Goal: Information Seeking & Learning: Learn about a topic

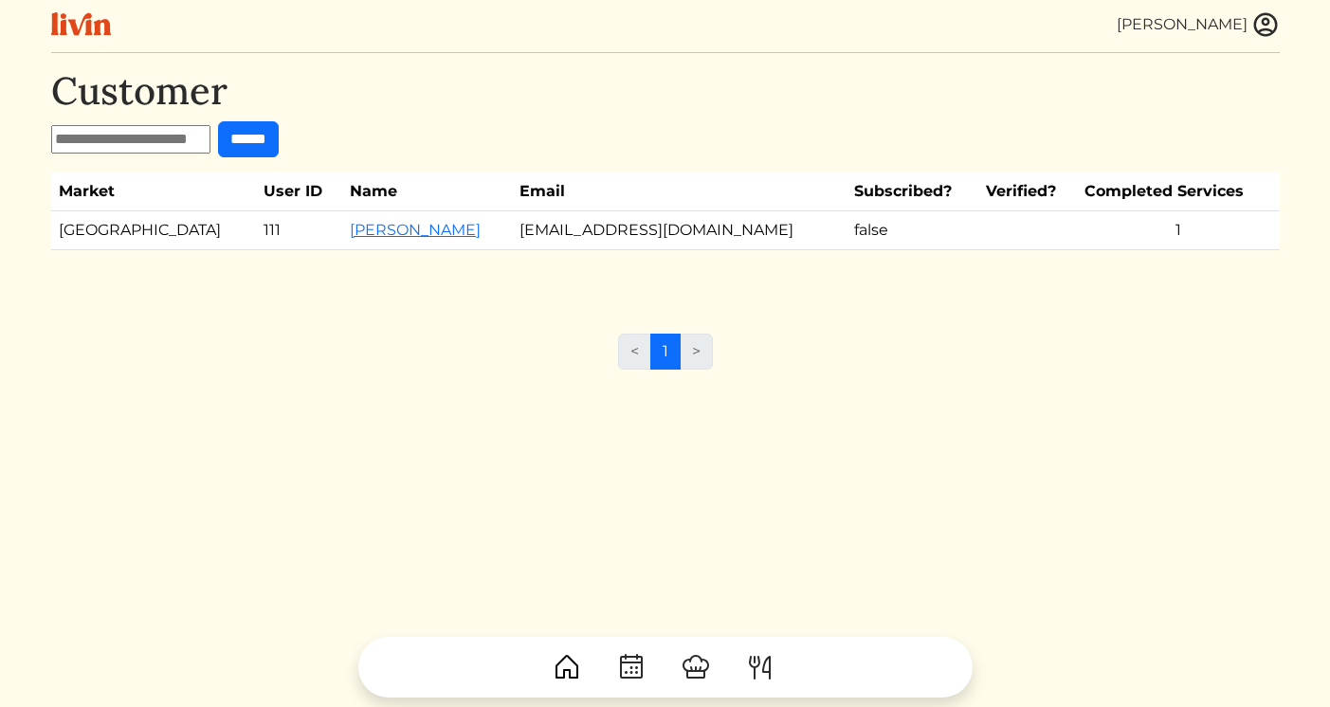
click at [1270, 27] on img at bounding box center [1266, 24] width 28 height 28
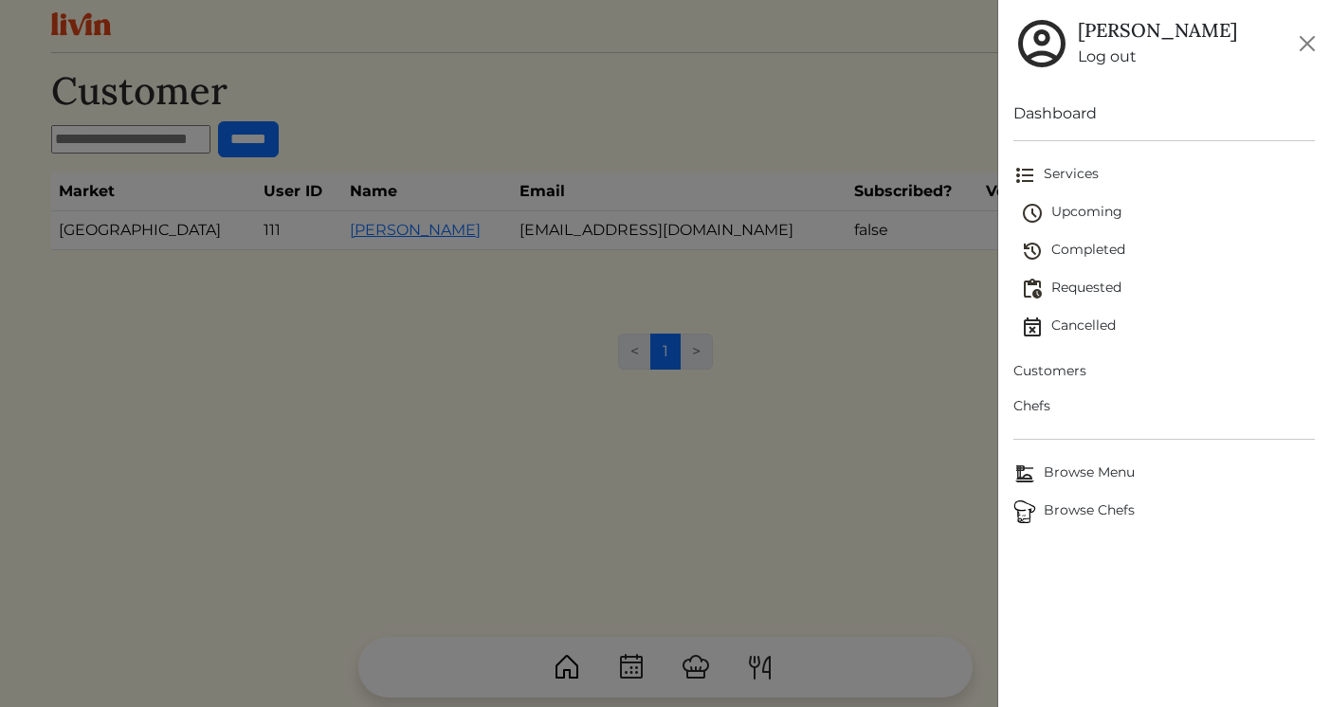
click at [1069, 221] on span "Upcoming" at bounding box center [1168, 213] width 294 height 23
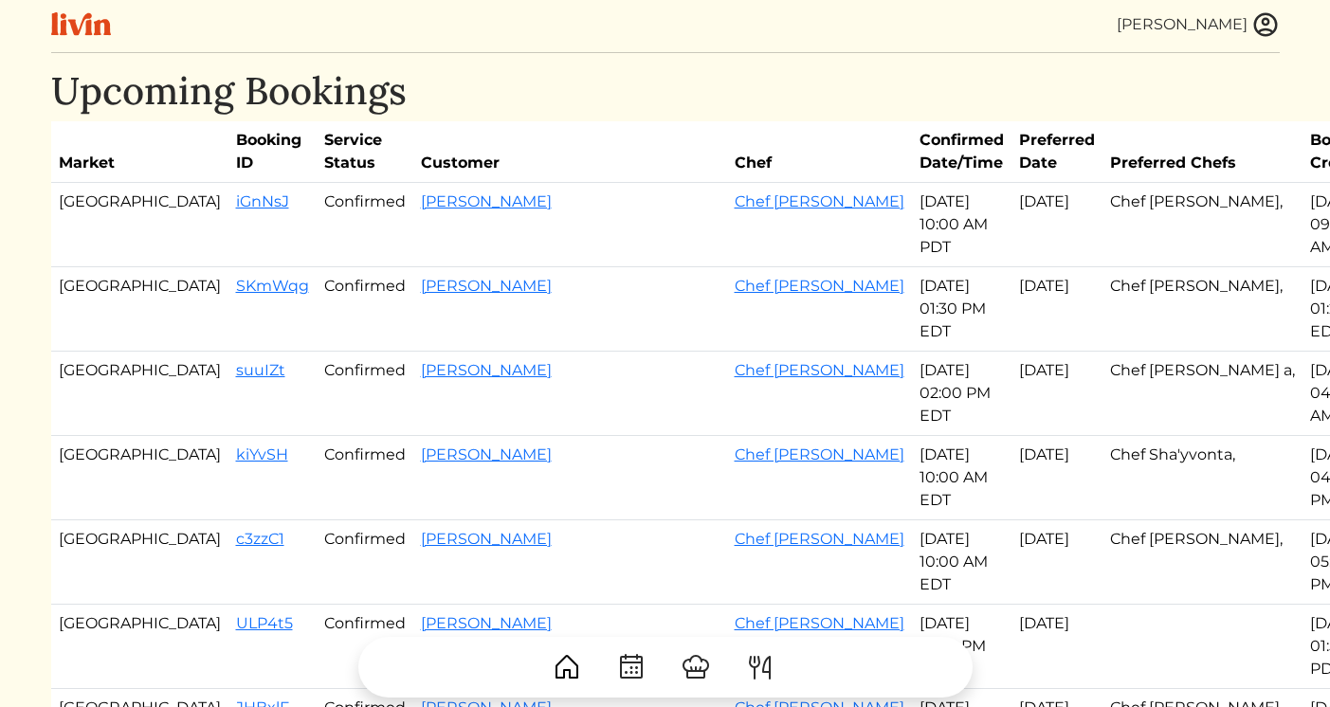
drag, startPoint x: 144, startPoint y: 202, endPoint x: 699, endPoint y: 529, distance: 643.9
copy tbody "iGnNsJ Confirmed [PERSON_NAME] Chef [PERSON_NAME] [DATE] 10:00 AM PDT Oct 15, 2…"
click at [491, 530] on link "[PERSON_NAME]" at bounding box center [486, 539] width 131 height 18
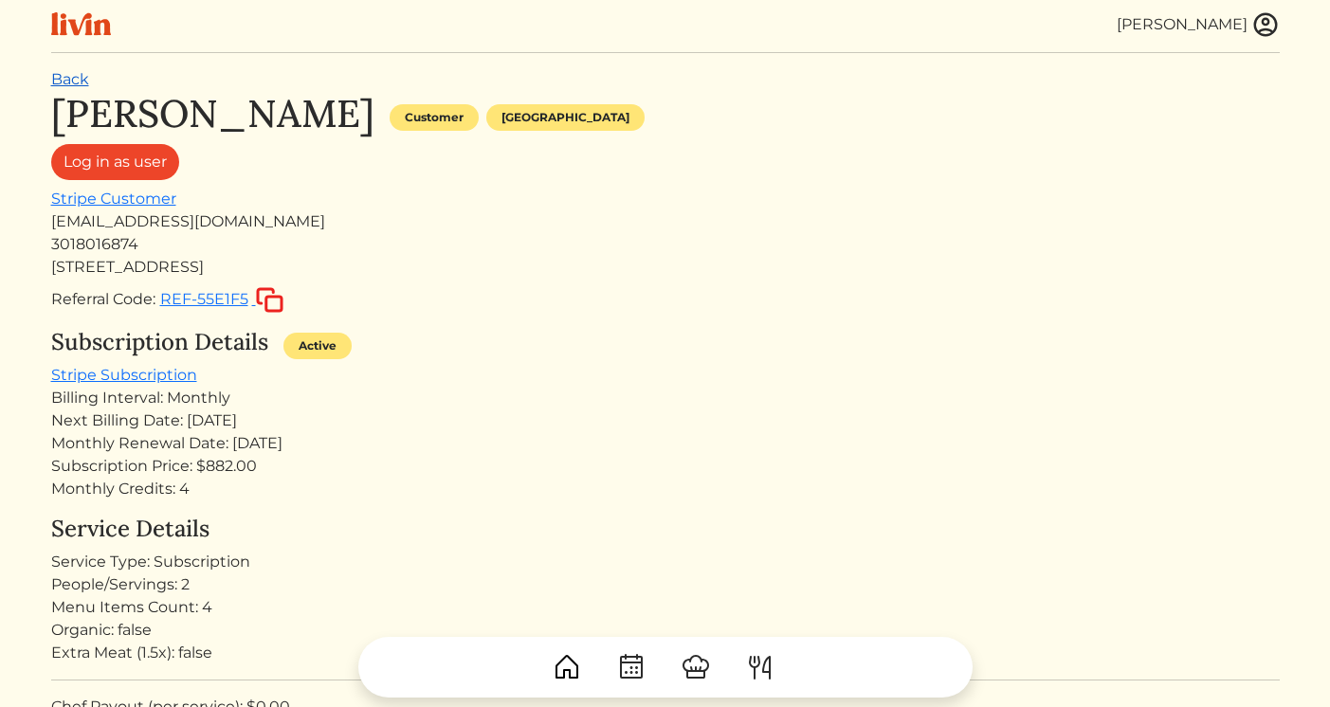
click at [62, 83] on link "Back" at bounding box center [70, 79] width 38 height 18
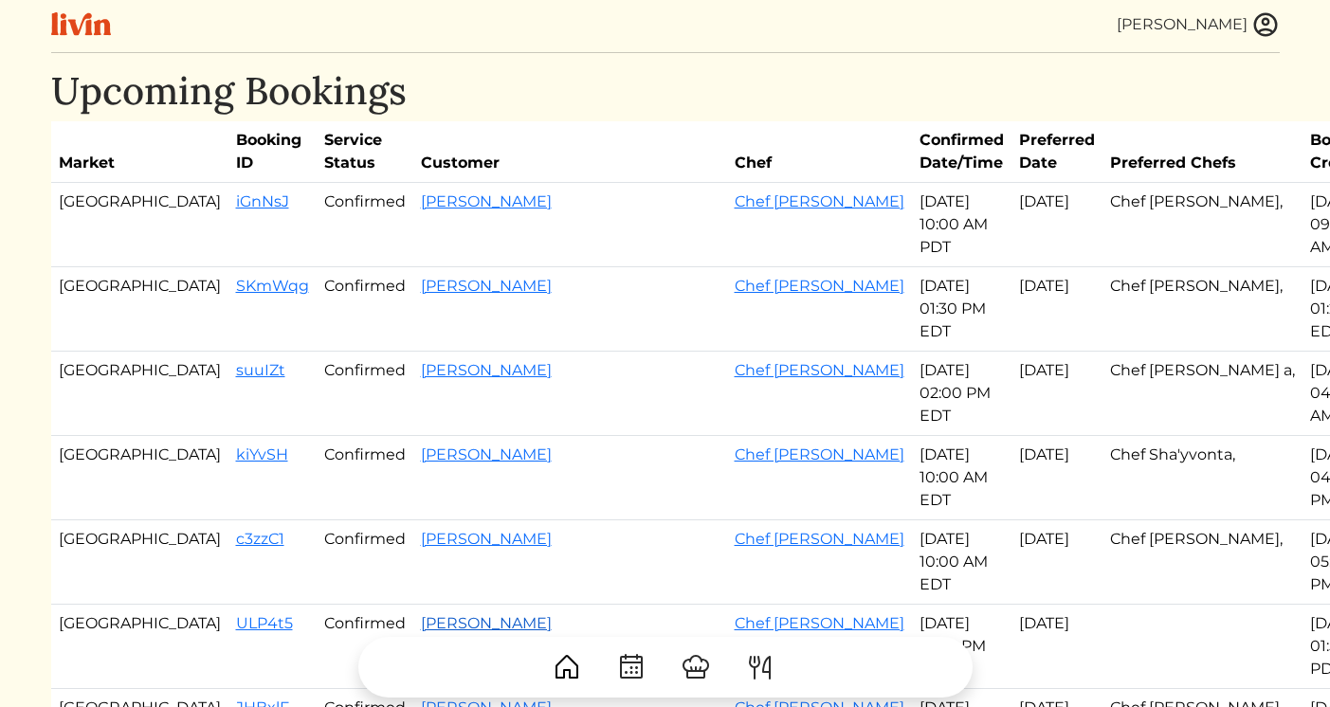
click at [421, 614] on link "[PERSON_NAME]" at bounding box center [486, 623] width 131 height 18
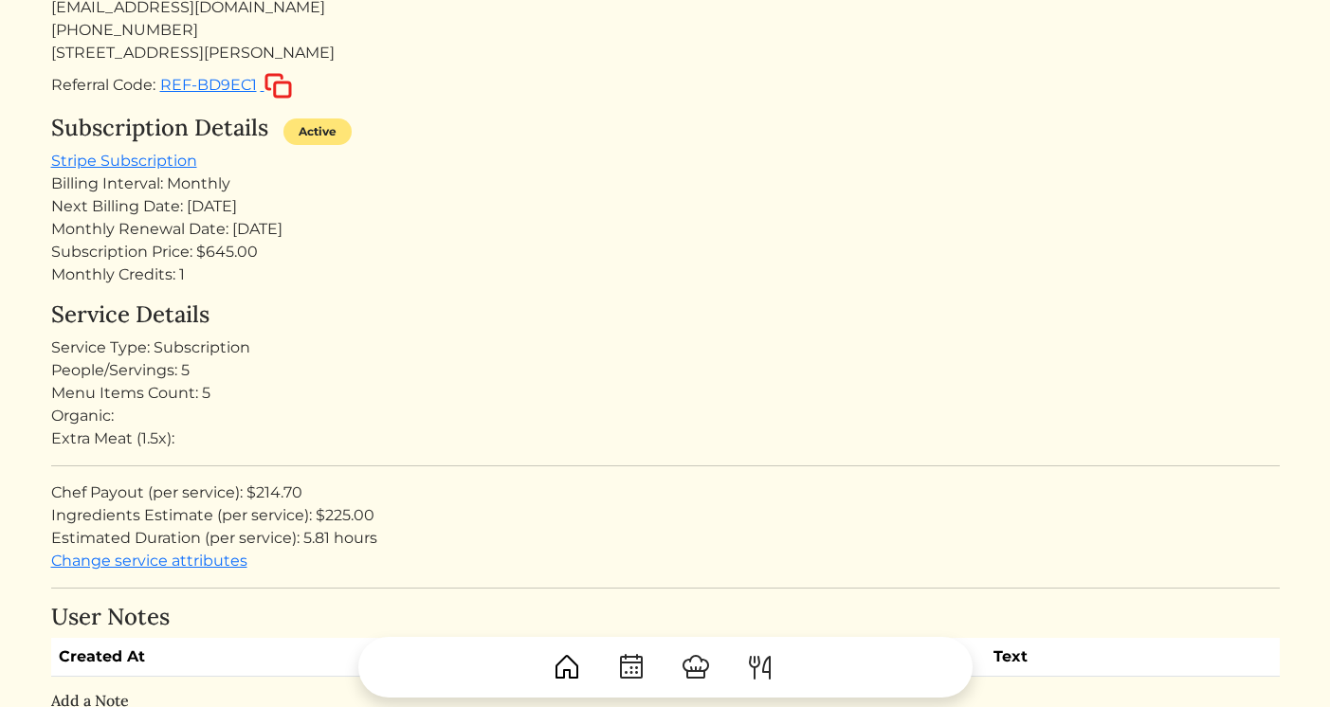
scroll to position [260, 0]
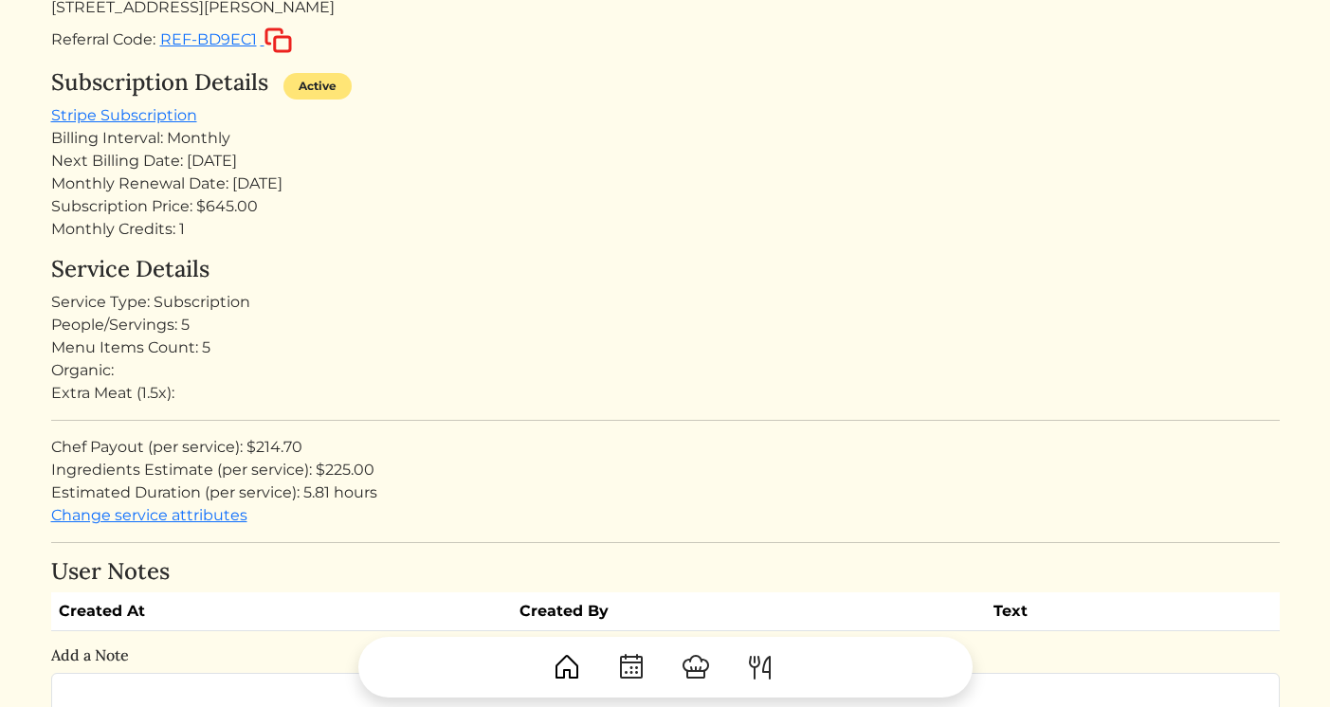
click at [342, 471] on div "Ingredients Estimate (per service): $225.00" at bounding box center [665, 470] width 1229 height 23
click at [266, 442] on div "Chef Payout (per service): $214.70" at bounding box center [665, 447] width 1229 height 23
copy div "214.70"
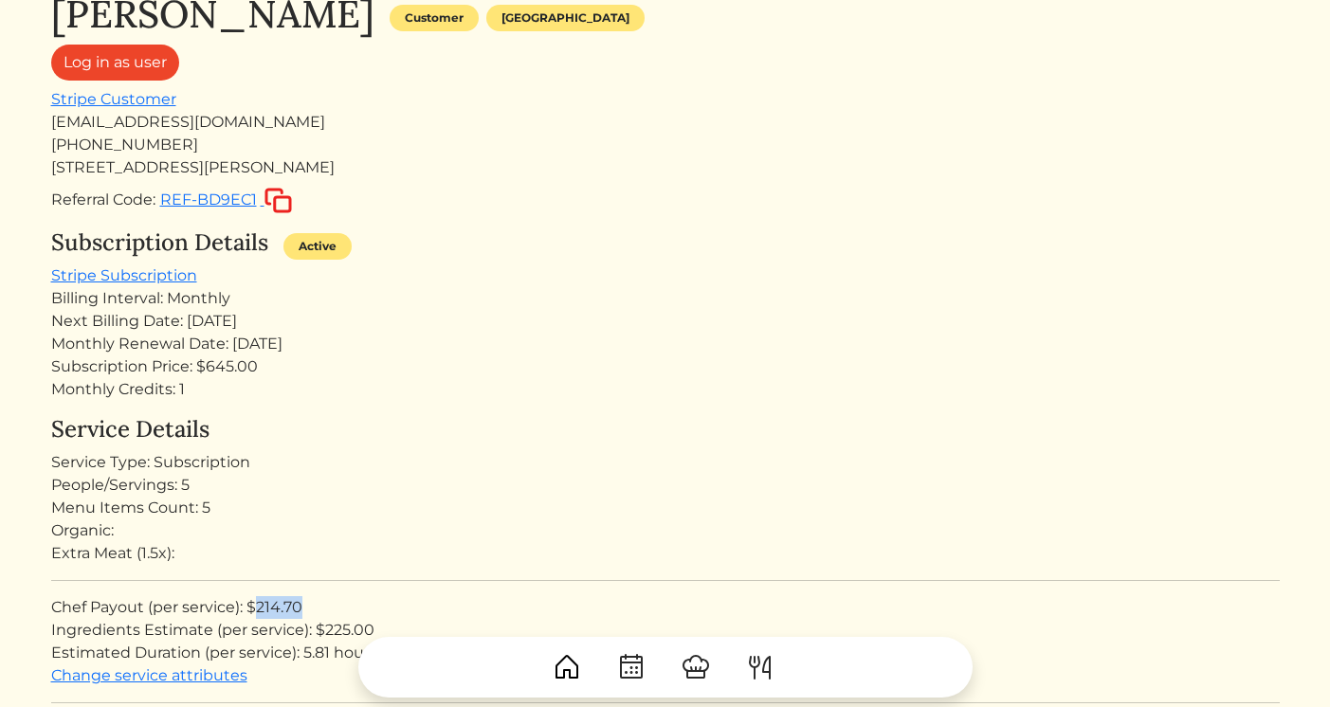
scroll to position [0, 0]
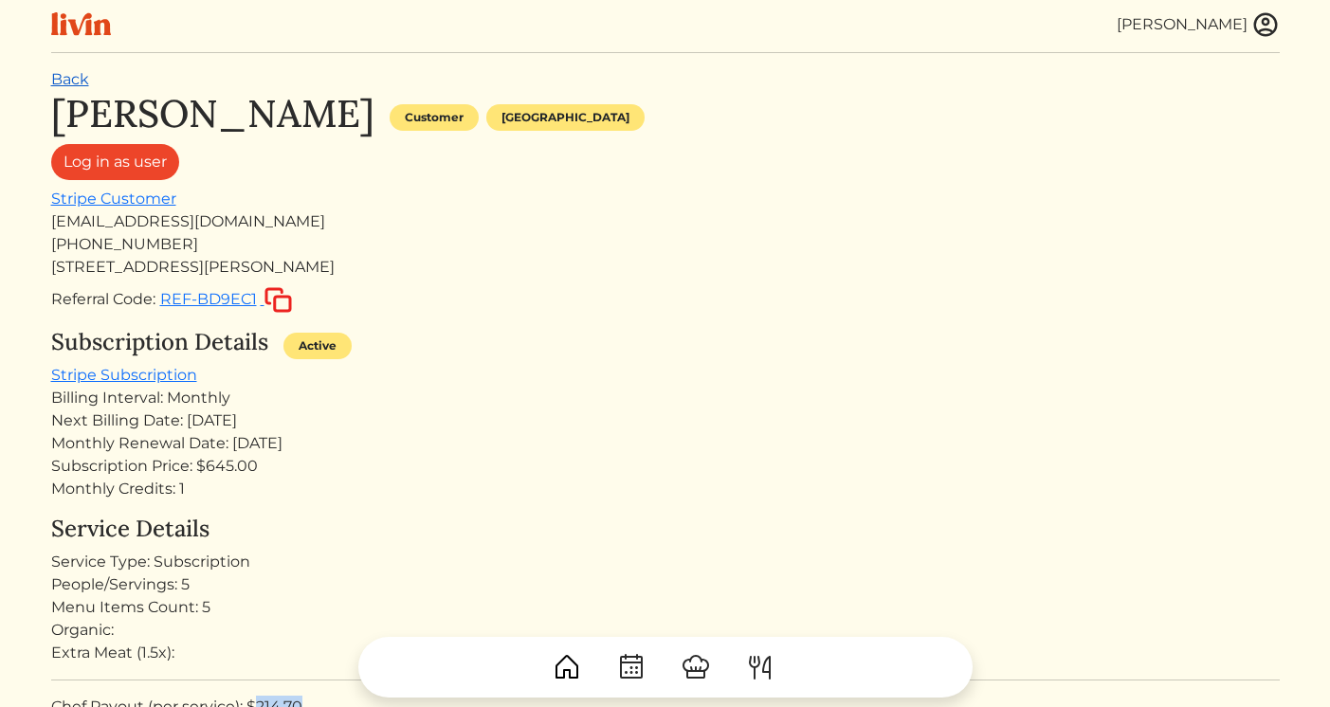
click at [75, 81] on link "Back" at bounding box center [70, 79] width 38 height 18
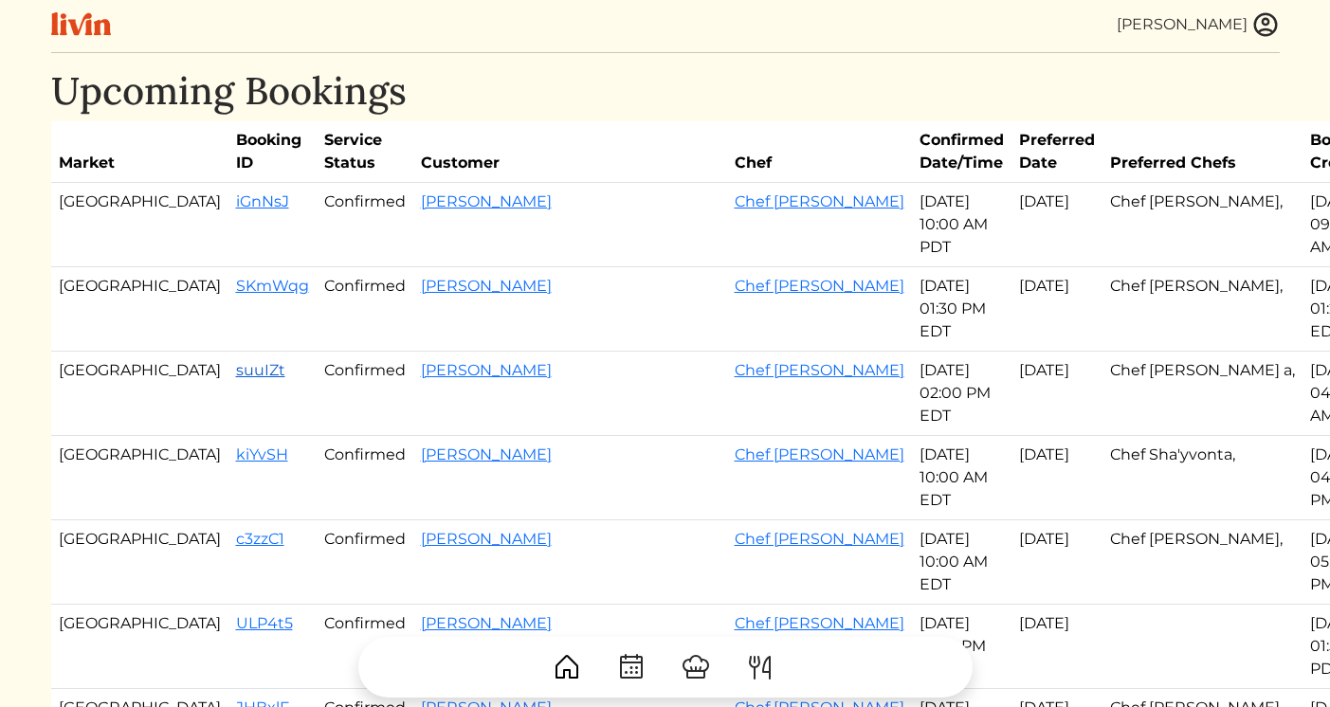
click at [236, 361] on link "suuIZt" at bounding box center [260, 370] width 49 height 18
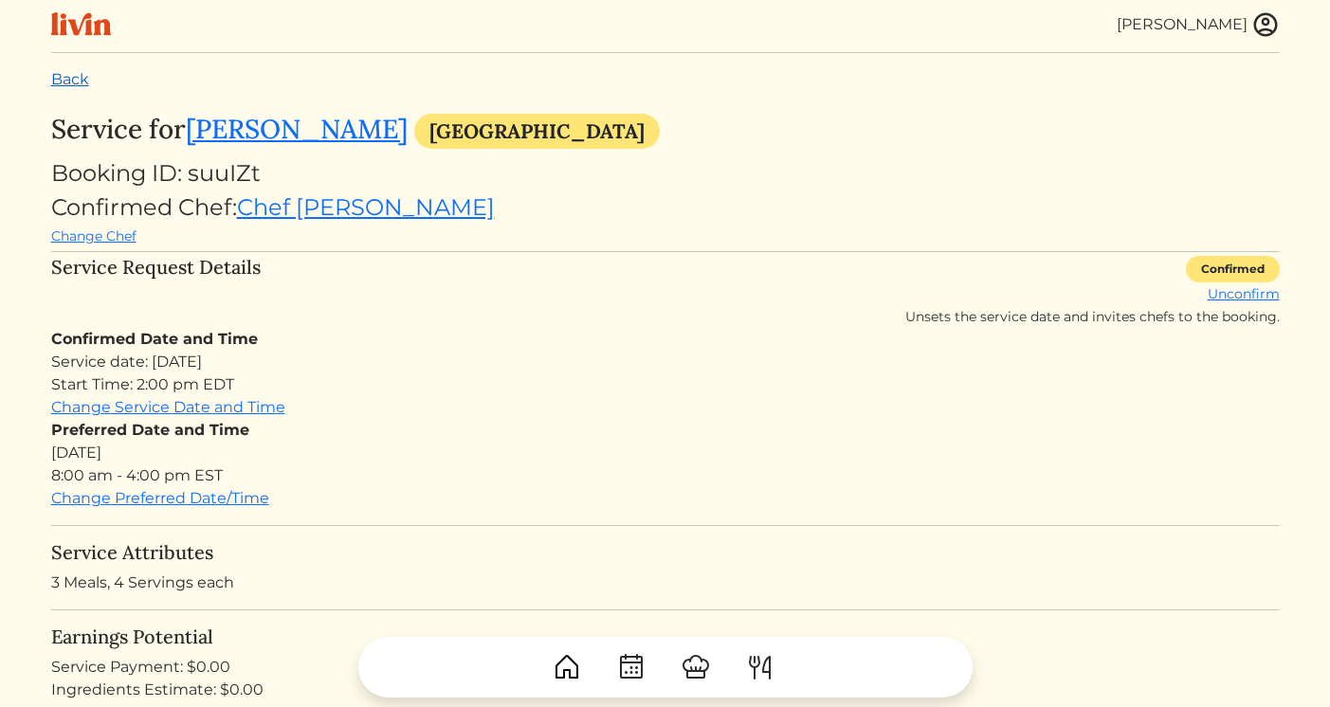
click at [72, 80] on link "Back" at bounding box center [70, 79] width 38 height 18
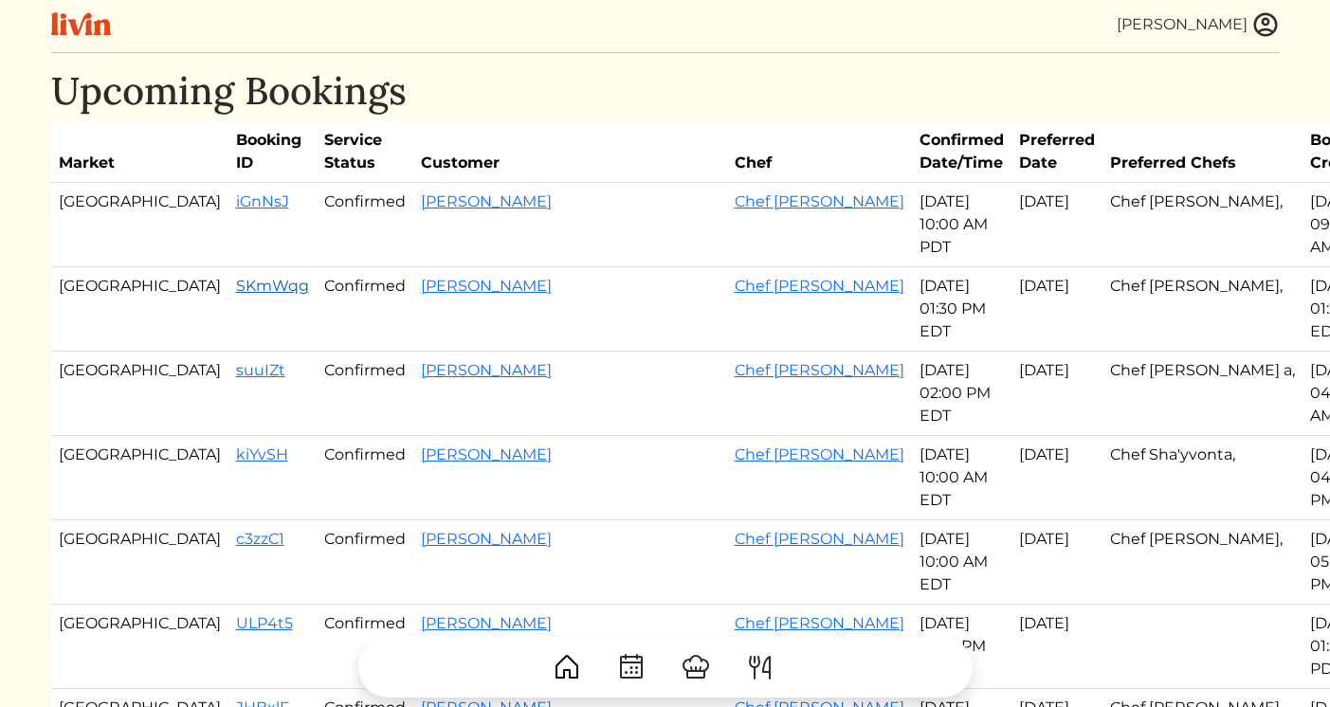
click at [236, 277] on link "SKmWqg" at bounding box center [272, 286] width 73 height 18
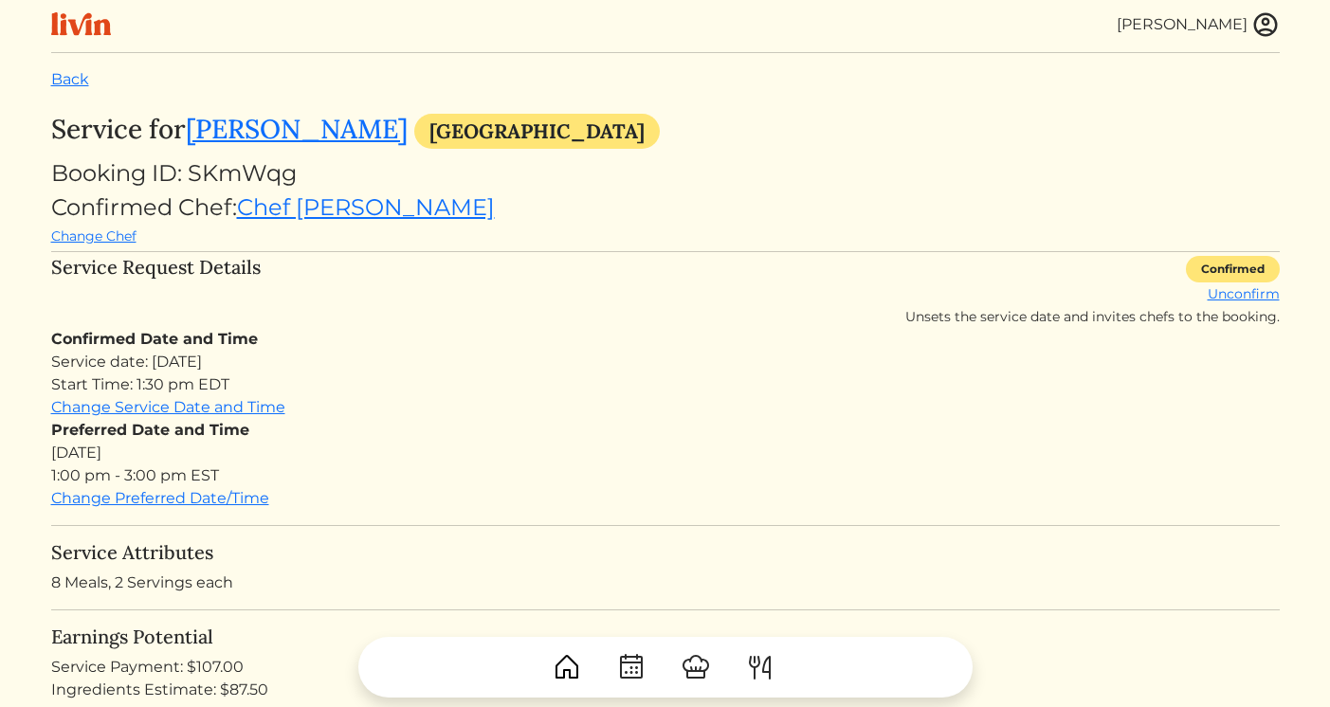
click at [67, 75] on link "Back" at bounding box center [70, 79] width 38 height 18
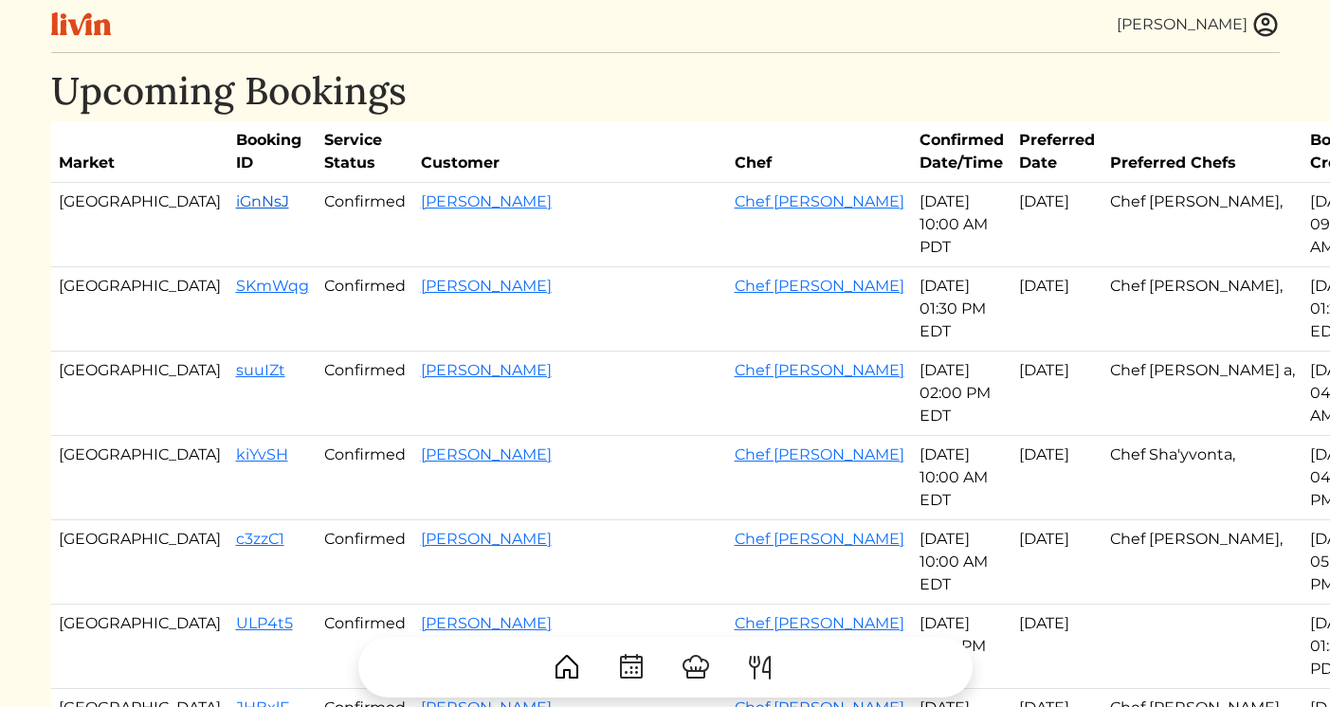
click at [236, 197] on link "iGnNsJ" at bounding box center [262, 201] width 53 height 18
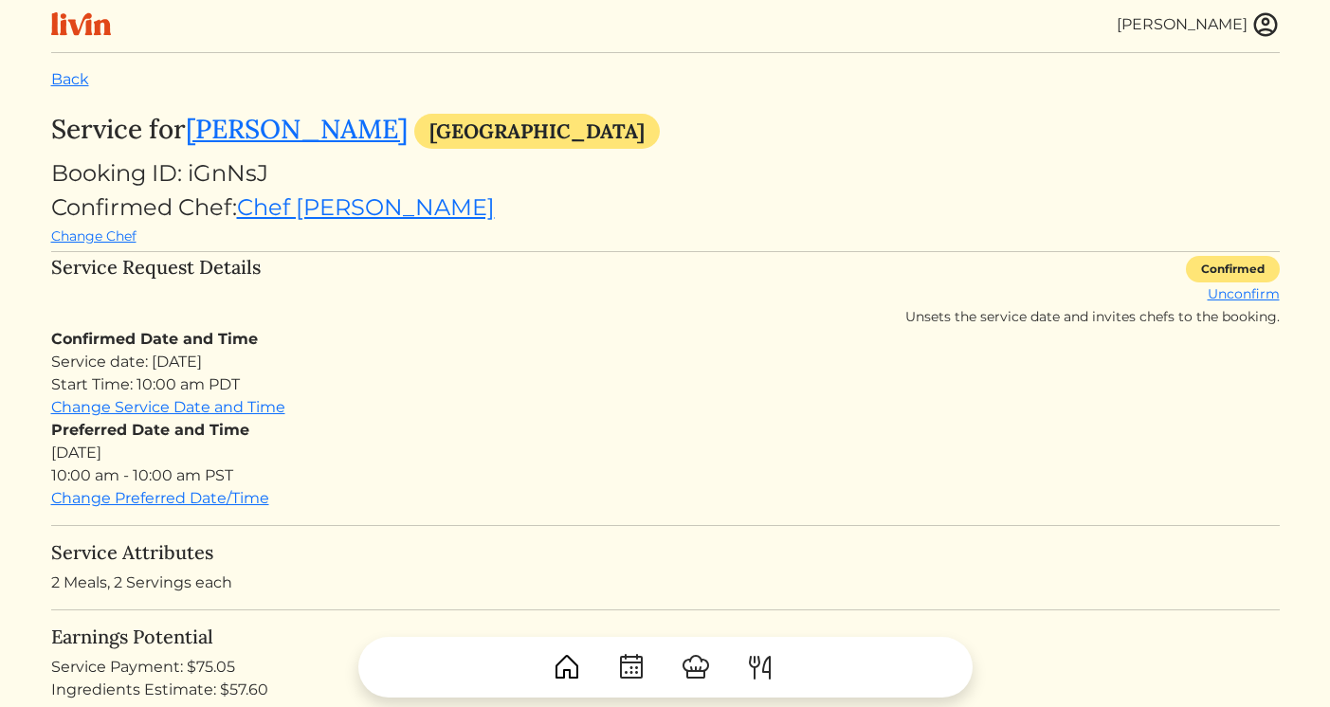
click at [1260, 31] on img at bounding box center [1266, 24] width 28 height 28
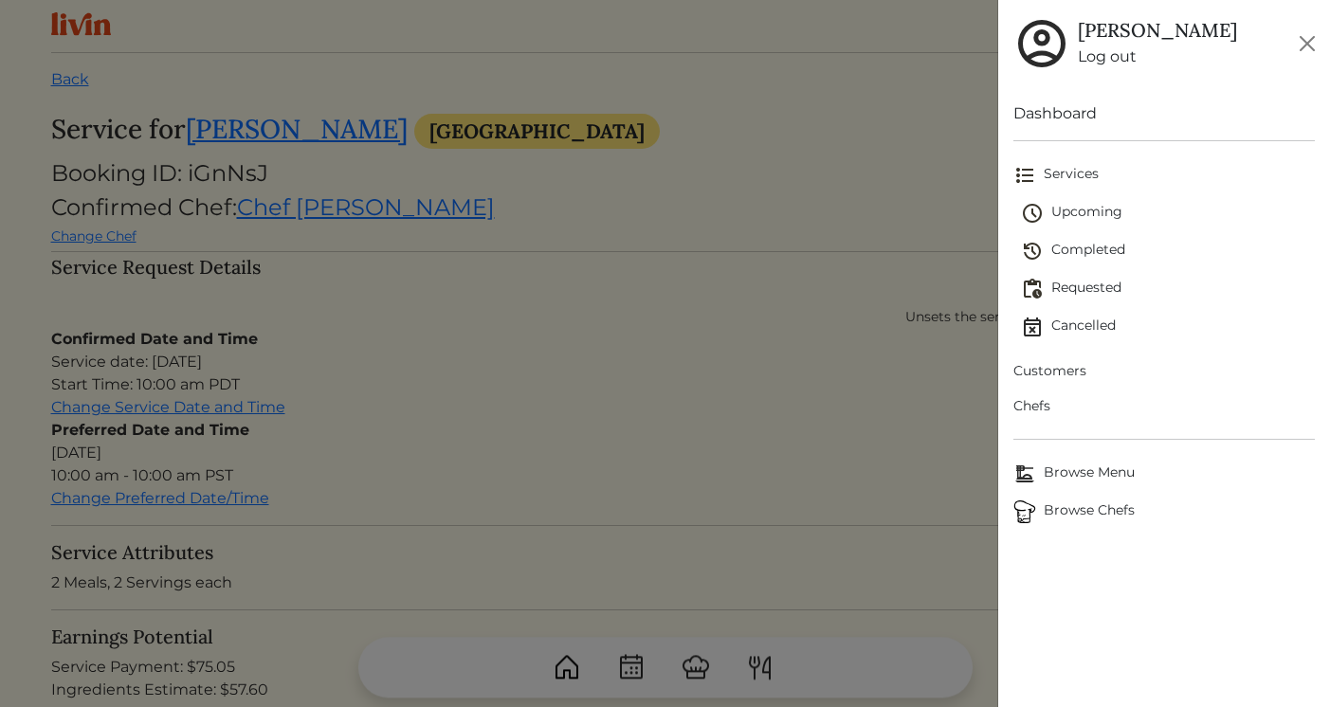
click at [1083, 477] on span "Browse Menu" at bounding box center [1165, 474] width 302 height 23
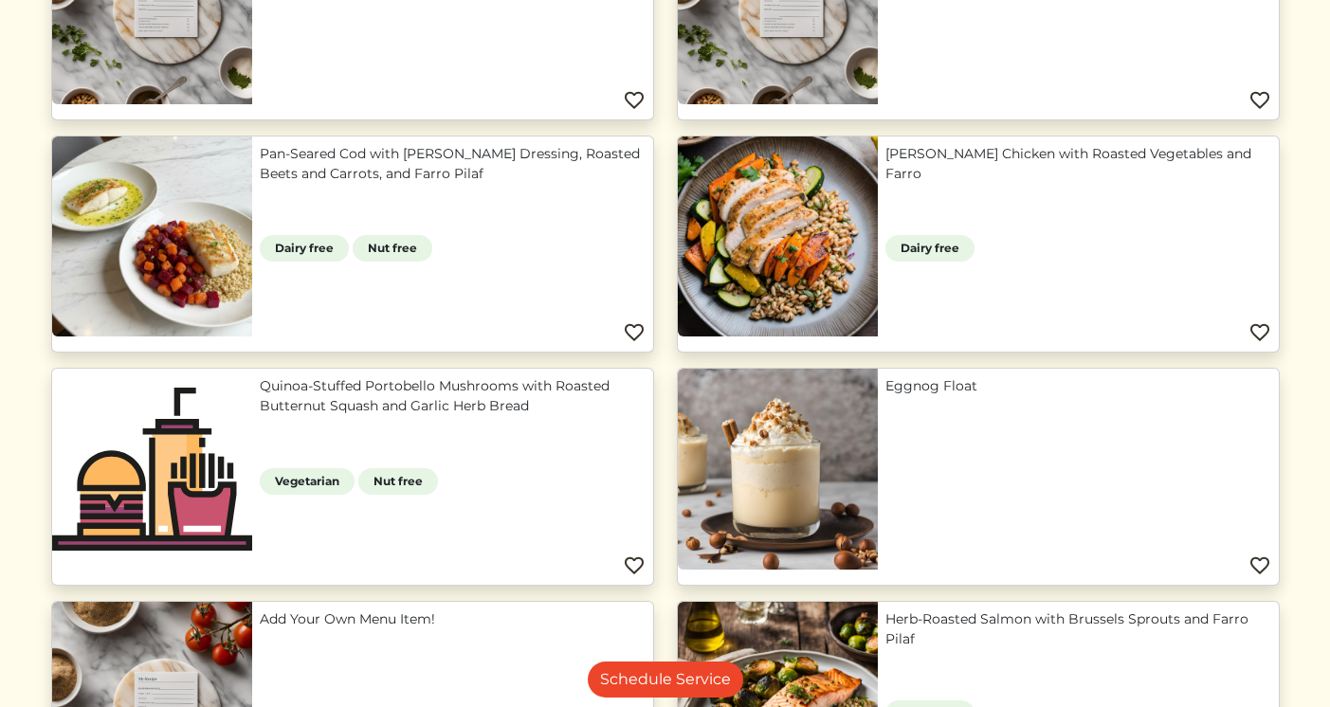
scroll to position [353, 0]
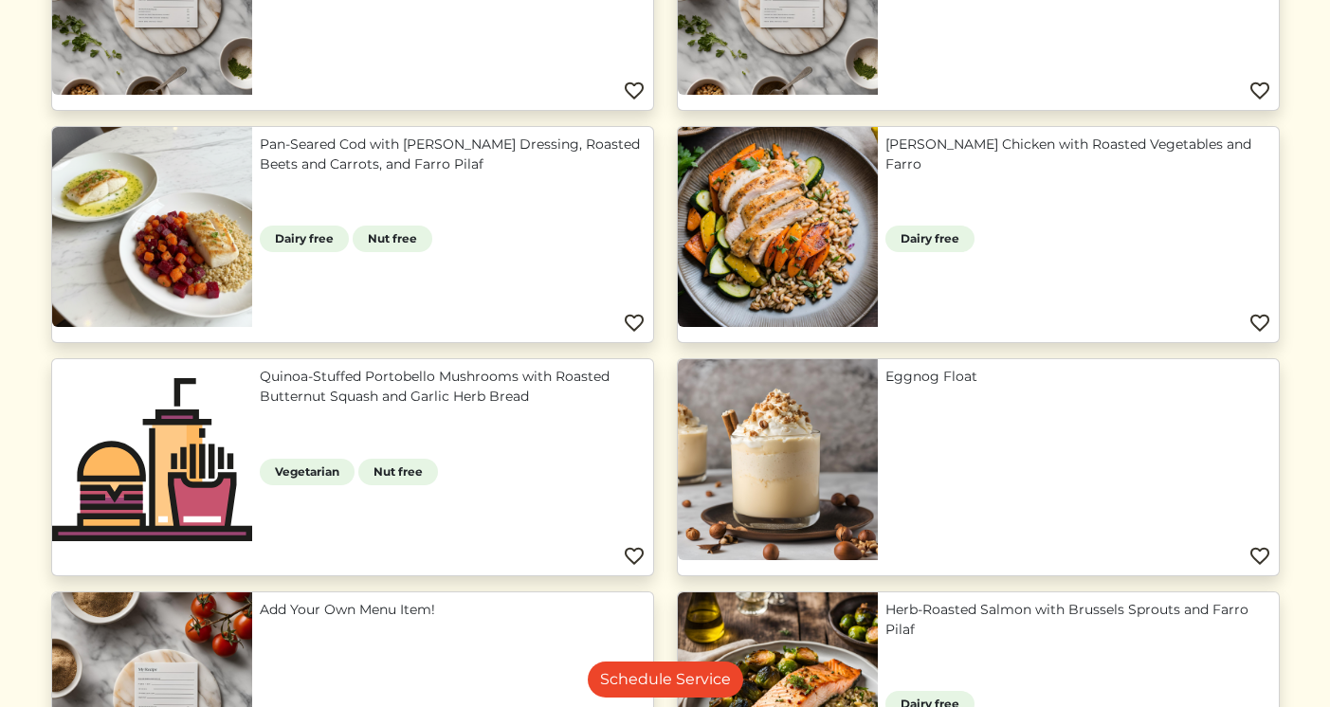
click at [981, 157] on link "[PERSON_NAME] Chicken with Roasted Vegetables and Farro" at bounding box center [1079, 155] width 386 height 40
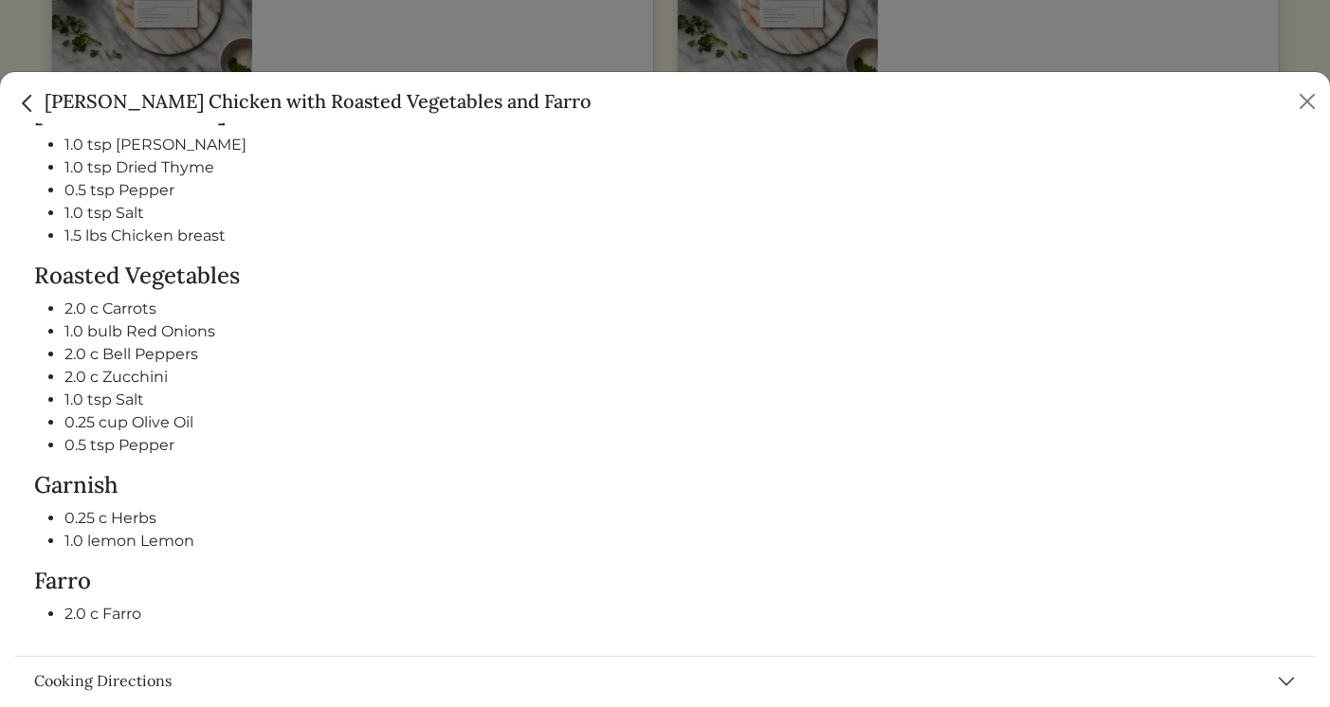
scroll to position [2313, 0]
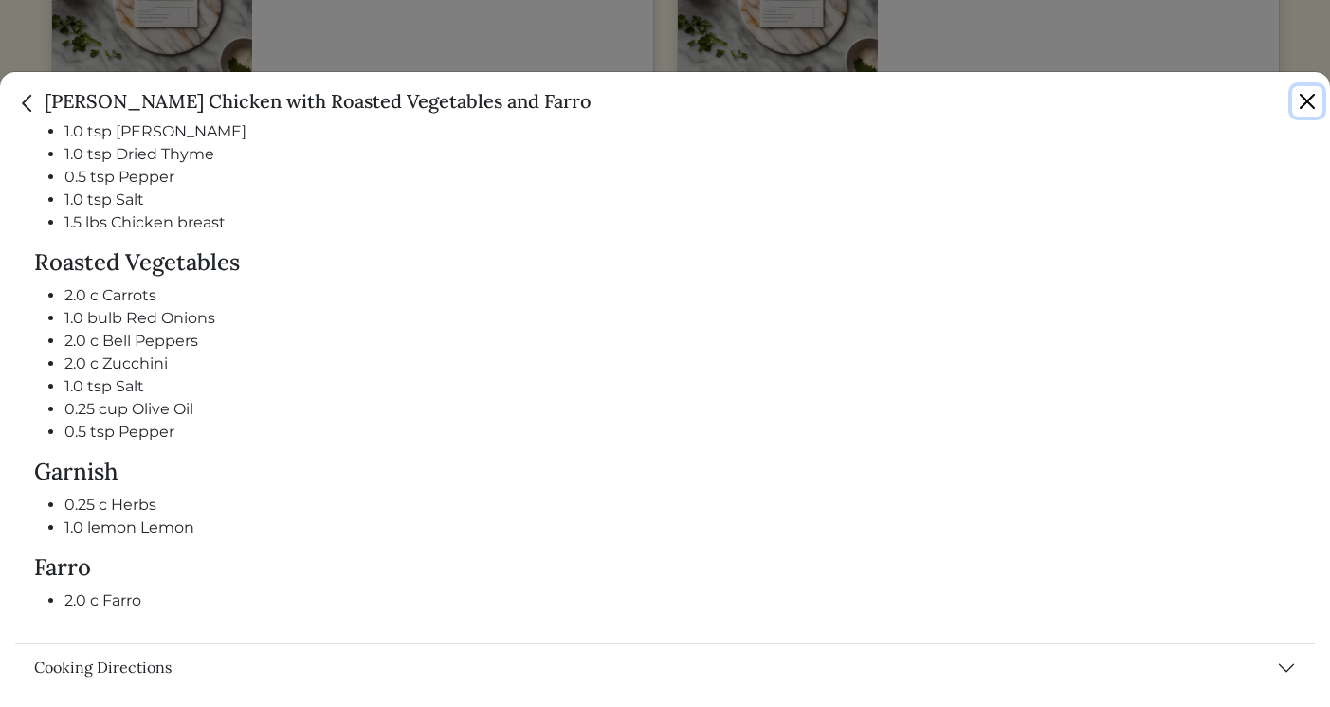
click at [1304, 105] on button "Close" at bounding box center [1307, 101] width 30 height 30
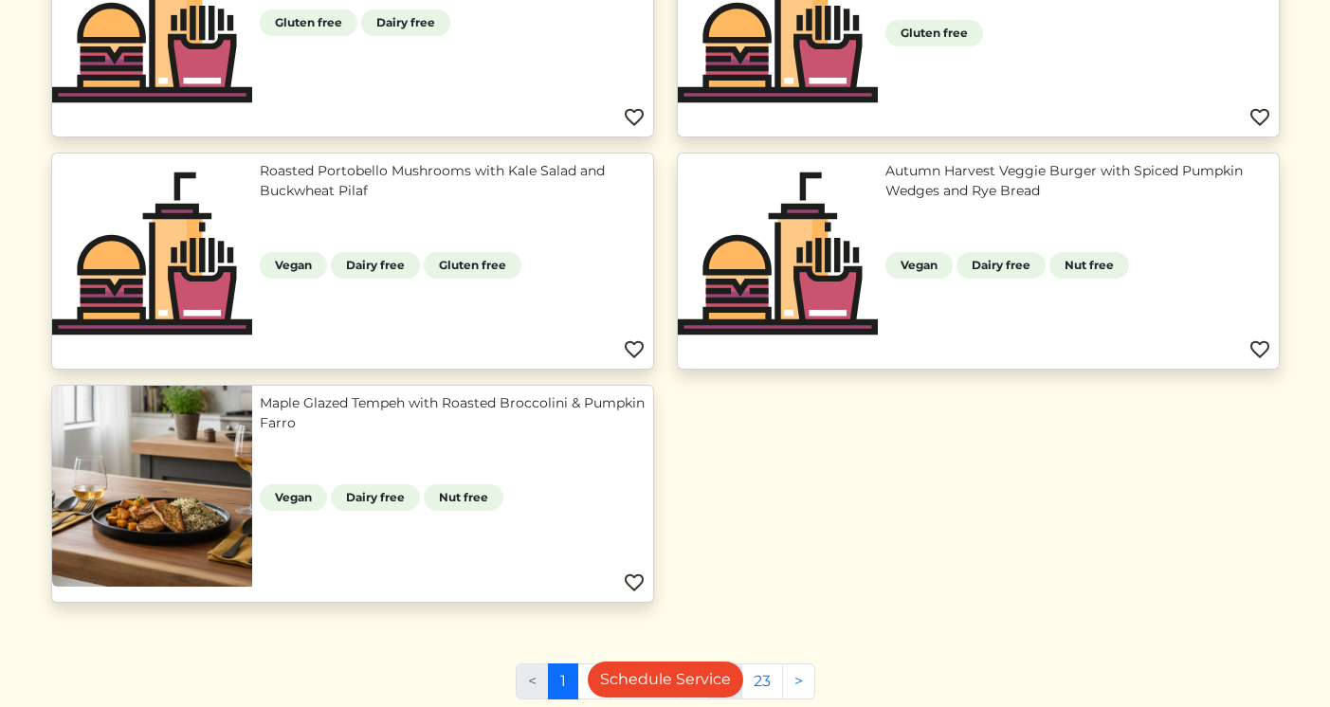
scroll to position [1827, 0]
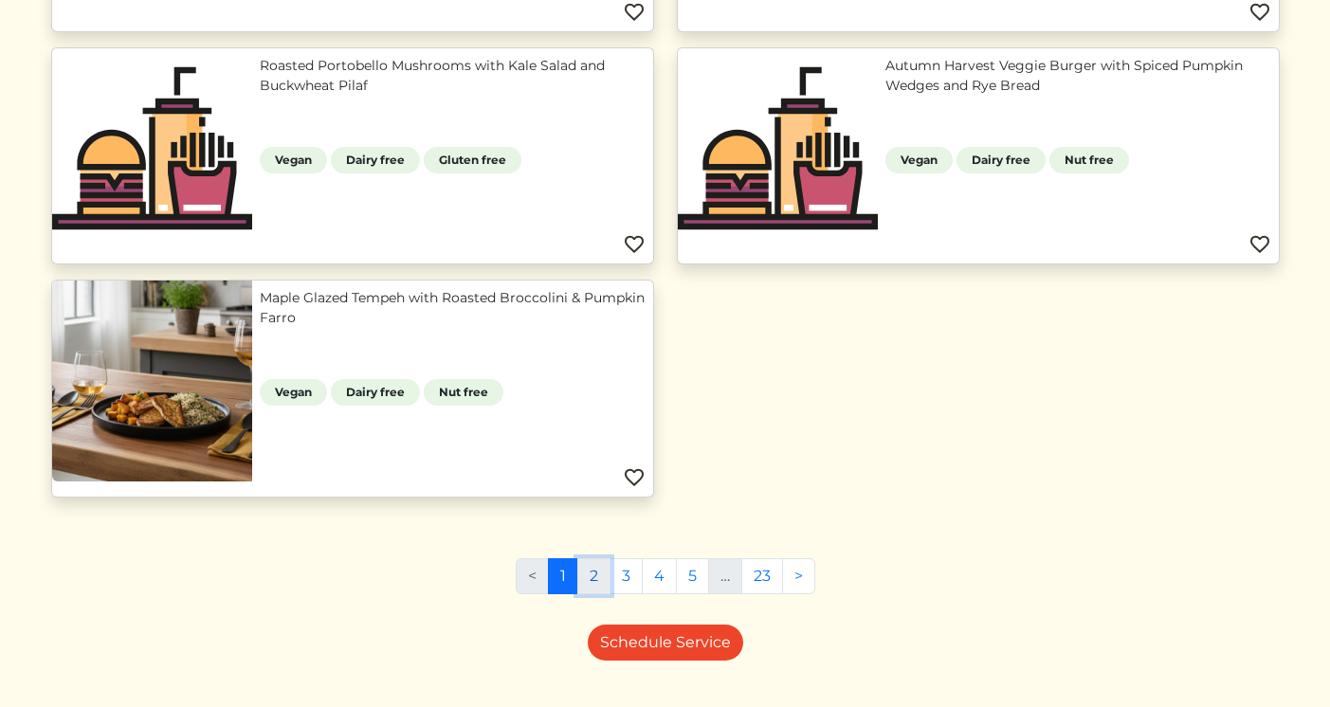
click at [606, 584] on link "2" at bounding box center [593, 576] width 33 height 36
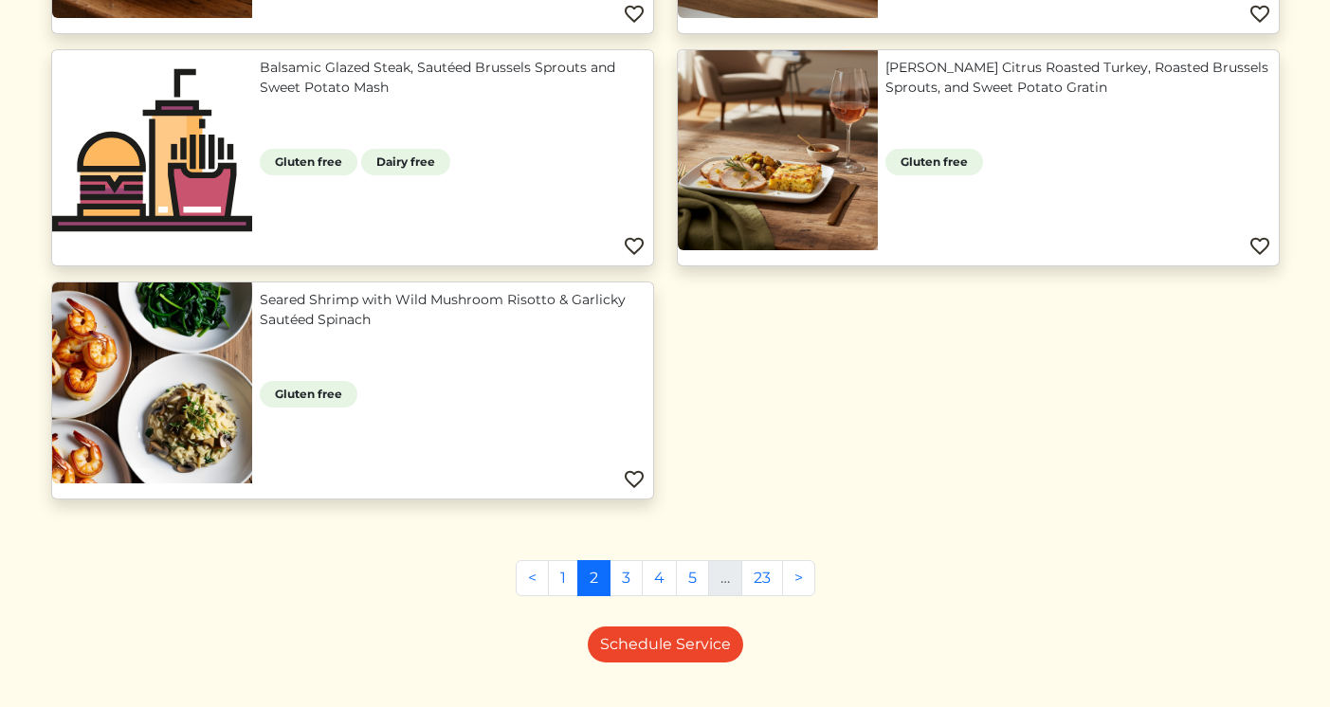
scroll to position [1863, 0]
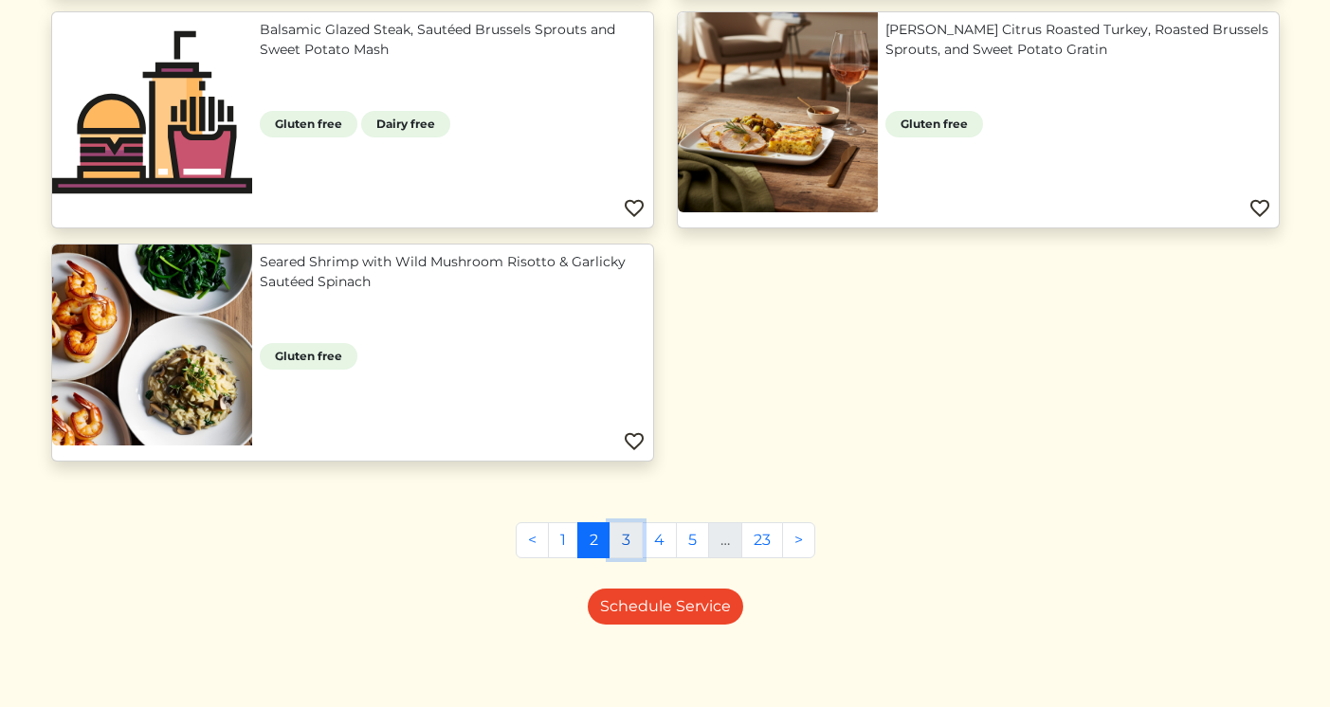
click at [632, 540] on link "3" at bounding box center [626, 540] width 33 height 36
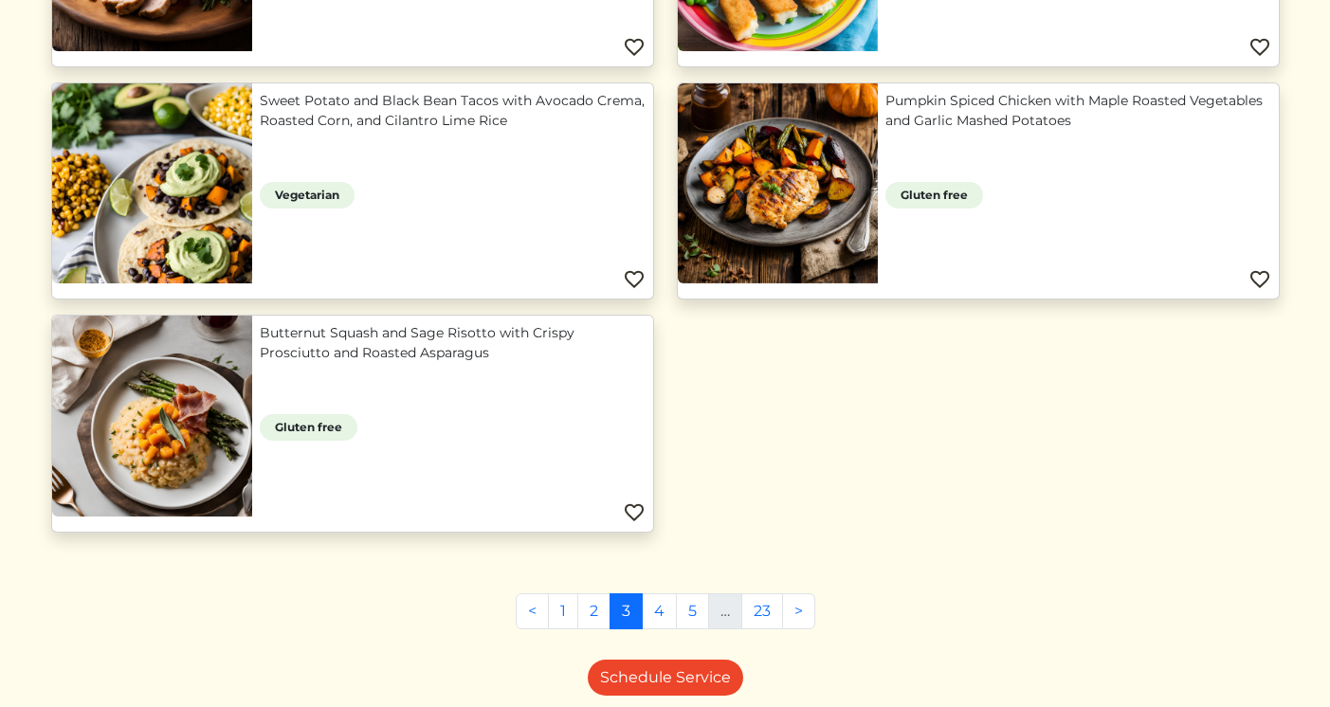
scroll to position [1814, 0]
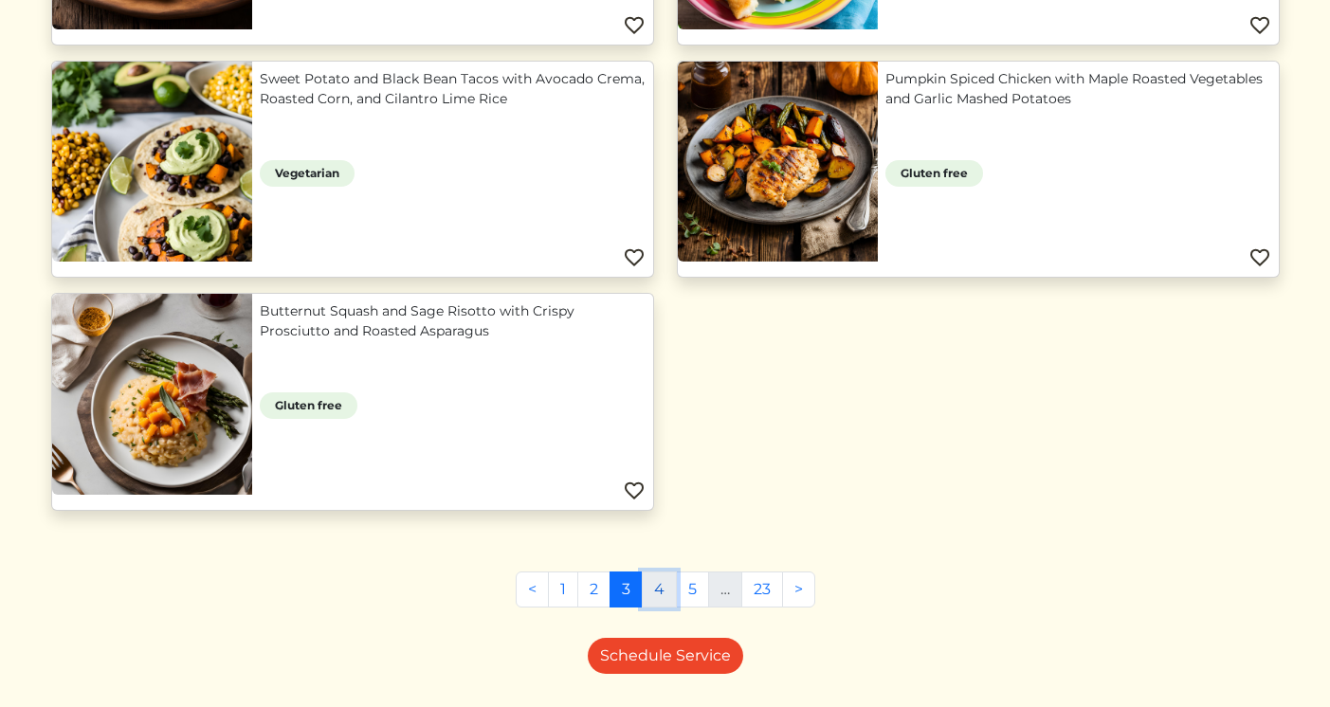
click at [656, 595] on link "4" at bounding box center [659, 590] width 35 height 36
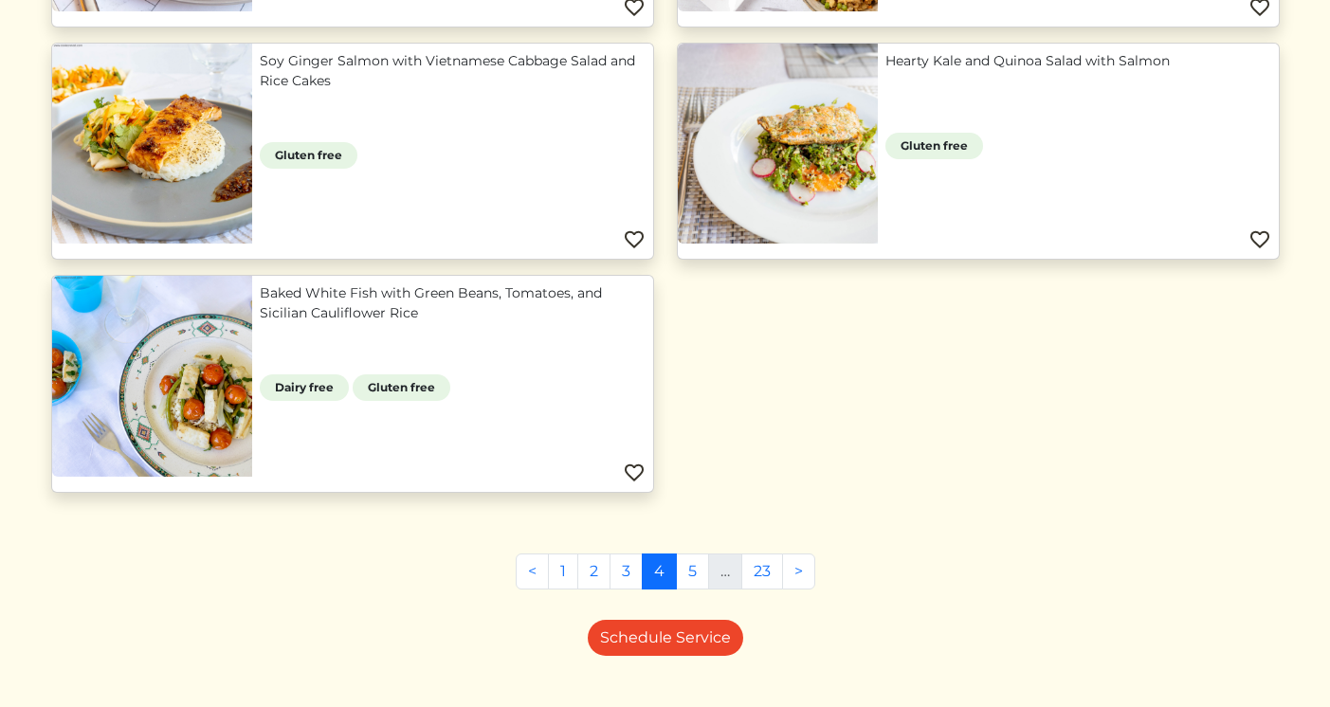
scroll to position [1838, 0]
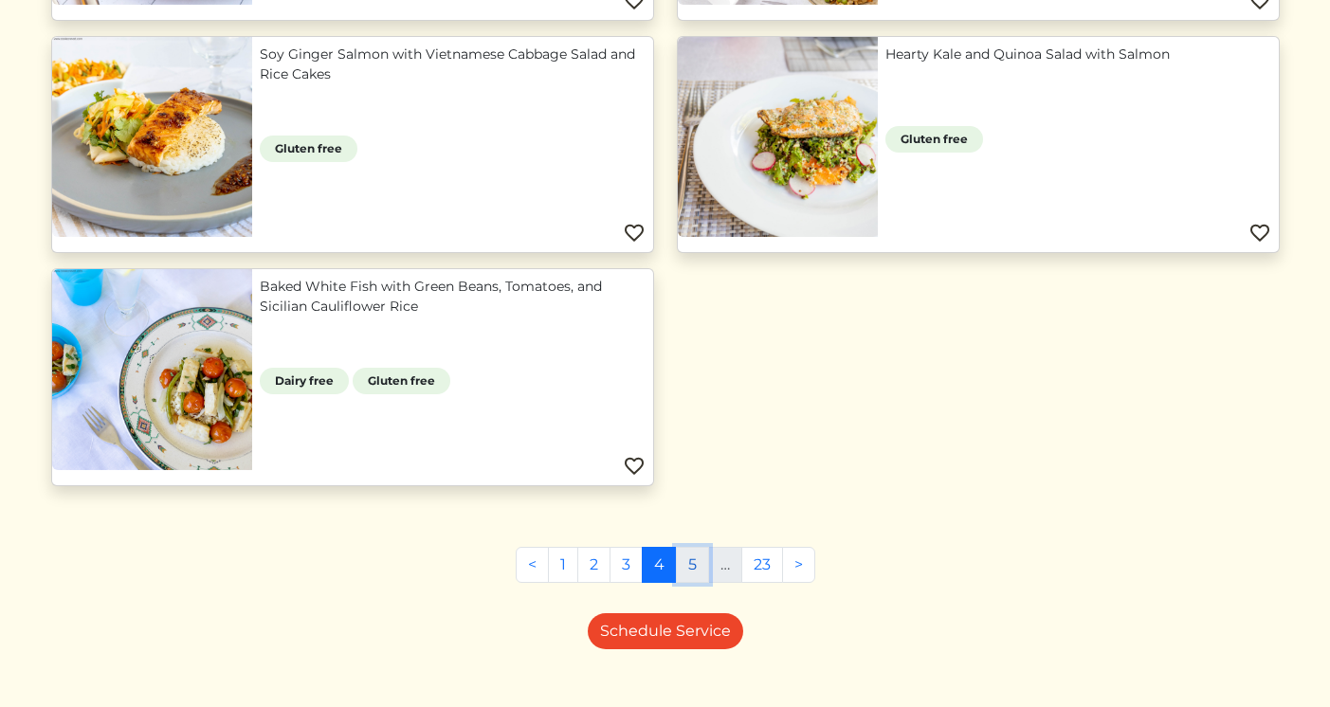
click at [693, 563] on link "5" at bounding box center [692, 565] width 33 height 36
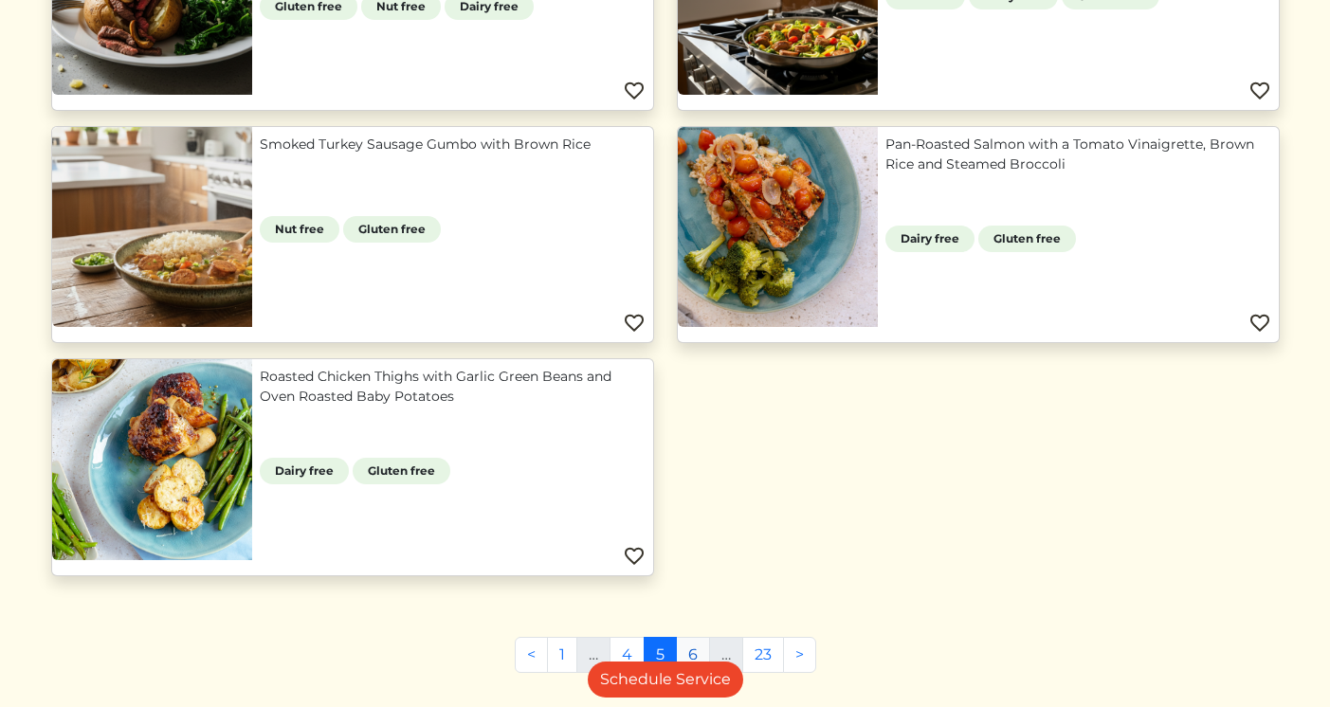
scroll to position [1755, 0]
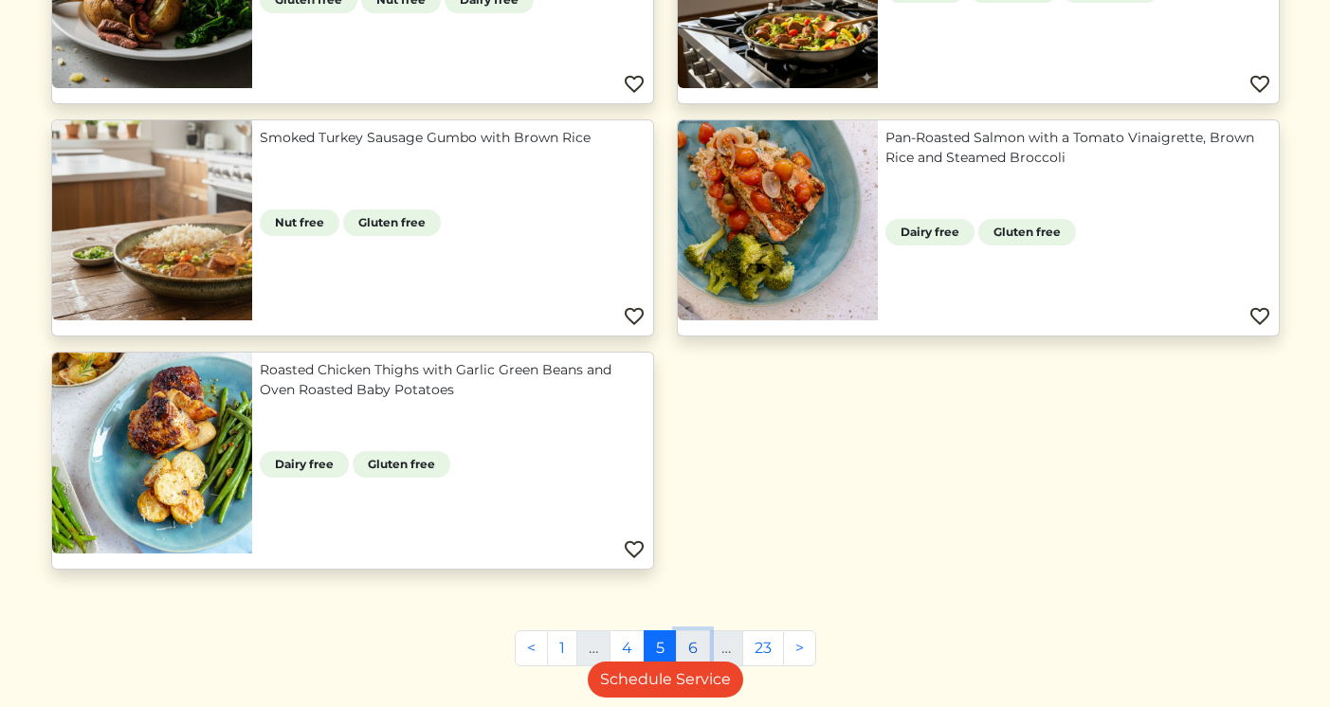
click at [687, 649] on link "6" at bounding box center [693, 649] width 34 height 36
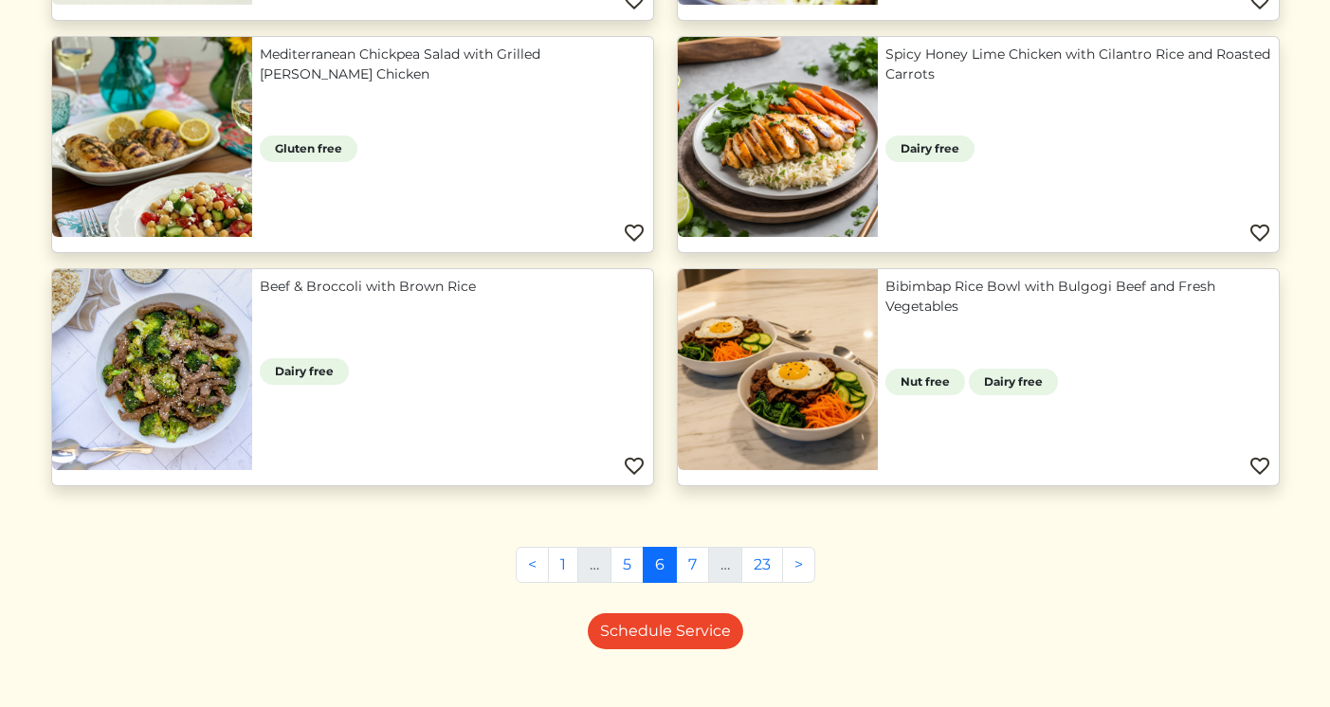
scroll to position [1165, 0]
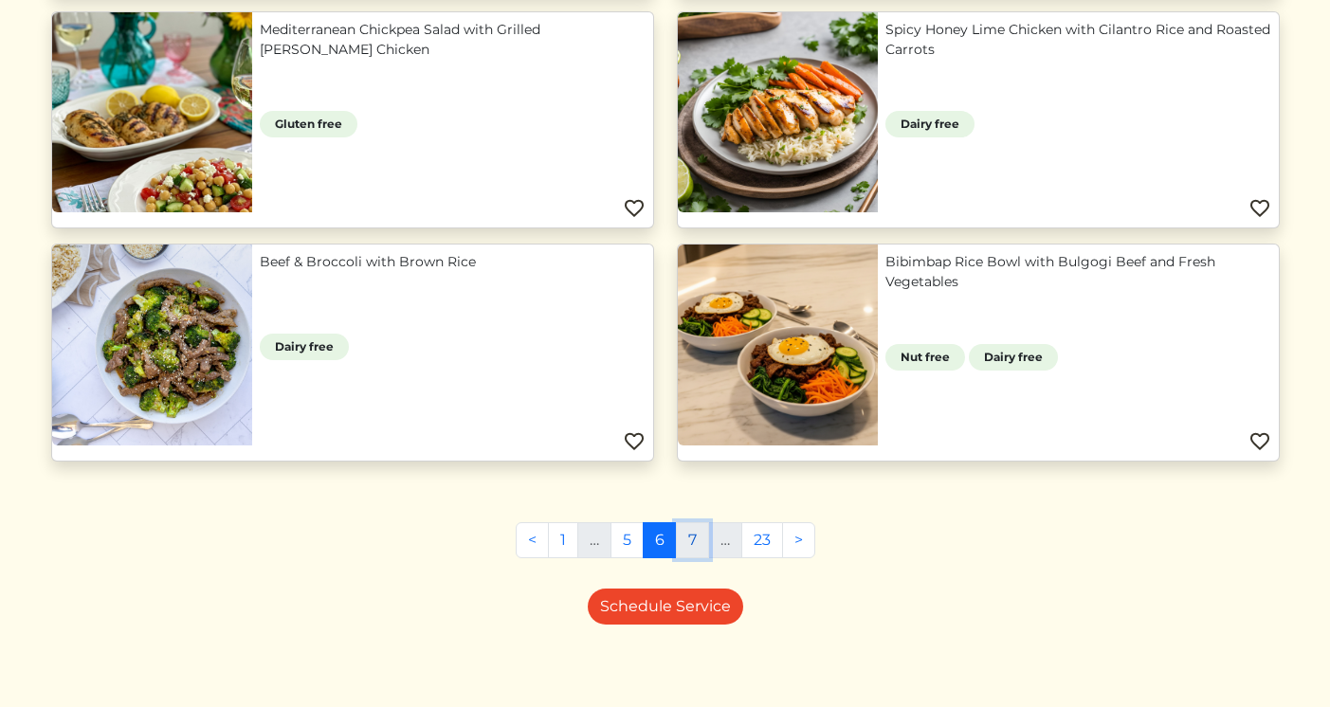
click at [697, 539] on link "7" at bounding box center [692, 540] width 33 height 36
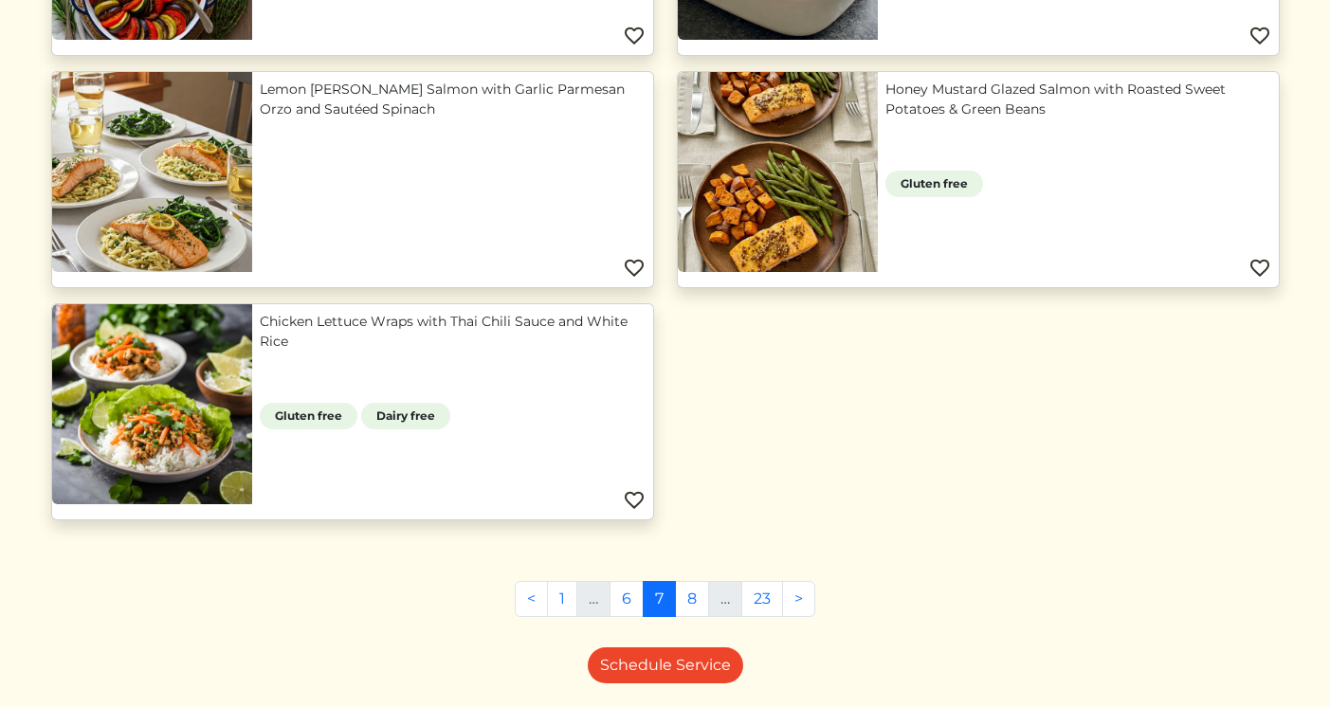
scroll to position [1585, 0]
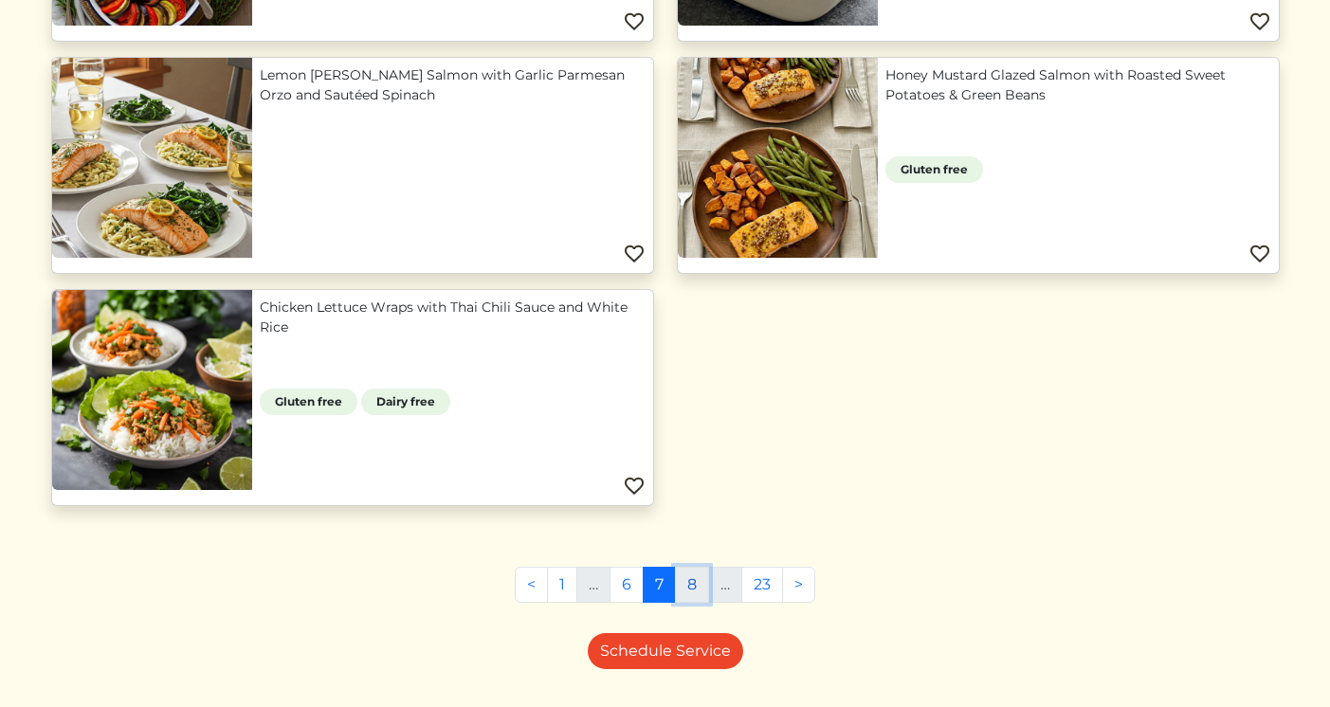
click at [695, 581] on link "8" at bounding box center [692, 585] width 34 height 36
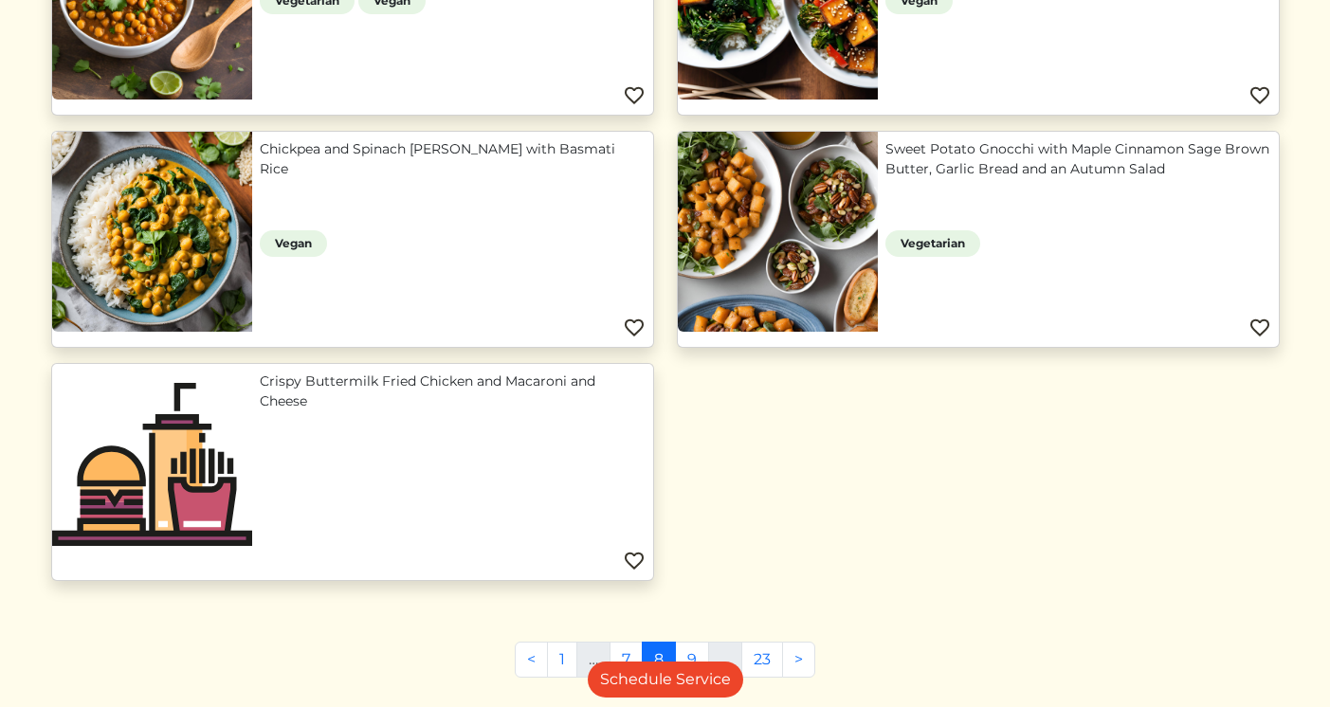
scroll to position [1863, 0]
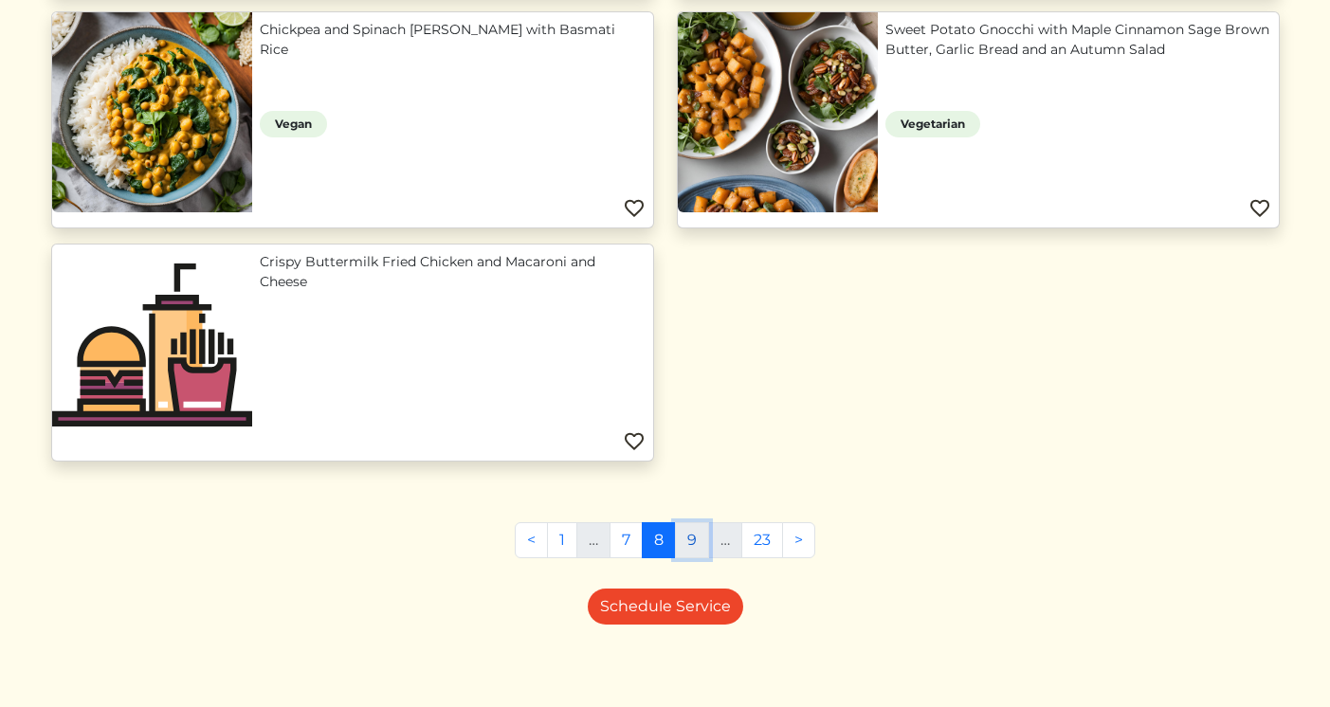
click at [693, 552] on link "9" at bounding box center [692, 540] width 34 height 36
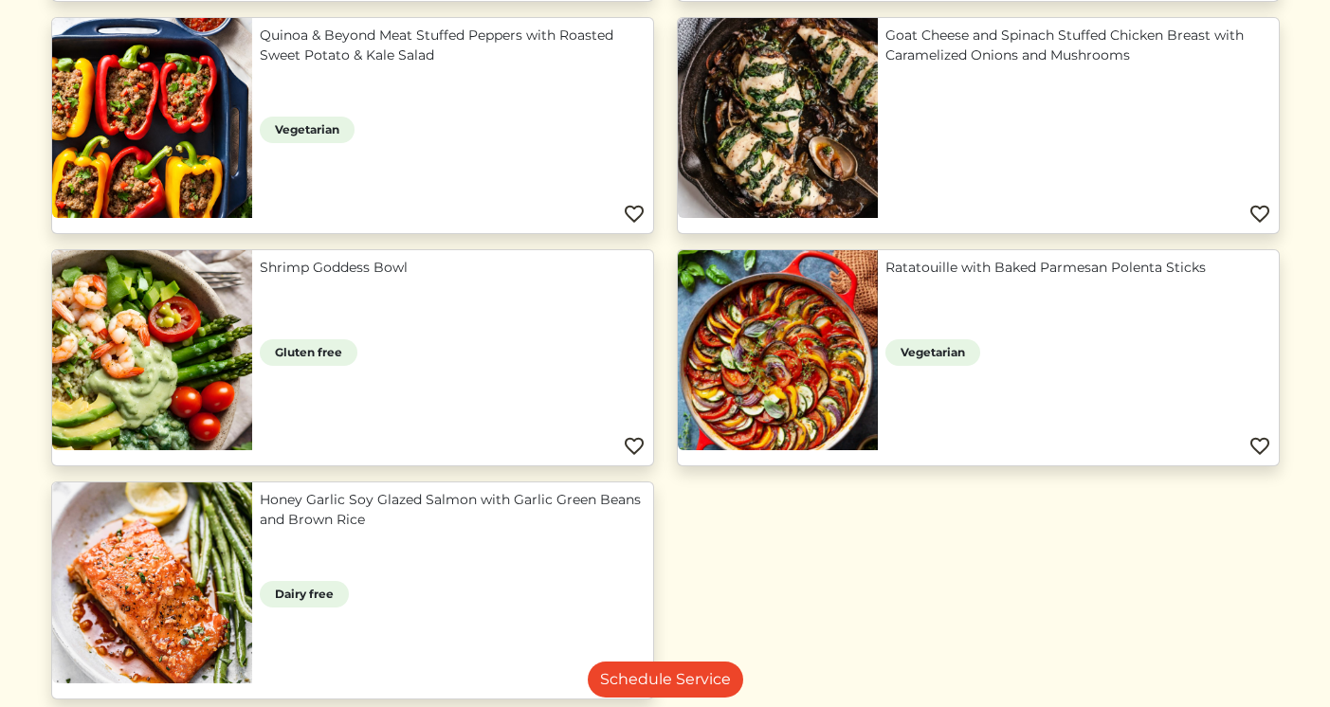
scroll to position [1822, 0]
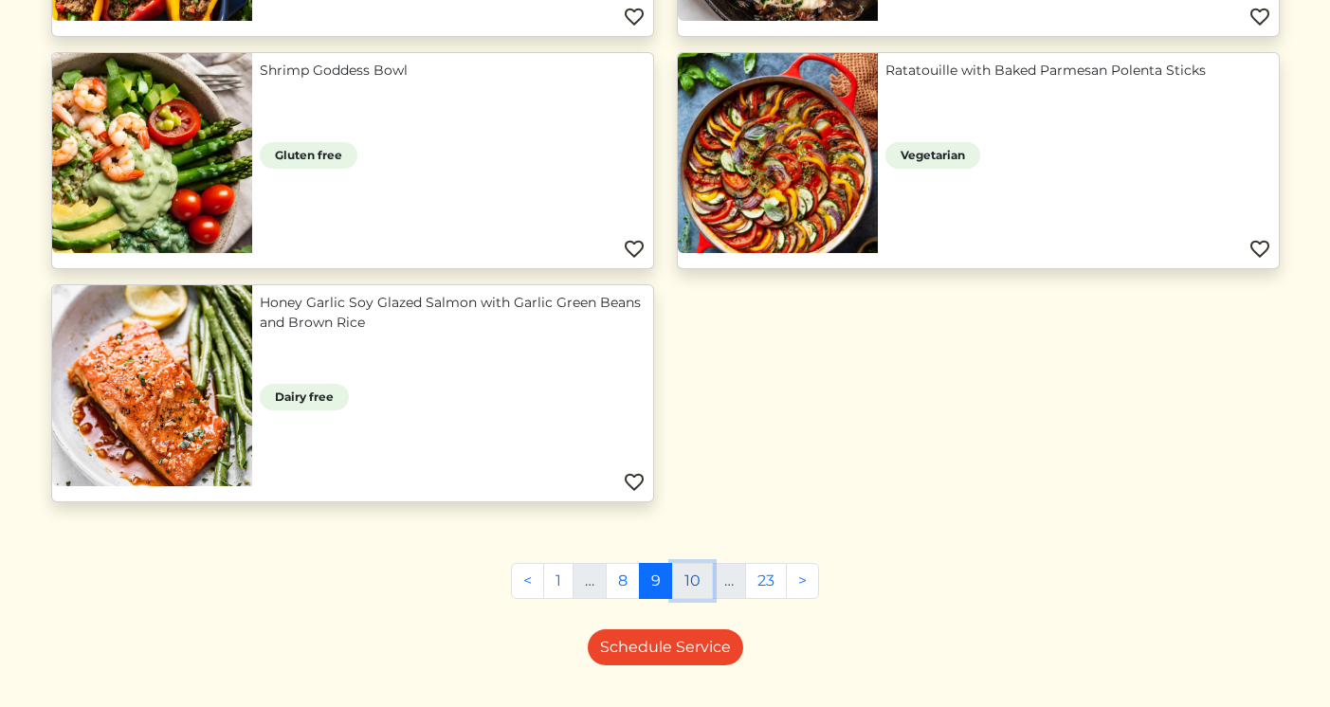
click at [689, 576] on link "10" at bounding box center [692, 581] width 41 height 36
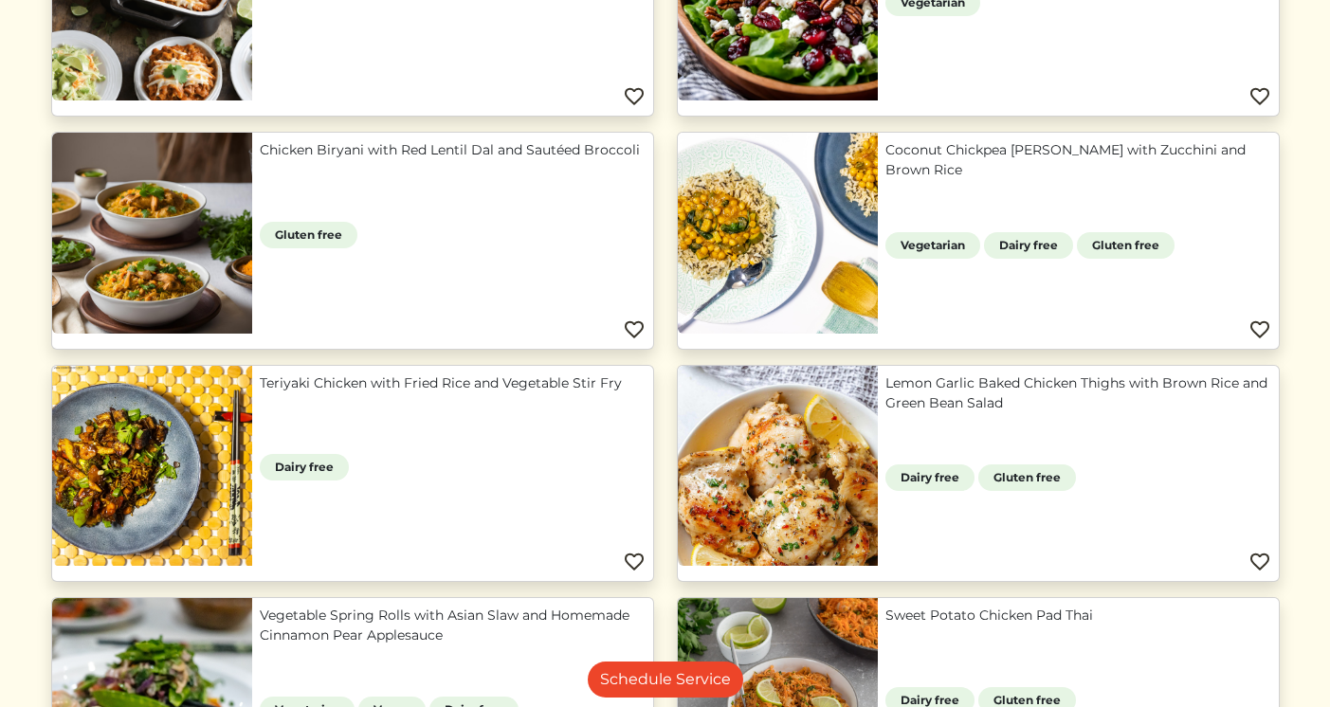
scroll to position [554, 0]
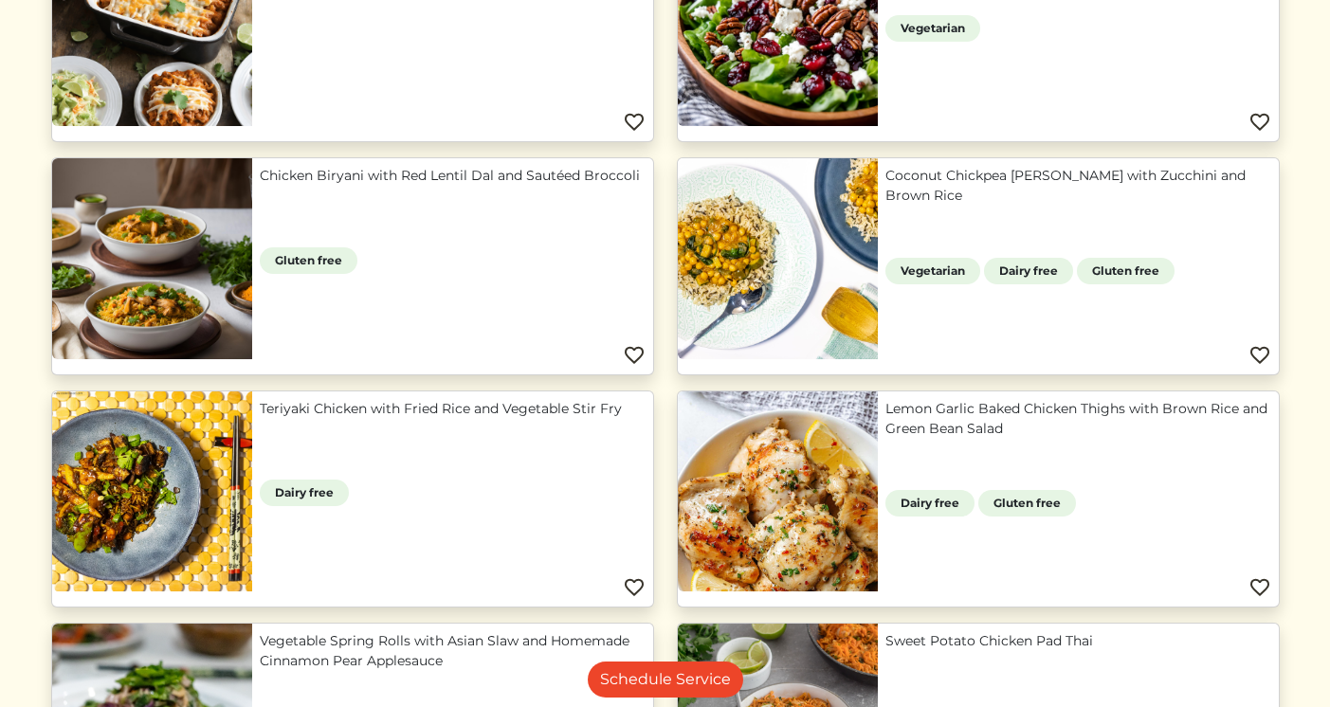
click at [891, 175] on link "Coconut Chickpea [PERSON_NAME] with Zucchini and Brown Rice" at bounding box center [1079, 186] width 386 height 40
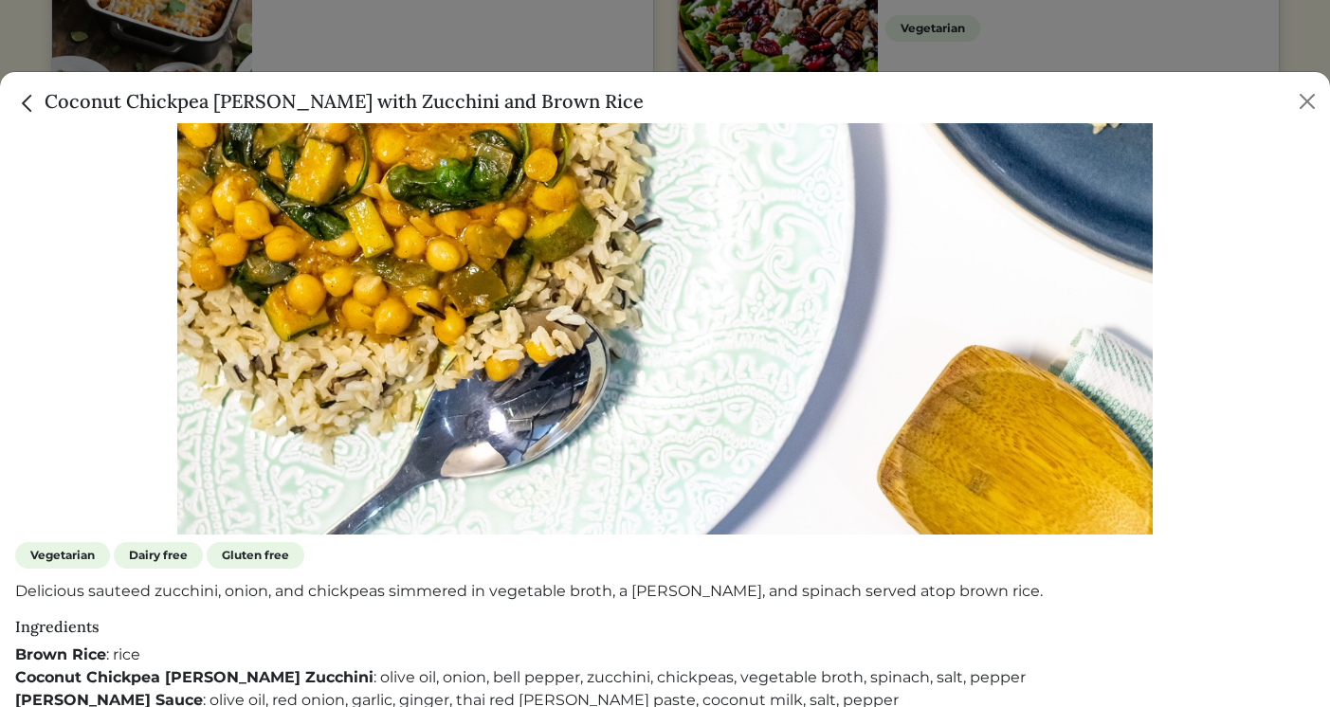
scroll to position [33, 0]
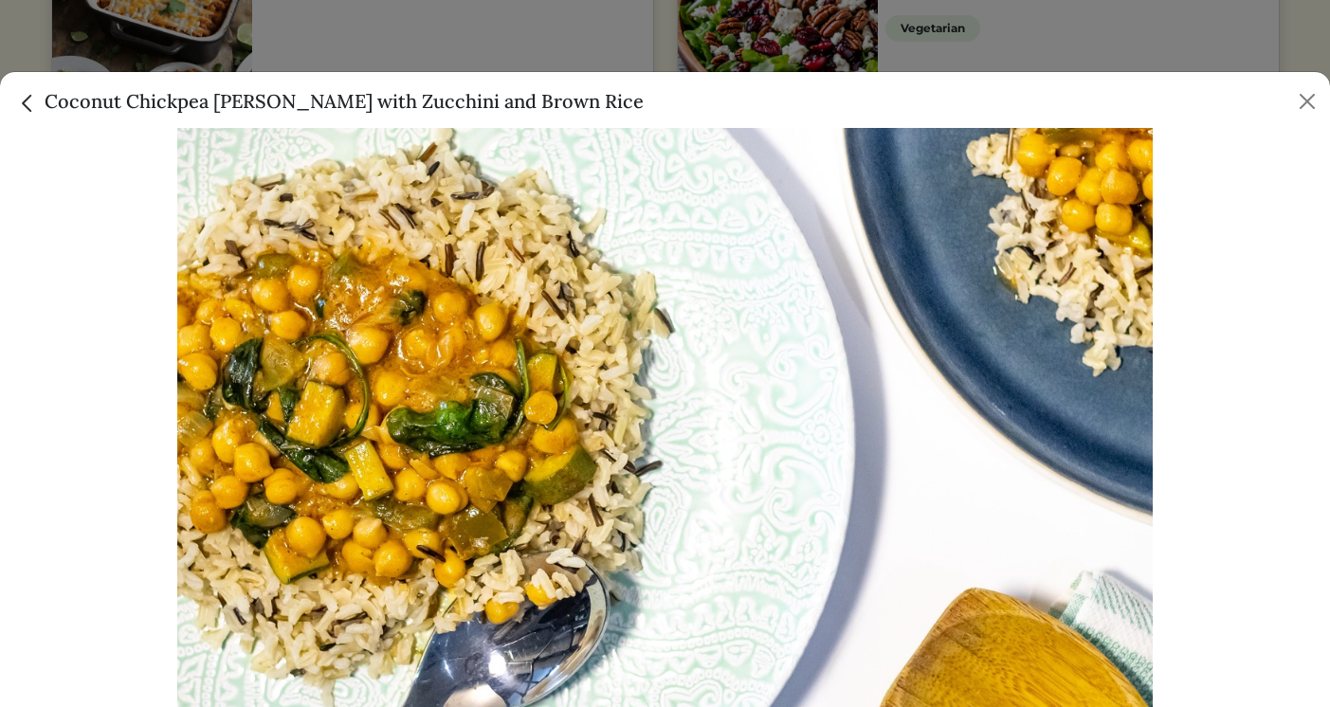
click at [25, 110] on img "Close" at bounding box center [27, 103] width 25 height 25
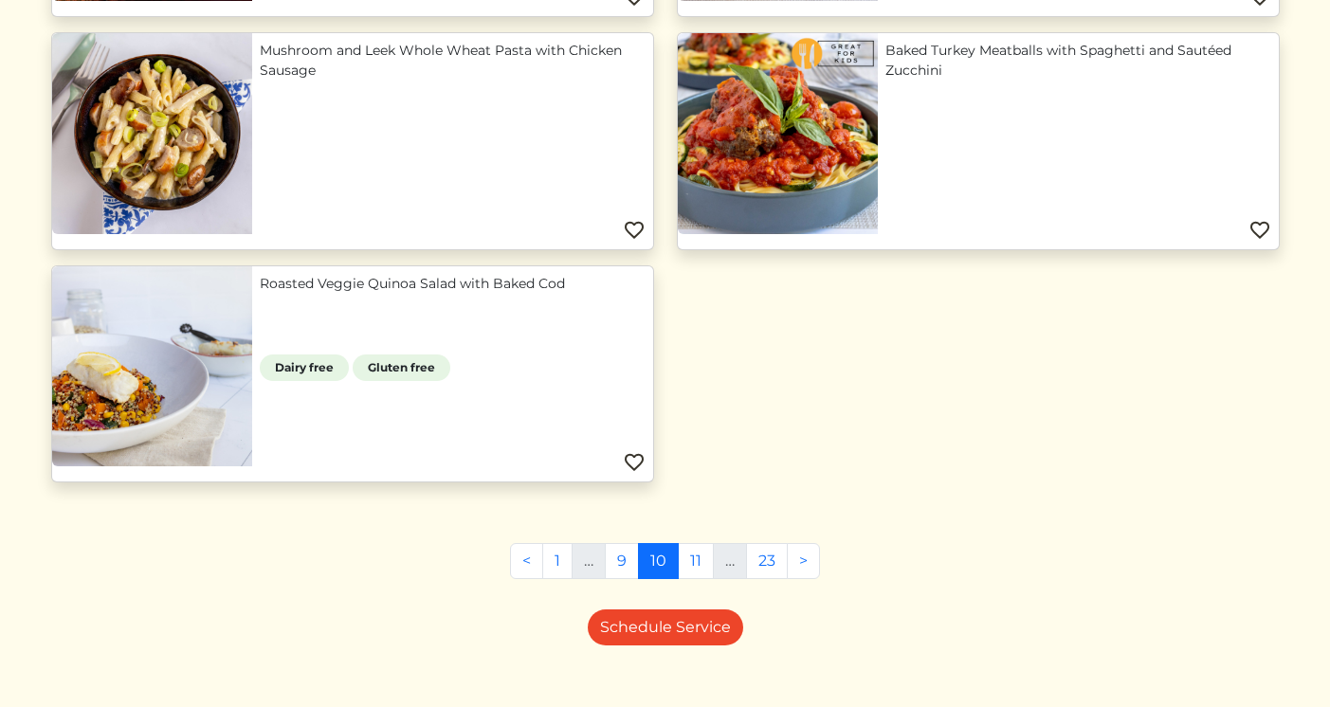
scroll to position [1864, 0]
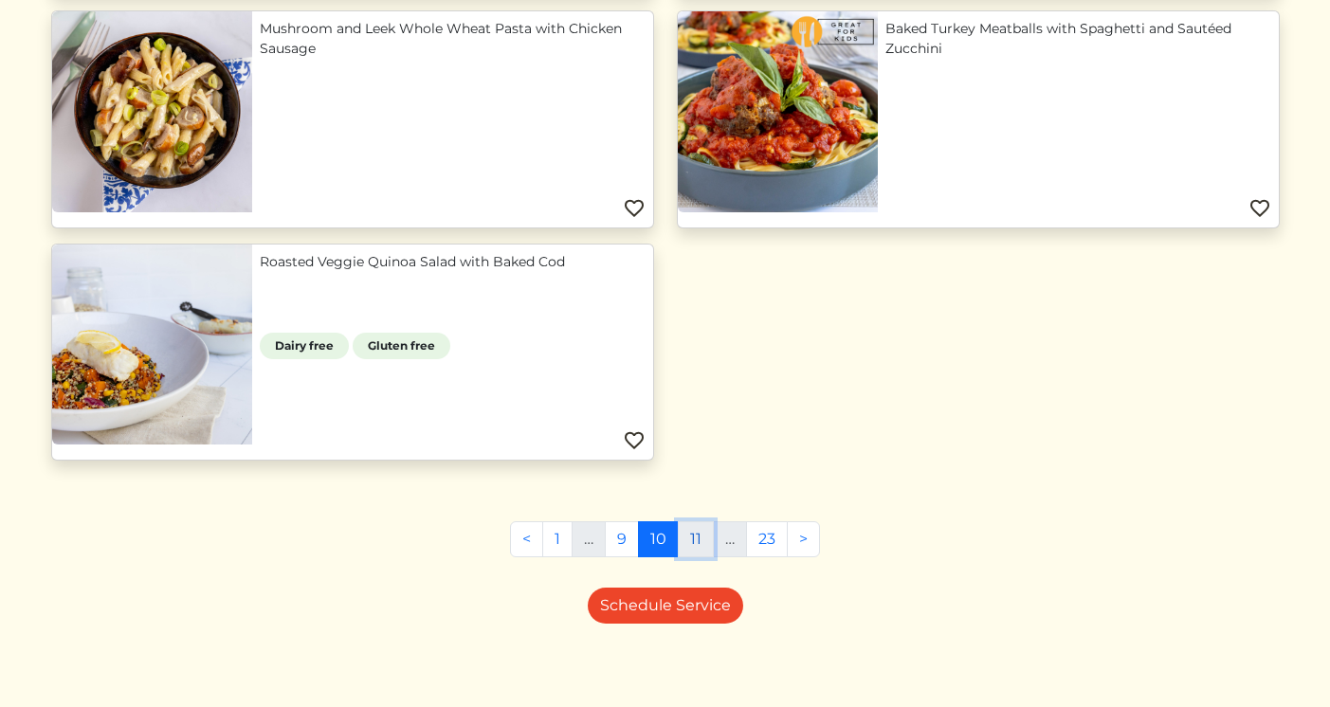
click at [693, 539] on link "11" at bounding box center [696, 539] width 36 height 36
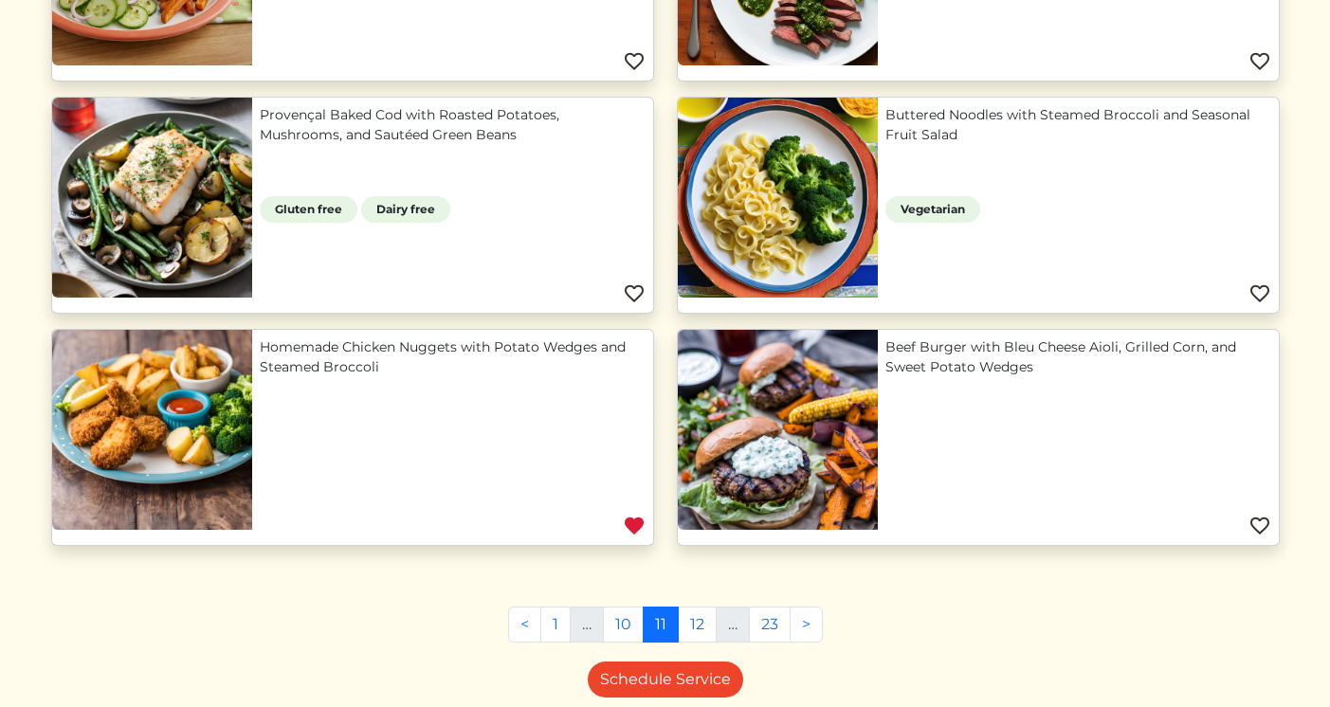
scroll to position [1546, 0]
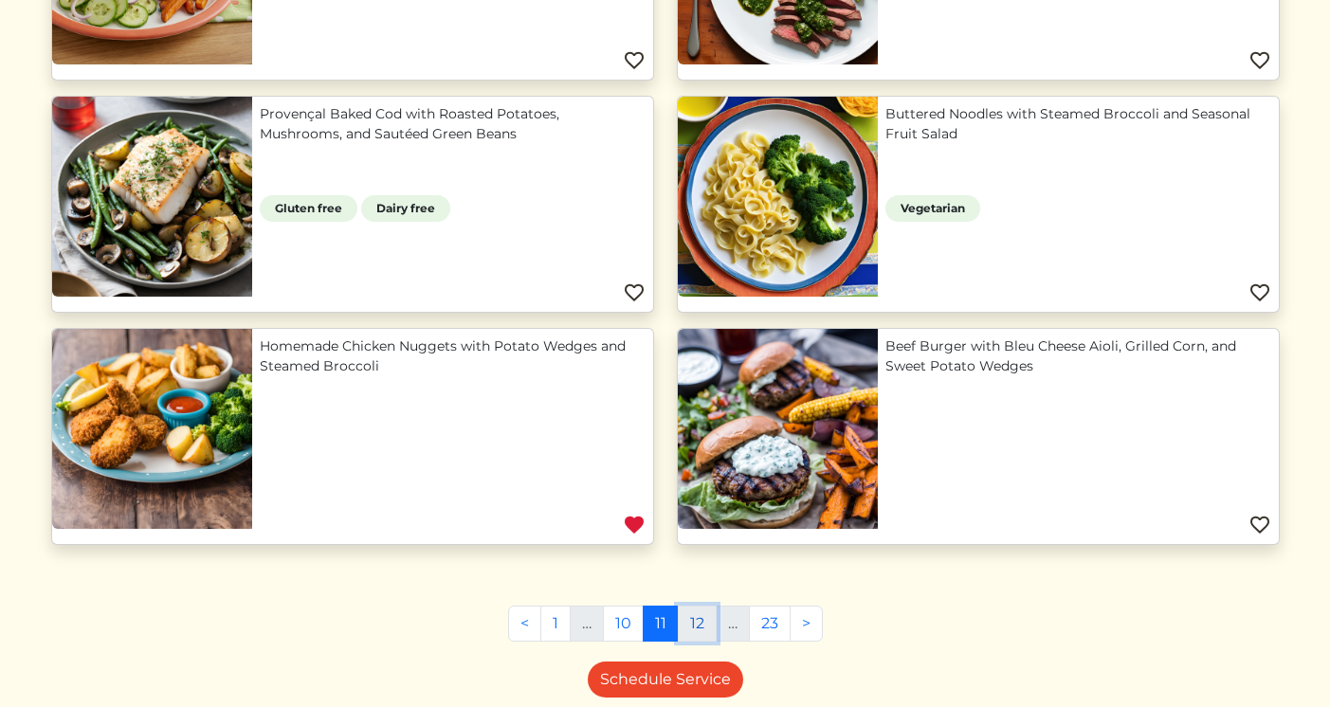
click at [690, 627] on link "12" at bounding box center [697, 624] width 39 height 36
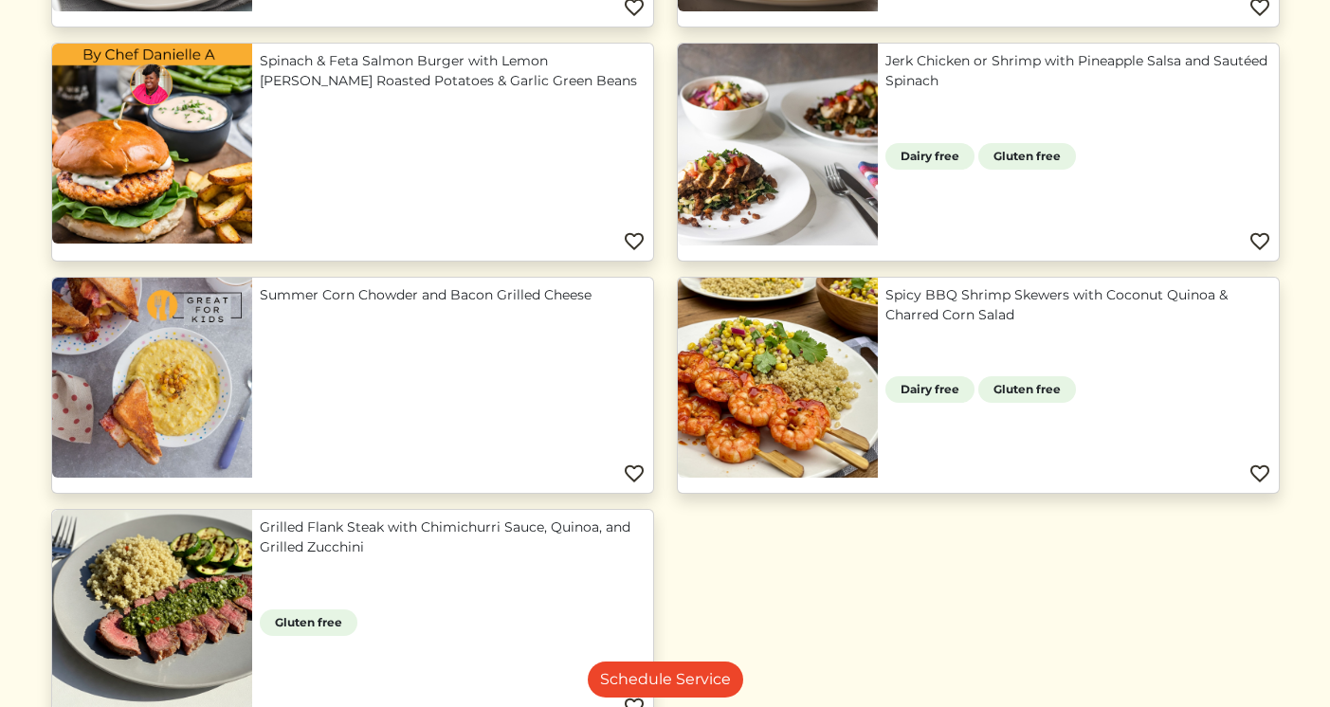
scroll to position [1845, 0]
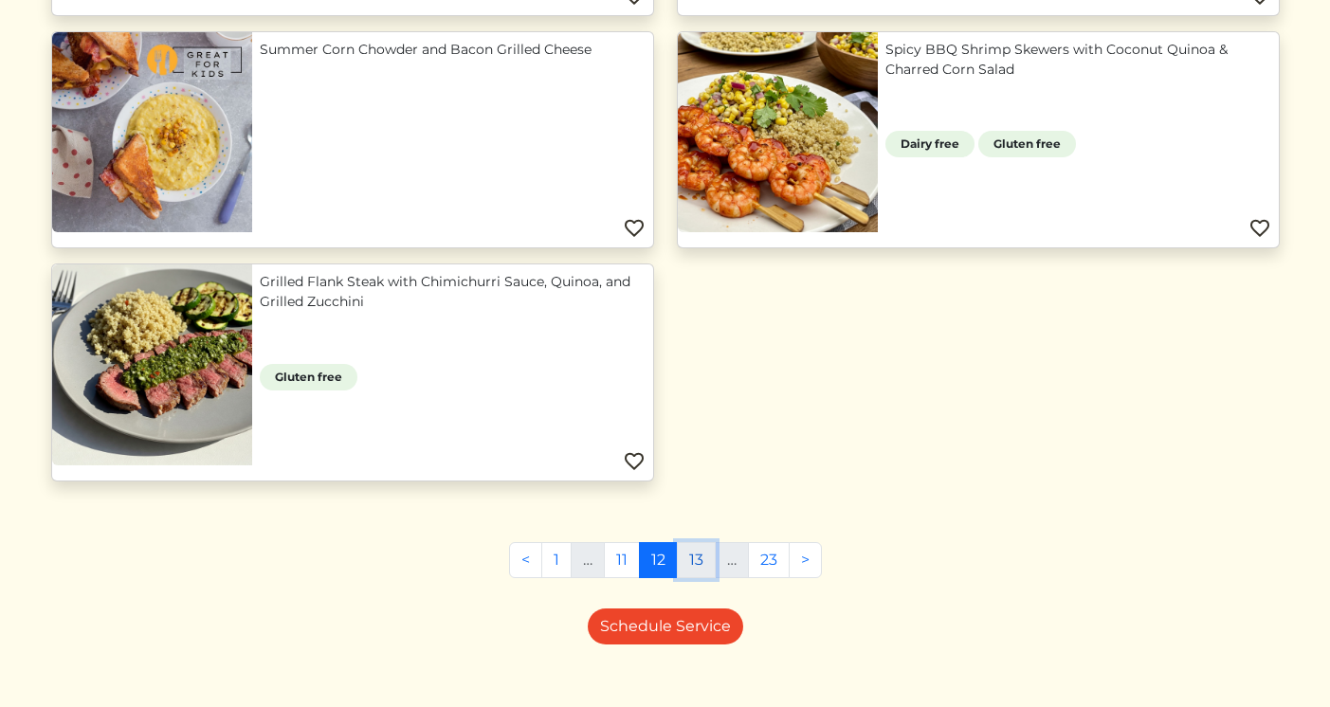
click at [697, 561] on link "13" at bounding box center [696, 560] width 39 height 36
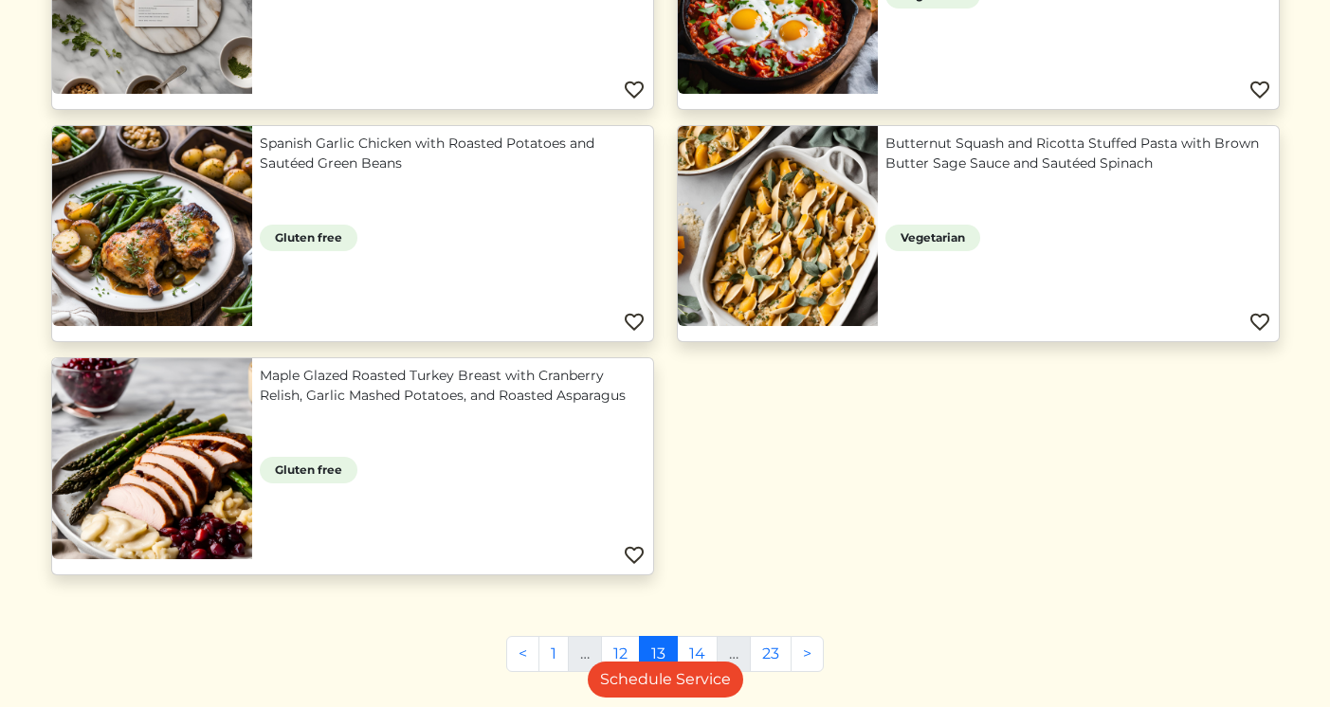
scroll to position [1769, 0]
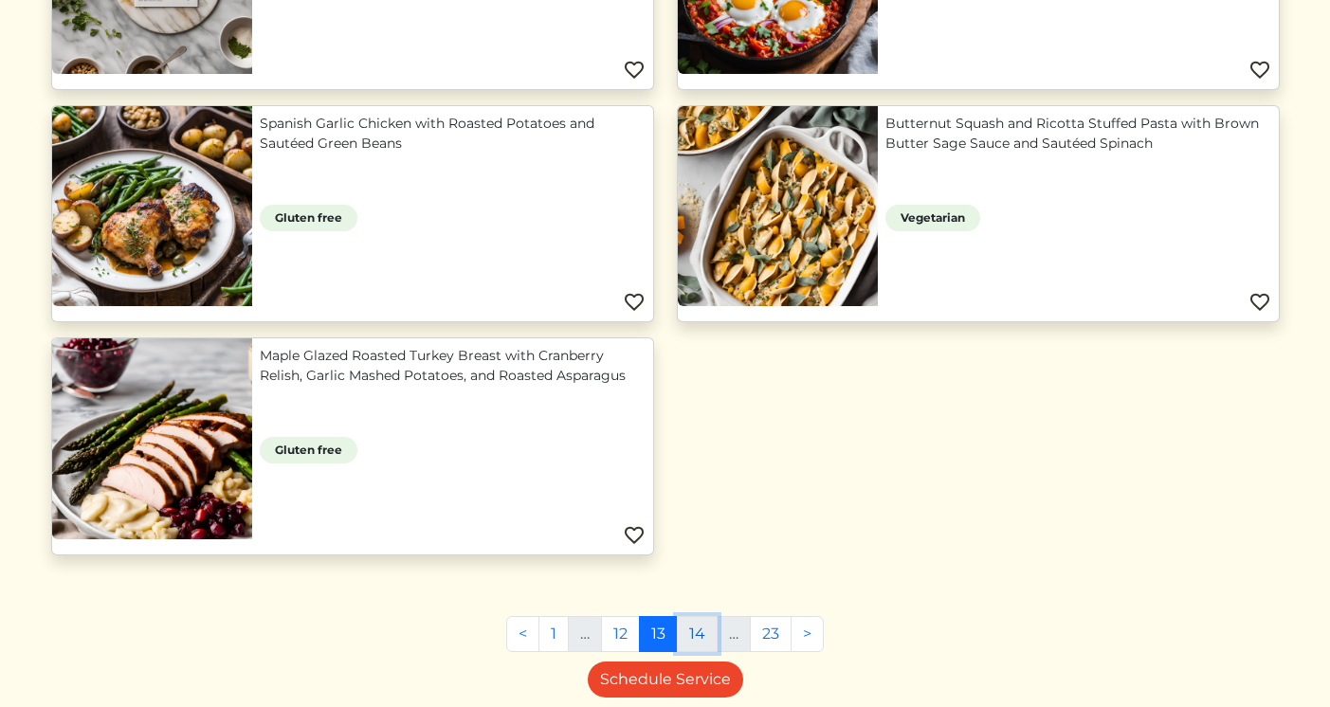
click at [703, 638] on link "14" at bounding box center [697, 634] width 41 height 36
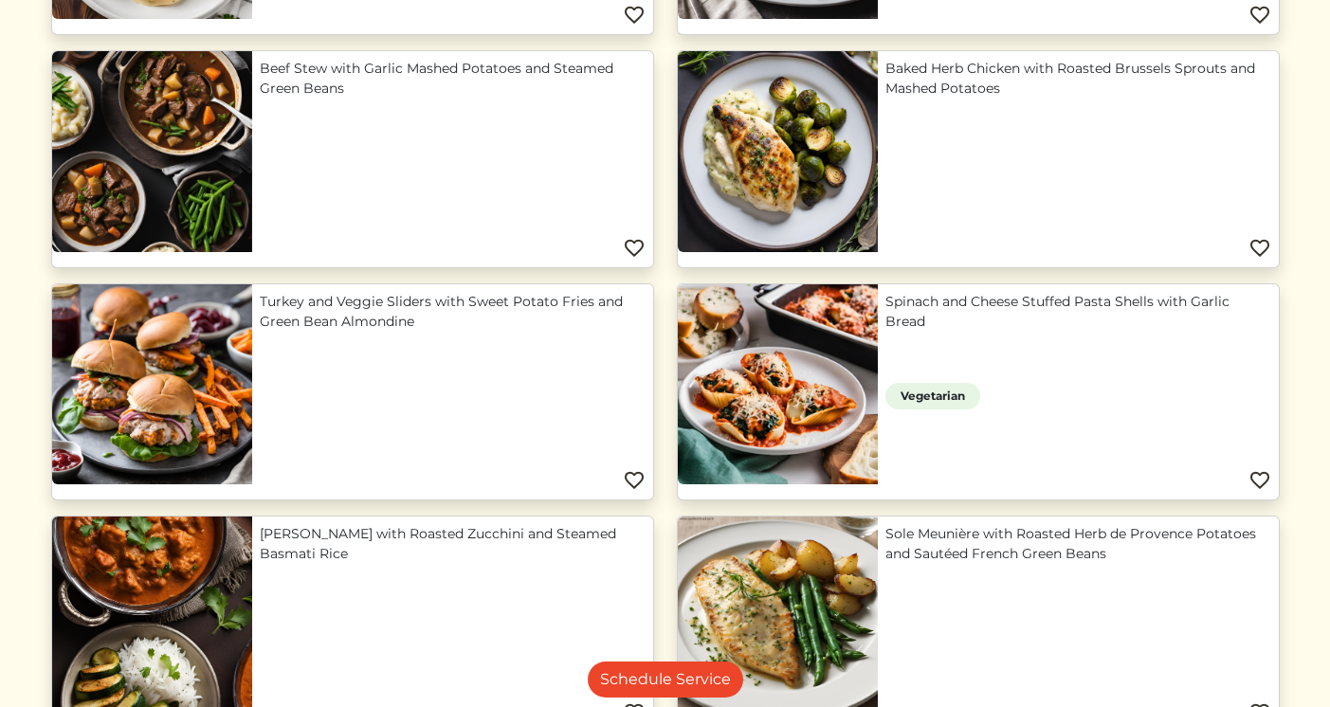
scroll to position [474, 0]
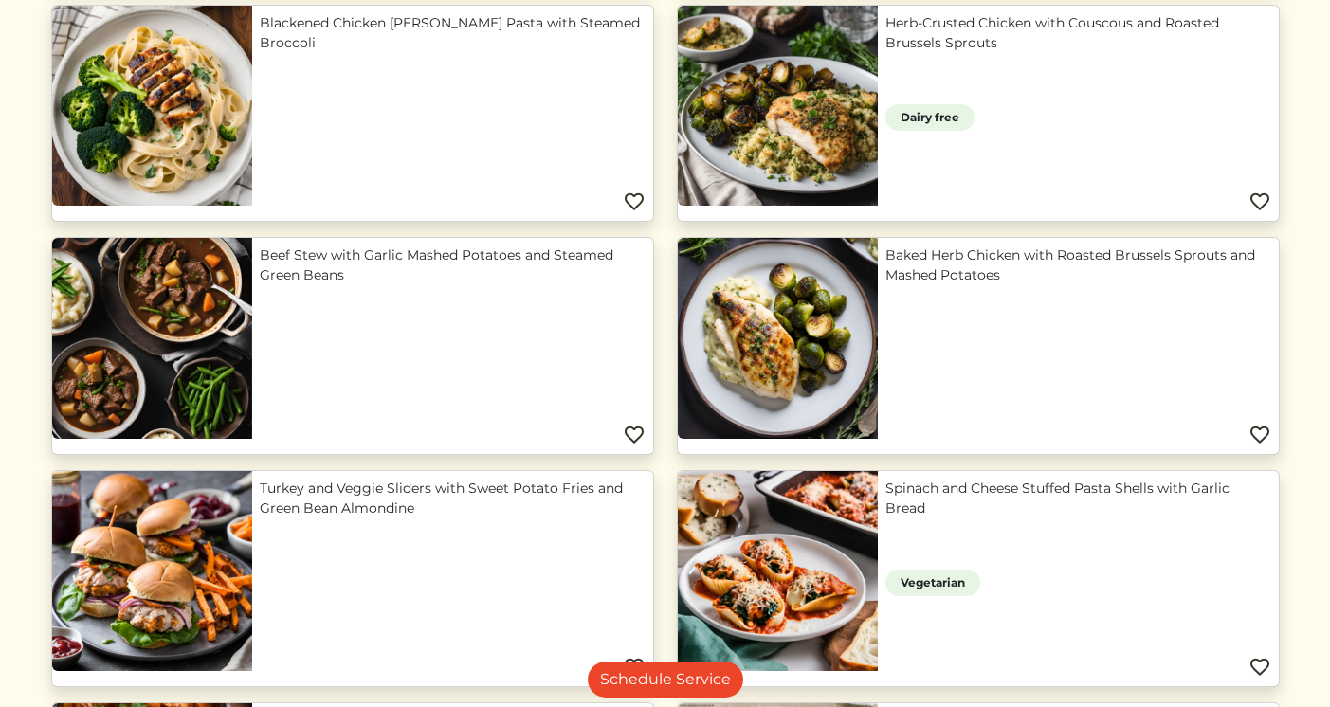
click at [997, 53] on link "Herb-Crusted Chicken with Couscous and Roasted Brussels Sprouts" at bounding box center [1079, 33] width 386 height 40
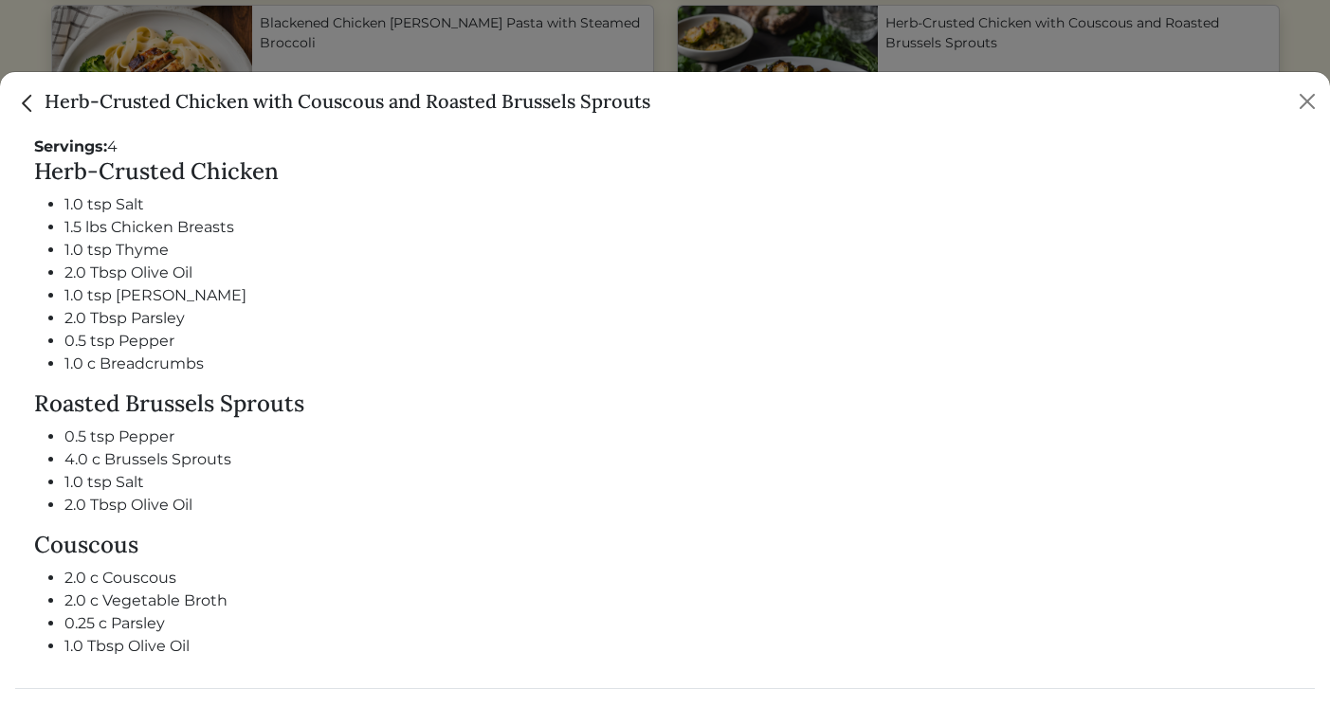
scroll to position [1042, 0]
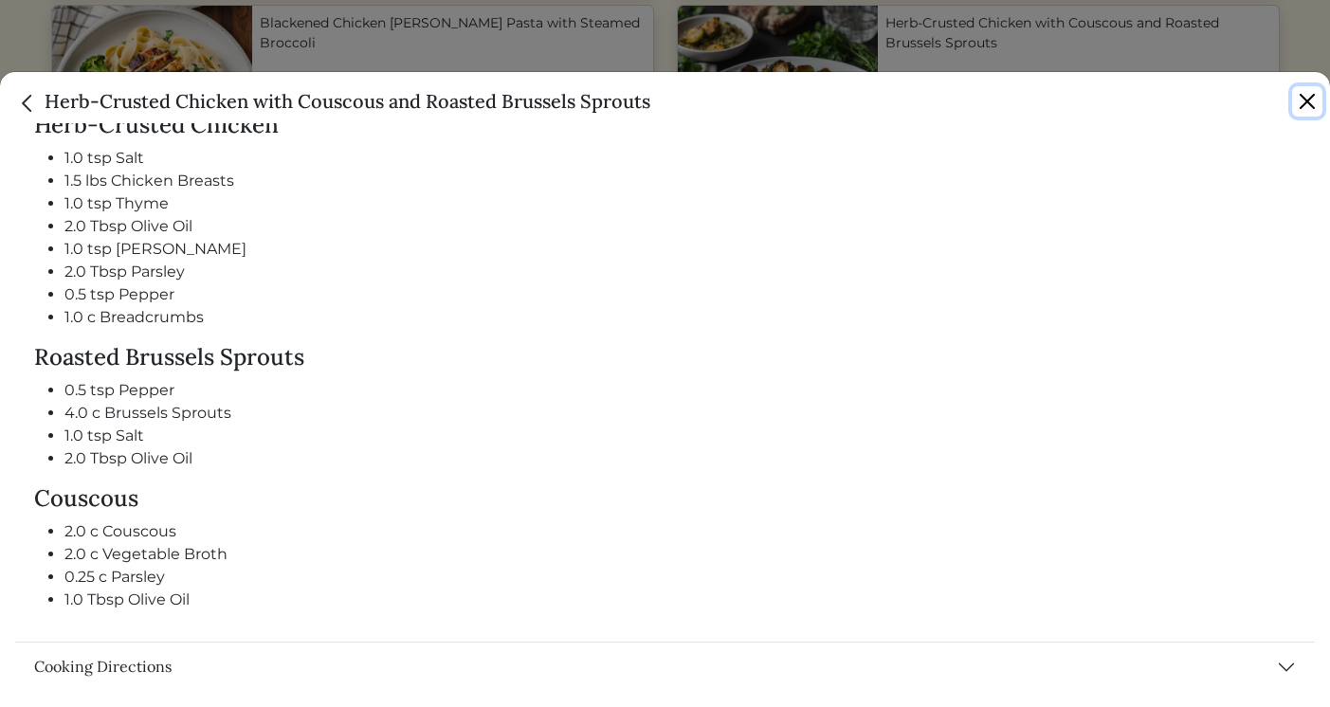
click at [1307, 102] on button "Close" at bounding box center [1307, 101] width 30 height 30
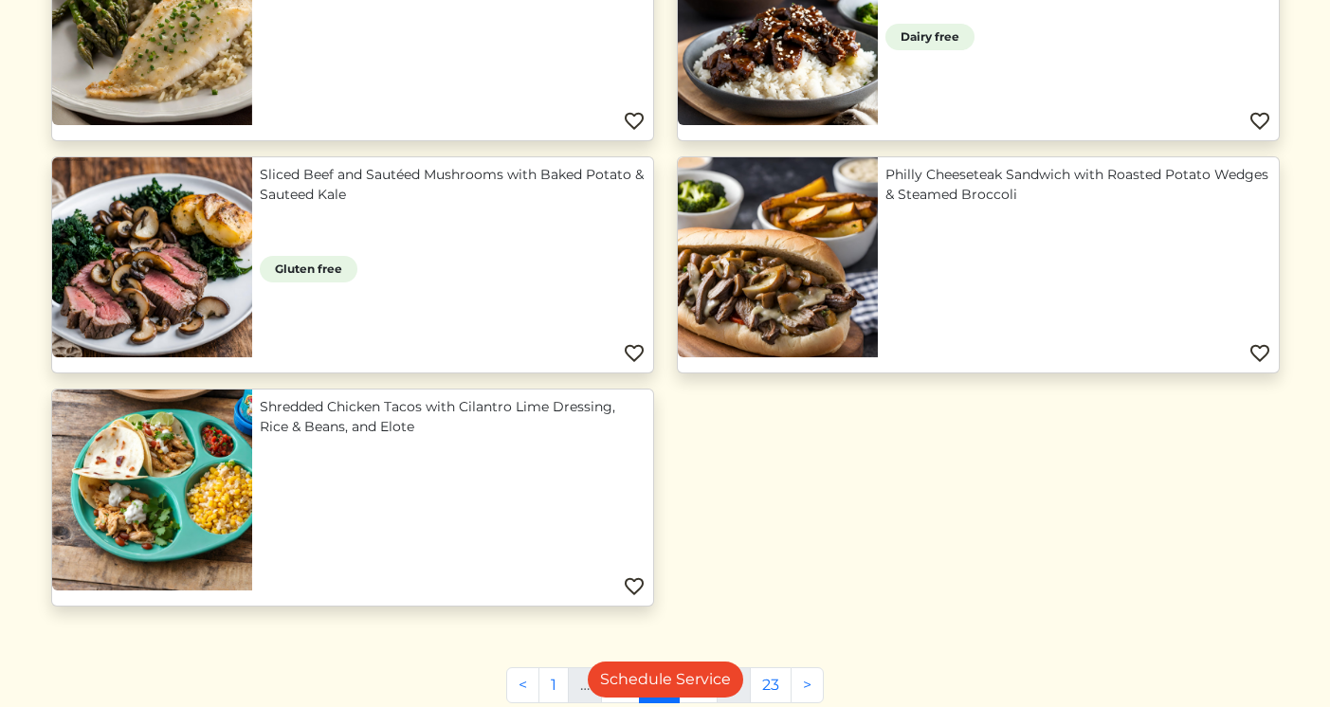
scroll to position [1863, 0]
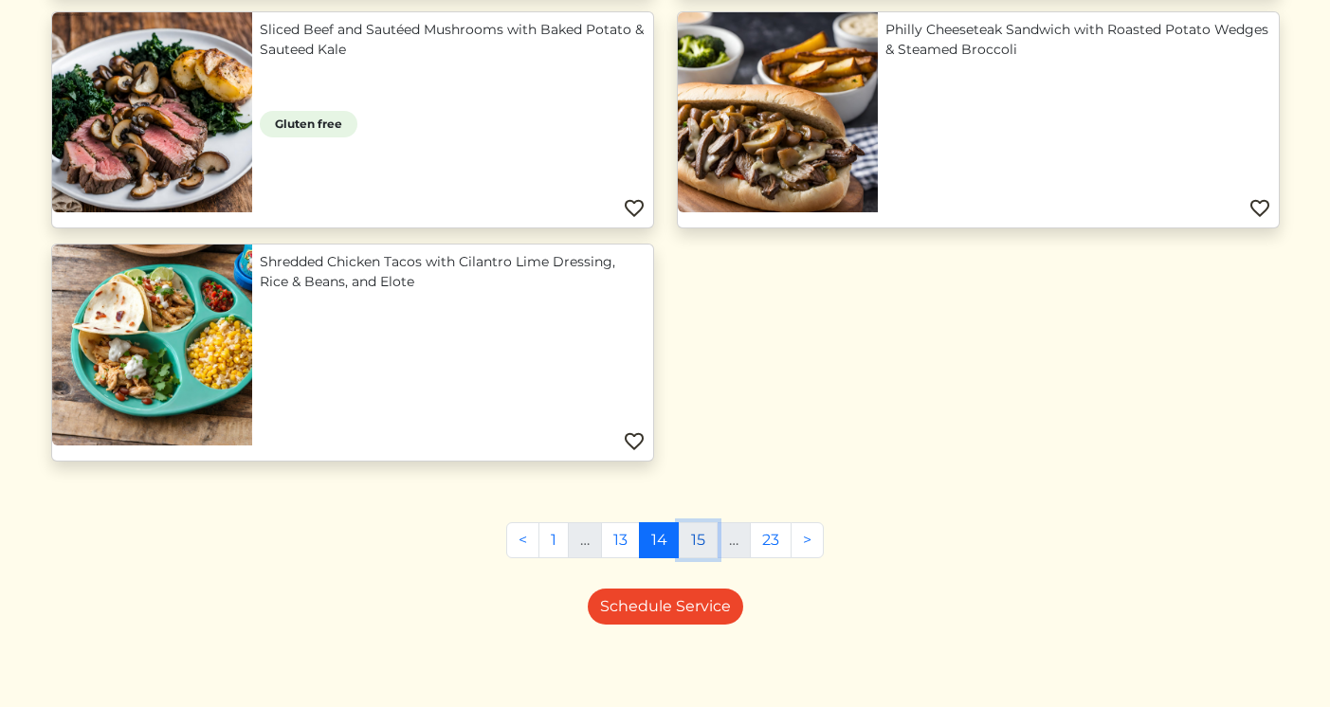
click at [692, 550] on link "15" at bounding box center [698, 540] width 39 height 36
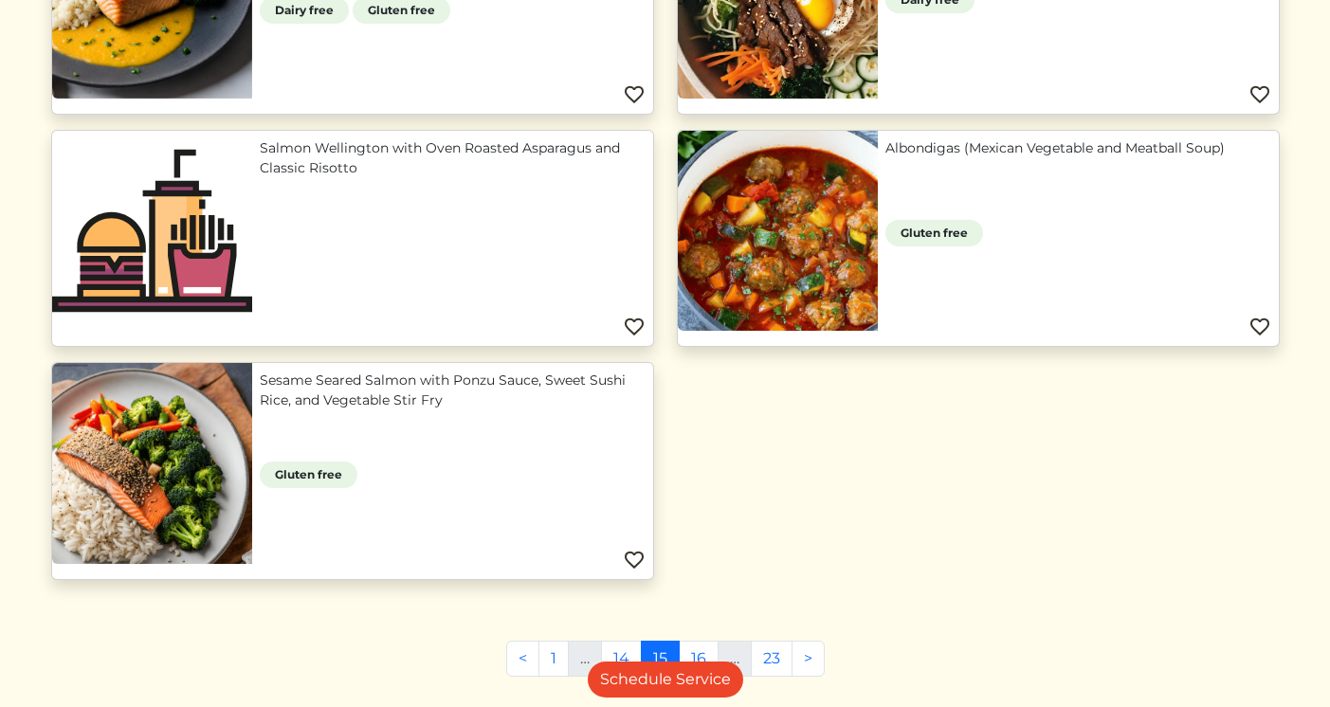
scroll to position [1860, 0]
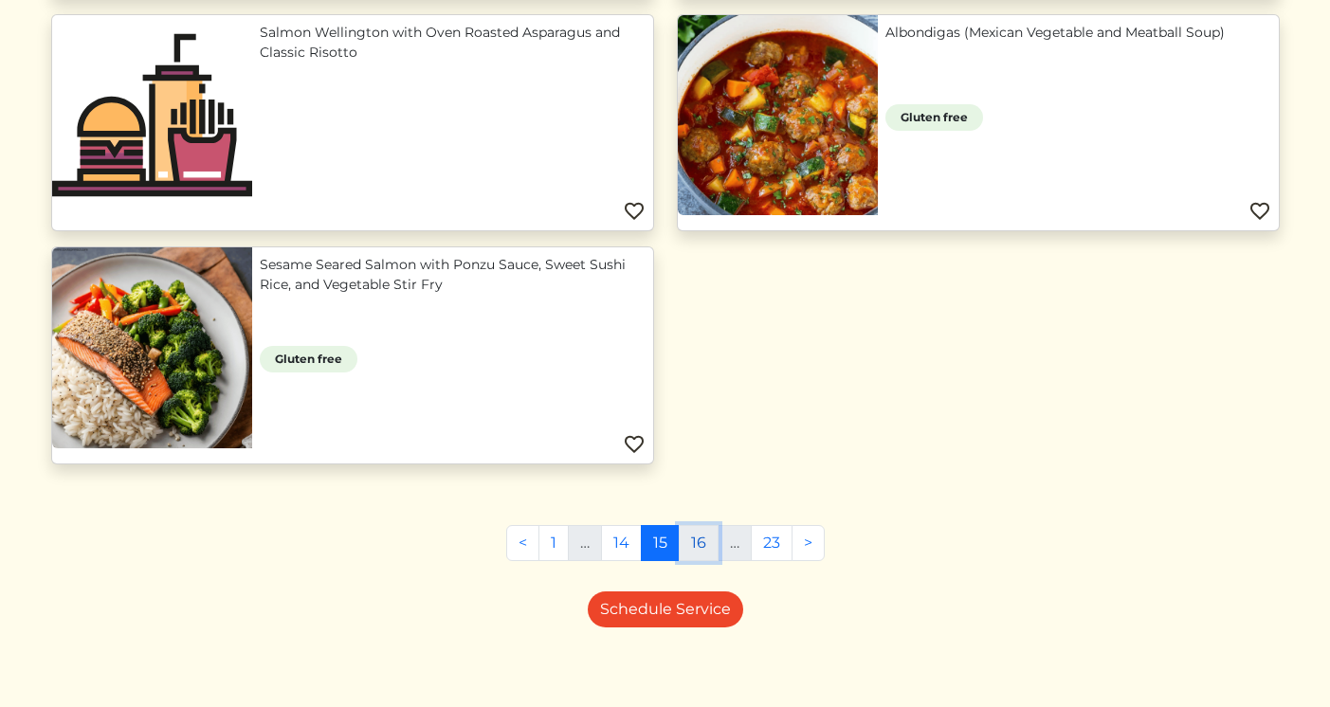
click at [702, 545] on link "16" at bounding box center [699, 543] width 40 height 36
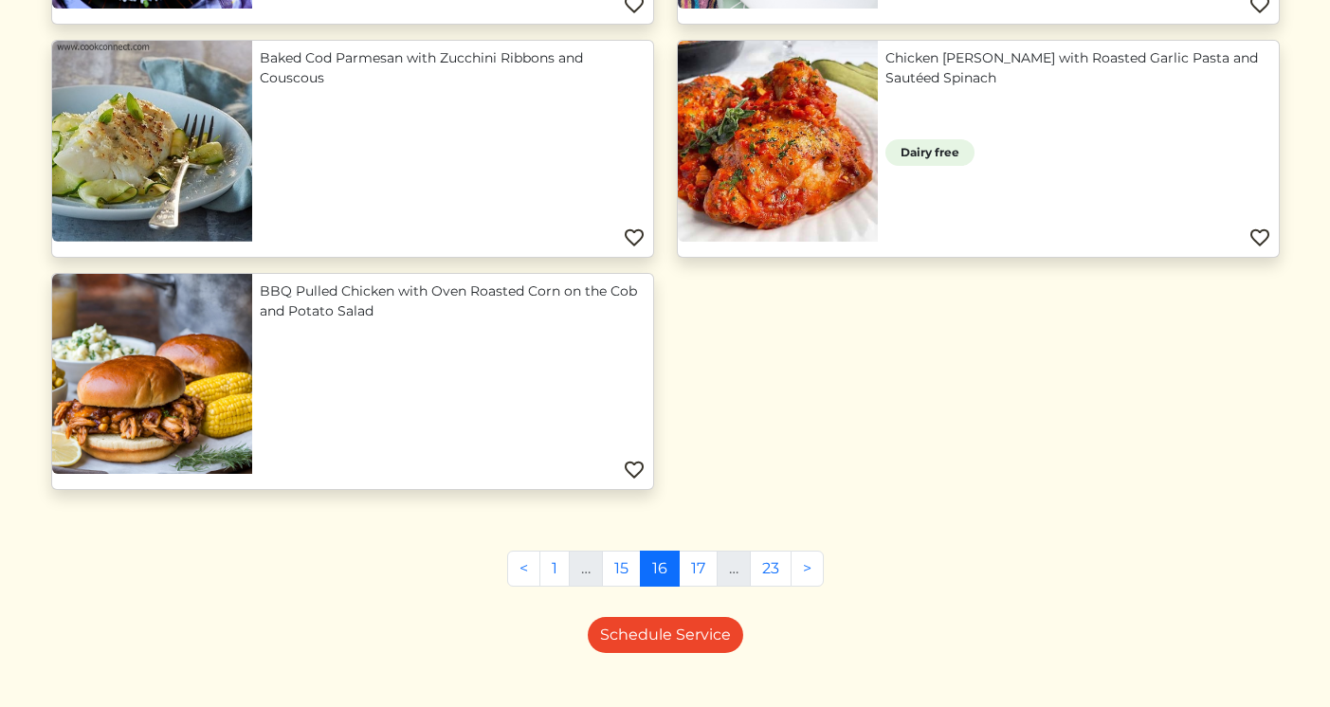
scroll to position [1864, 0]
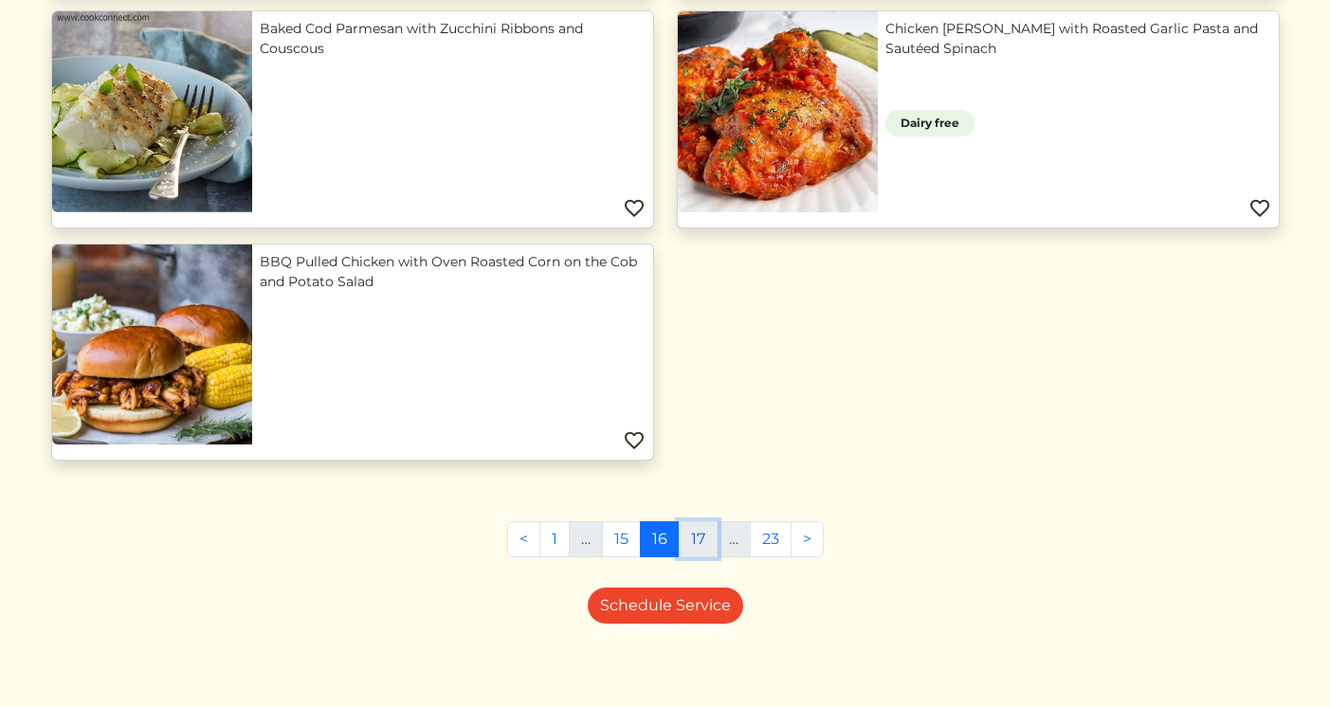
click at [693, 537] on link "17" at bounding box center [698, 539] width 39 height 36
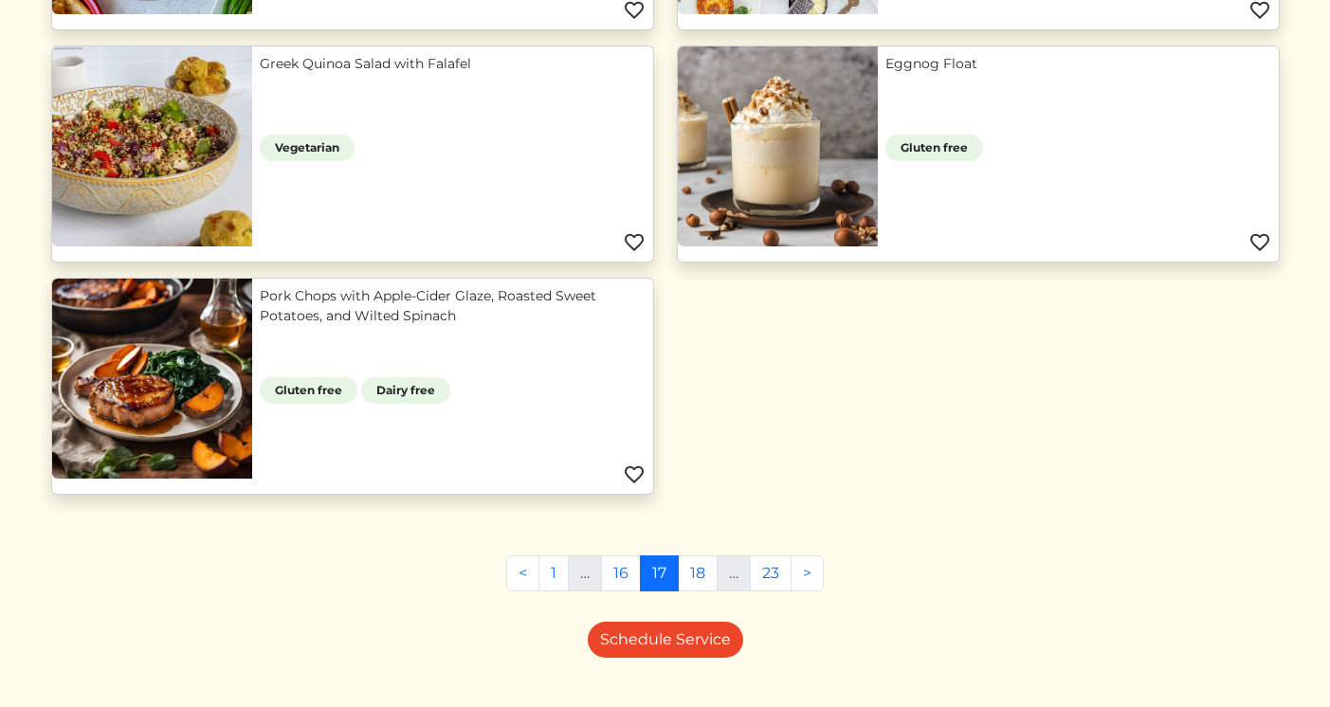
scroll to position [1864, 0]
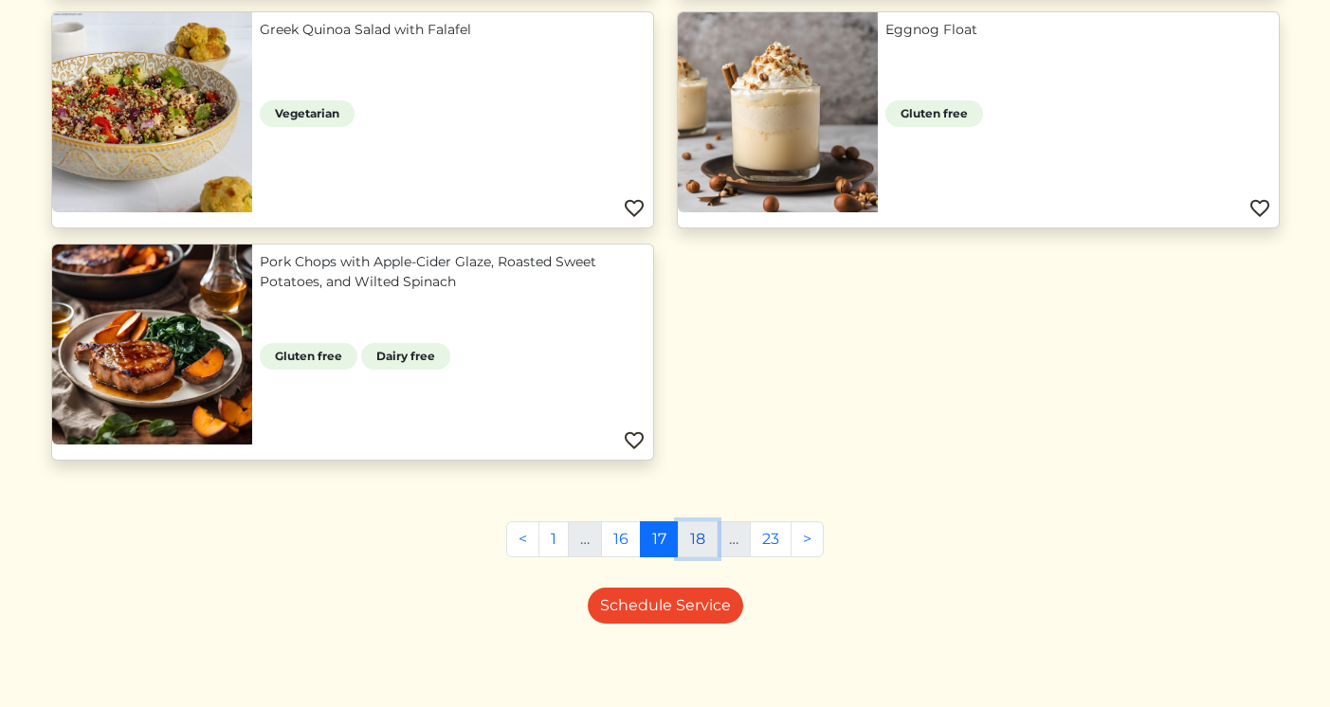
click at [705, 544] on link "18" at bounding box center [698, 539] width 40 height 36
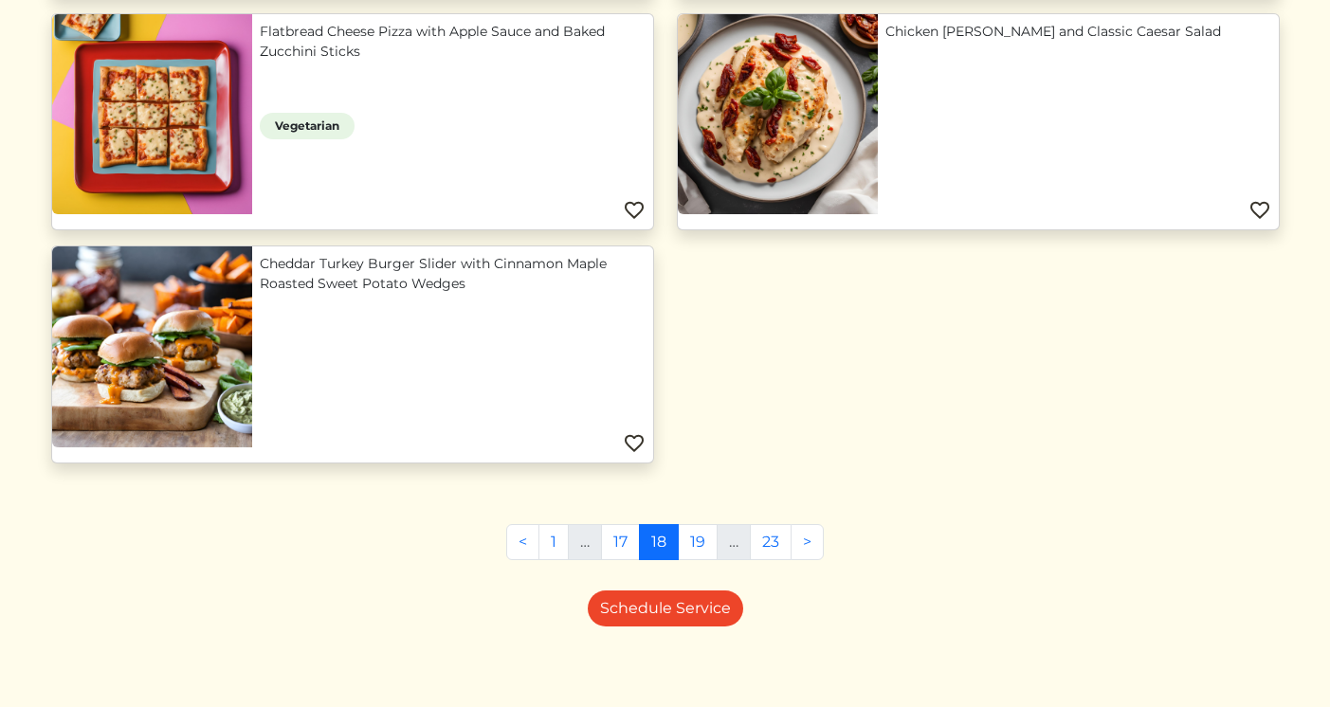
scroll to position [1863, 0]
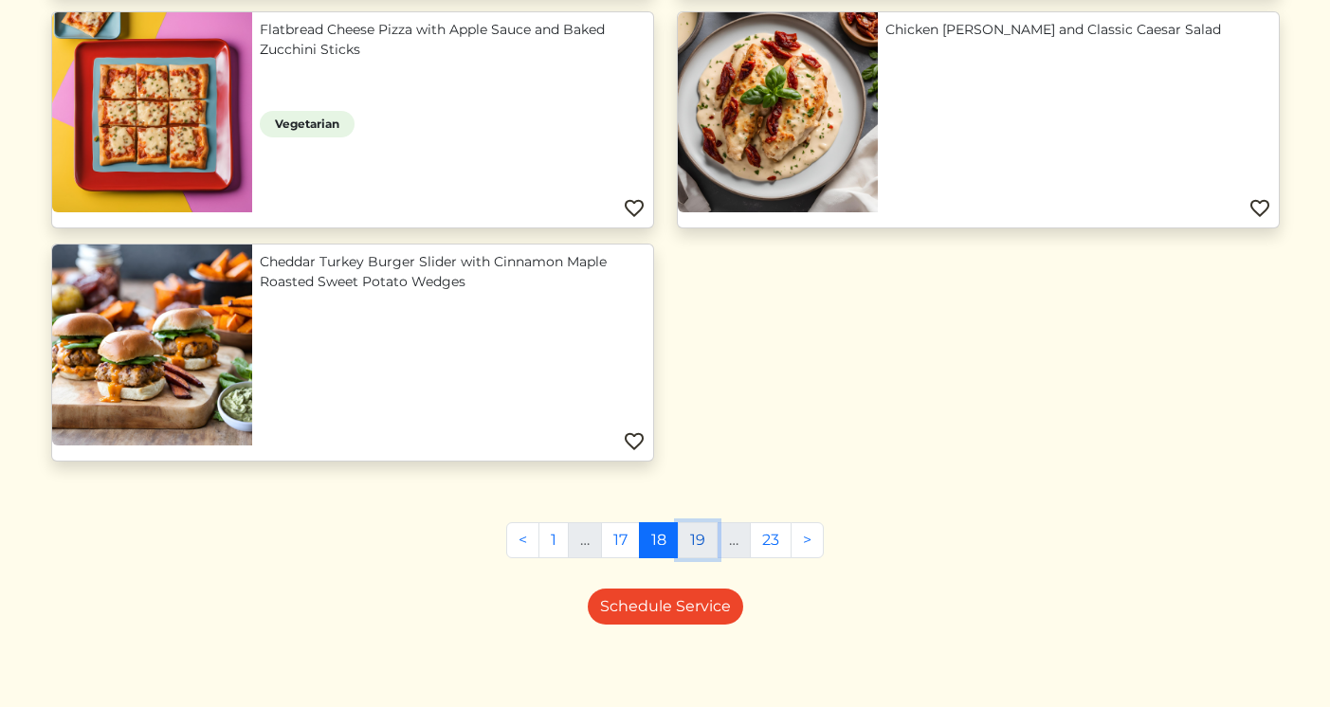
click at [704, 531] on link "19" at bounding box center [698, 540] width 40 height 36
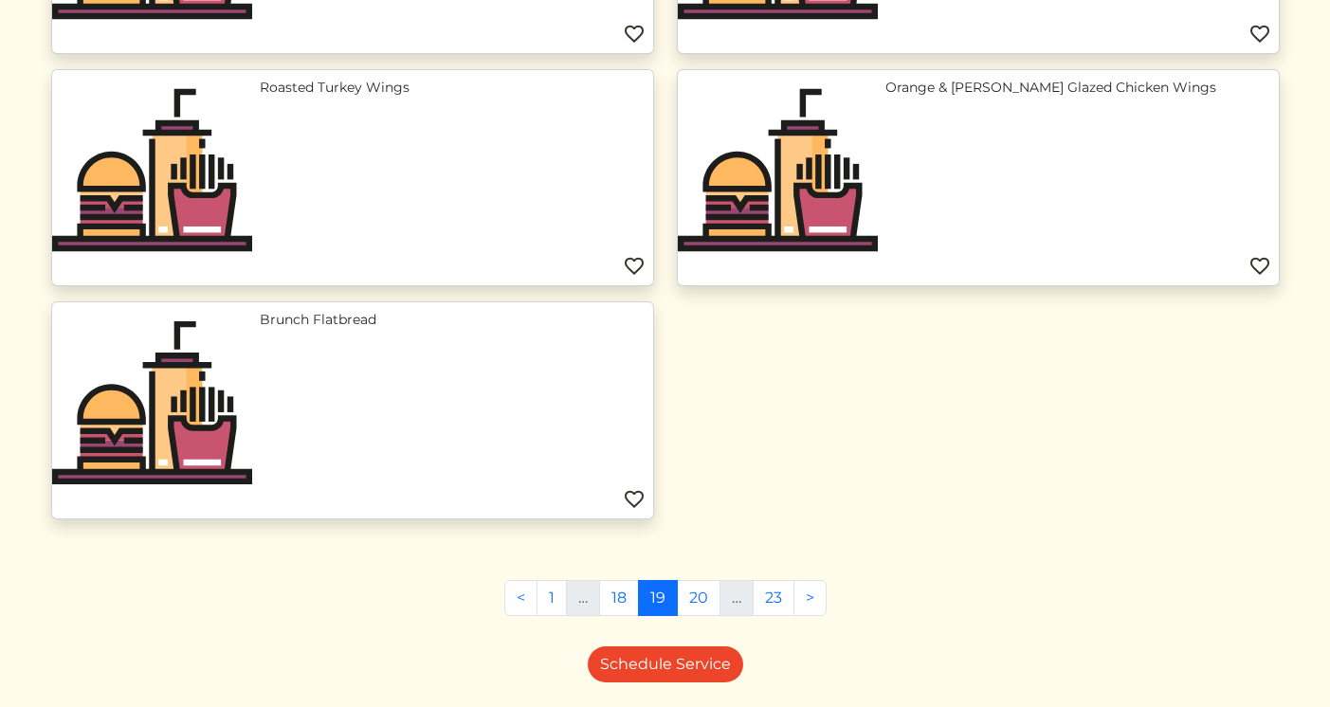
scroll to position [1863, 0]
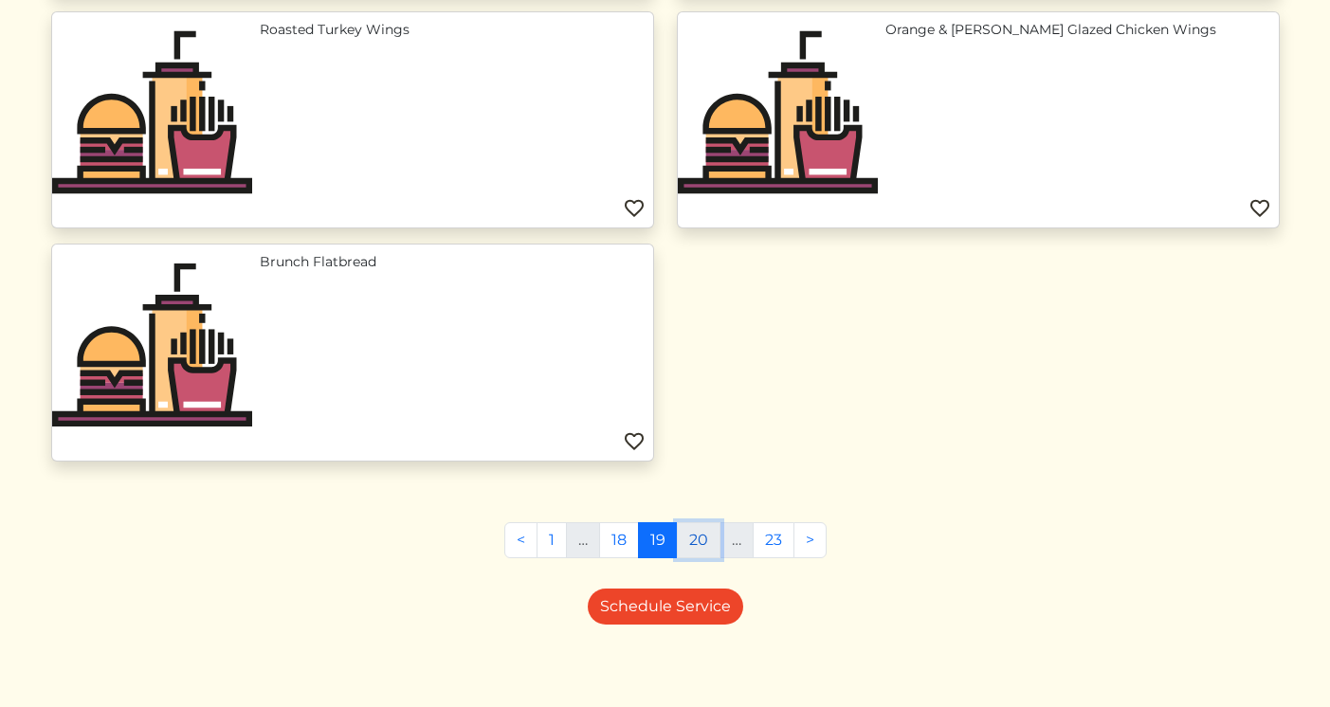
click at [694, 531] on link "20" at bounding box center [699, 540] width 44 height 36
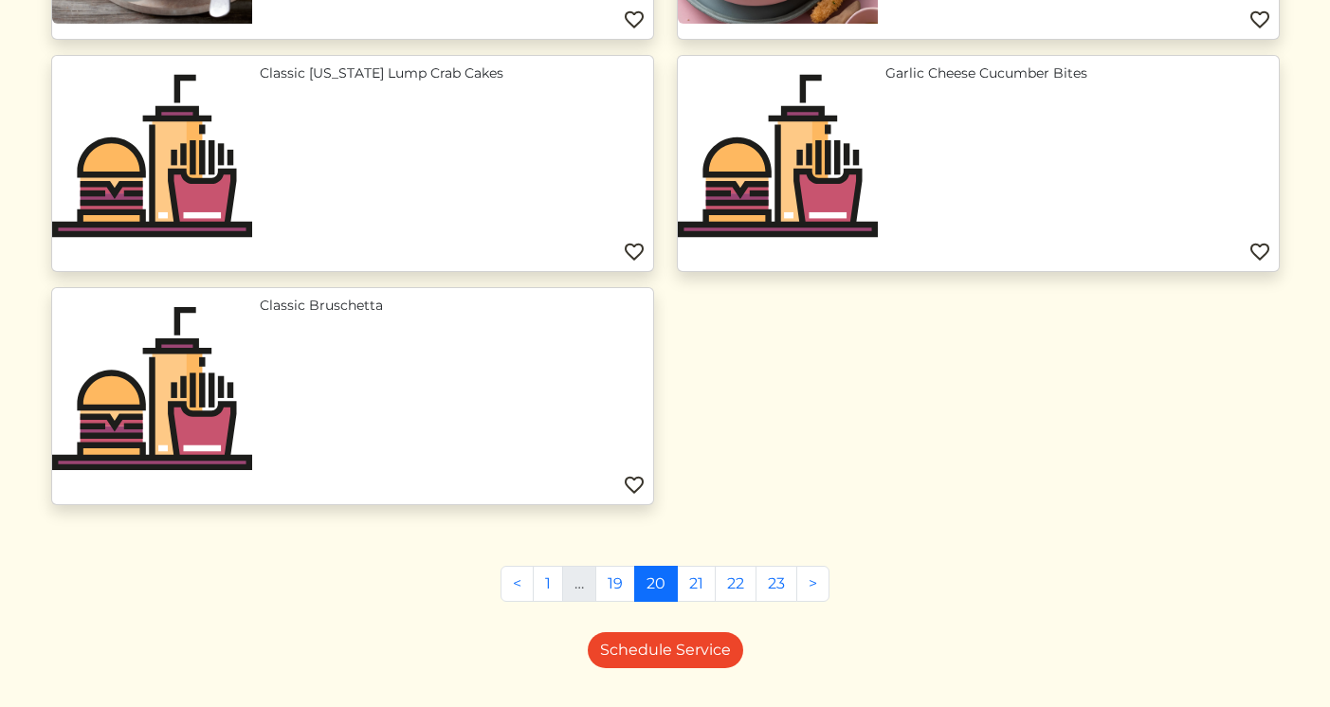
scroll to position [1863, 0]
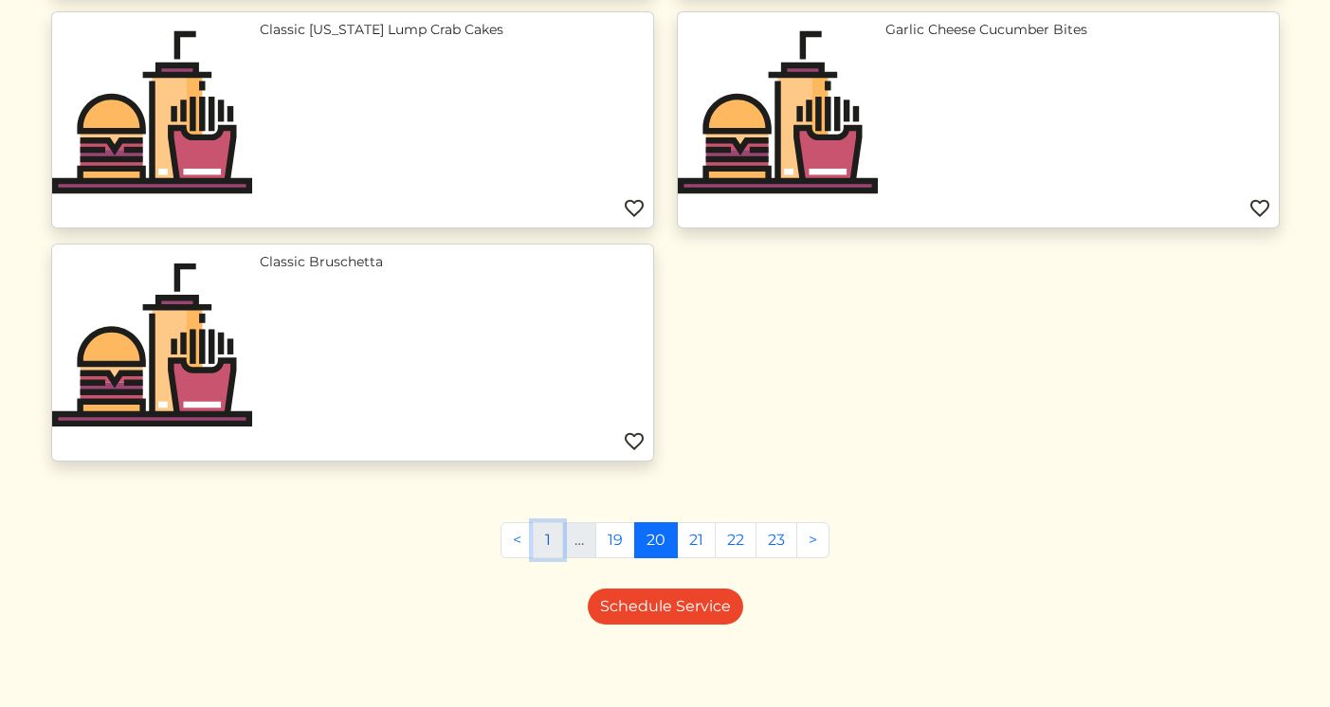
click at [551, 545] on link "1" at bounding box center [548, 540] width 30 height 36
click at [580, 548] on li "…" at bounding box center [579, 540] width 33 height 36
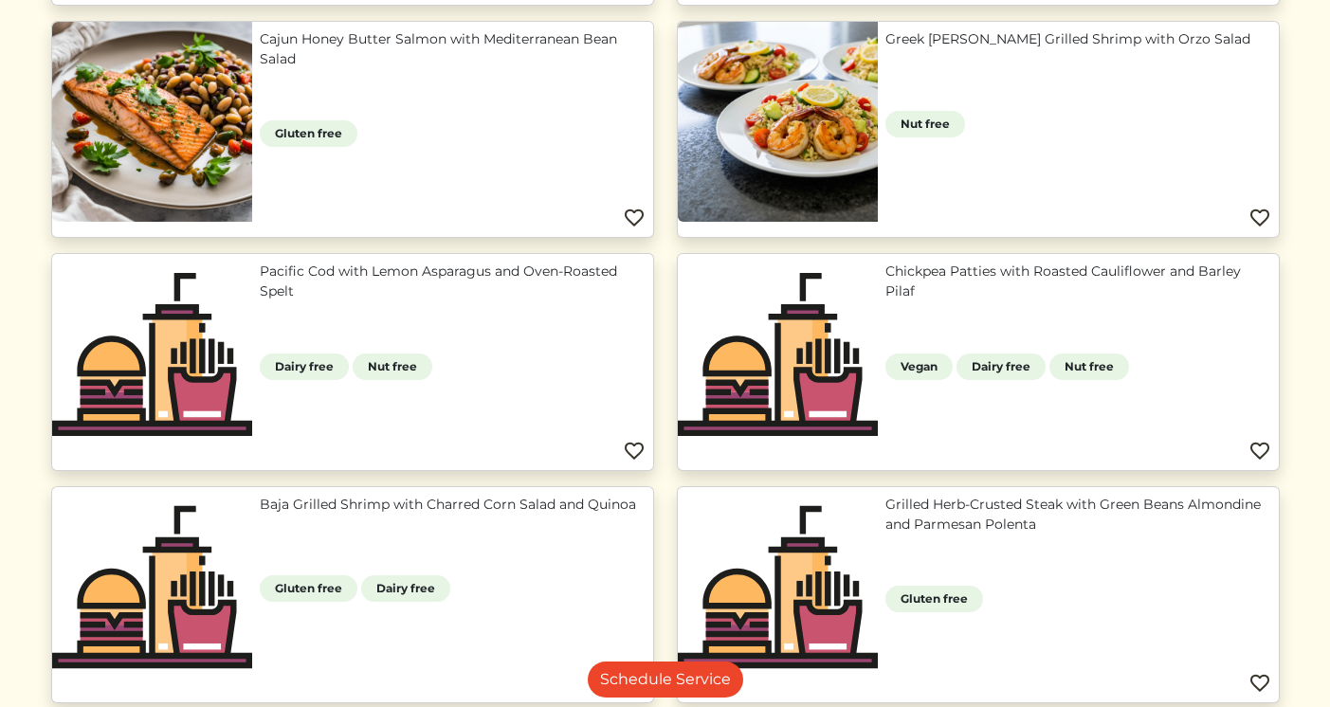
scroll to position [1377, 0]
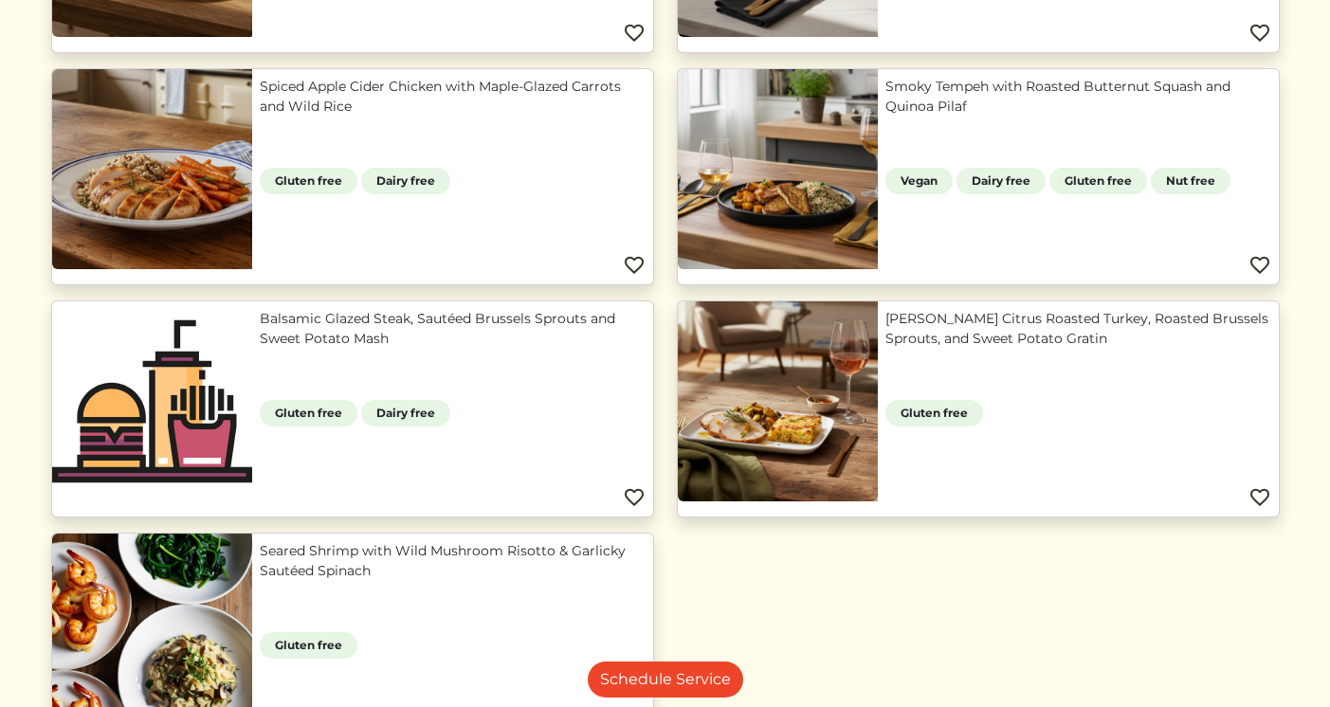
scroll to position [1863, 0]
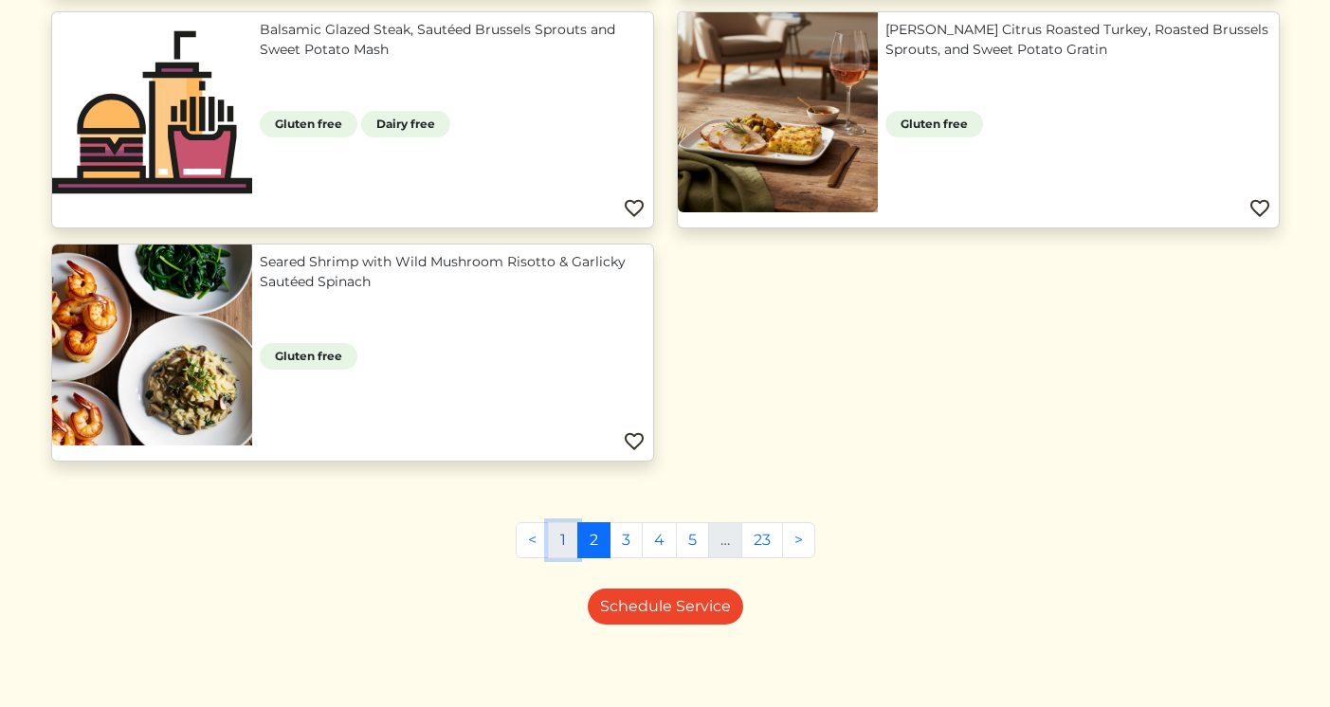
click at [573, 539] on link "1" at bounding box center [563, 540] width 30 height 36
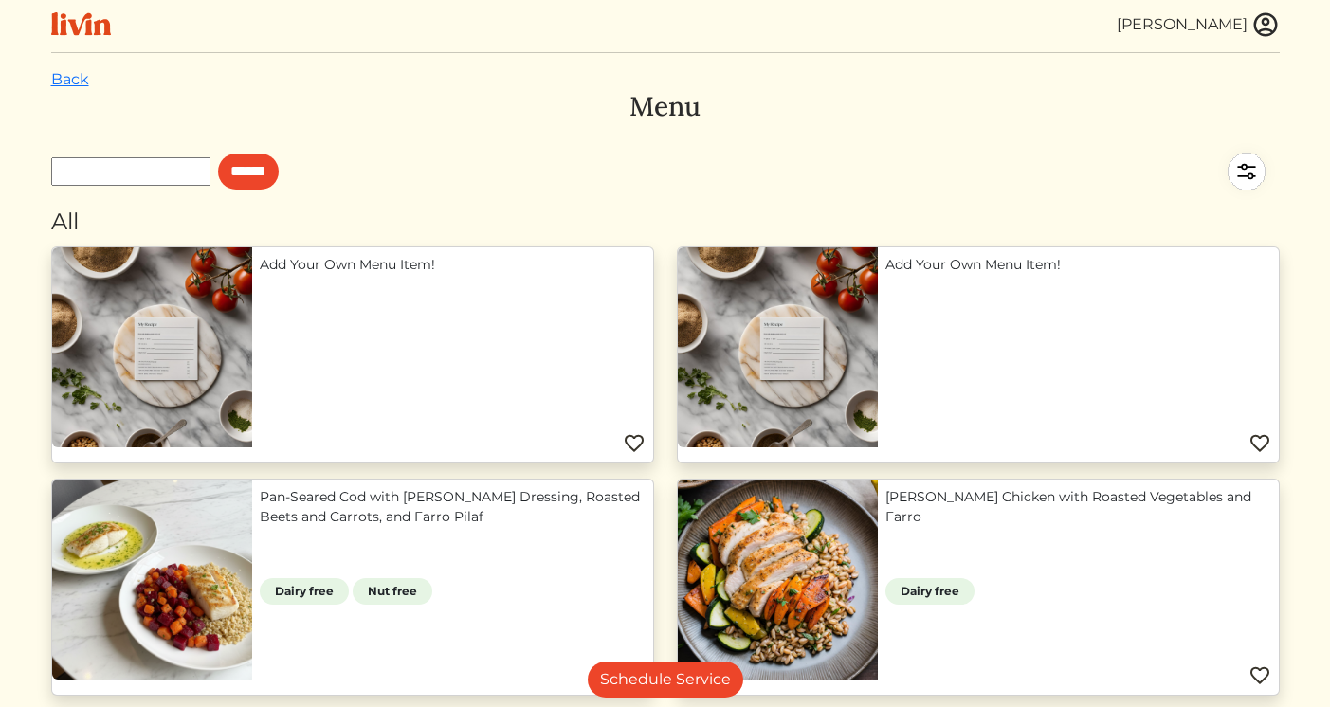
click at [178, 175] on input "text" at bounding box center [130, 171] width 159 height 28
type input "**********"
click at [218, 154] on input "******" at bounding box center [248, 172] width 61 height 36
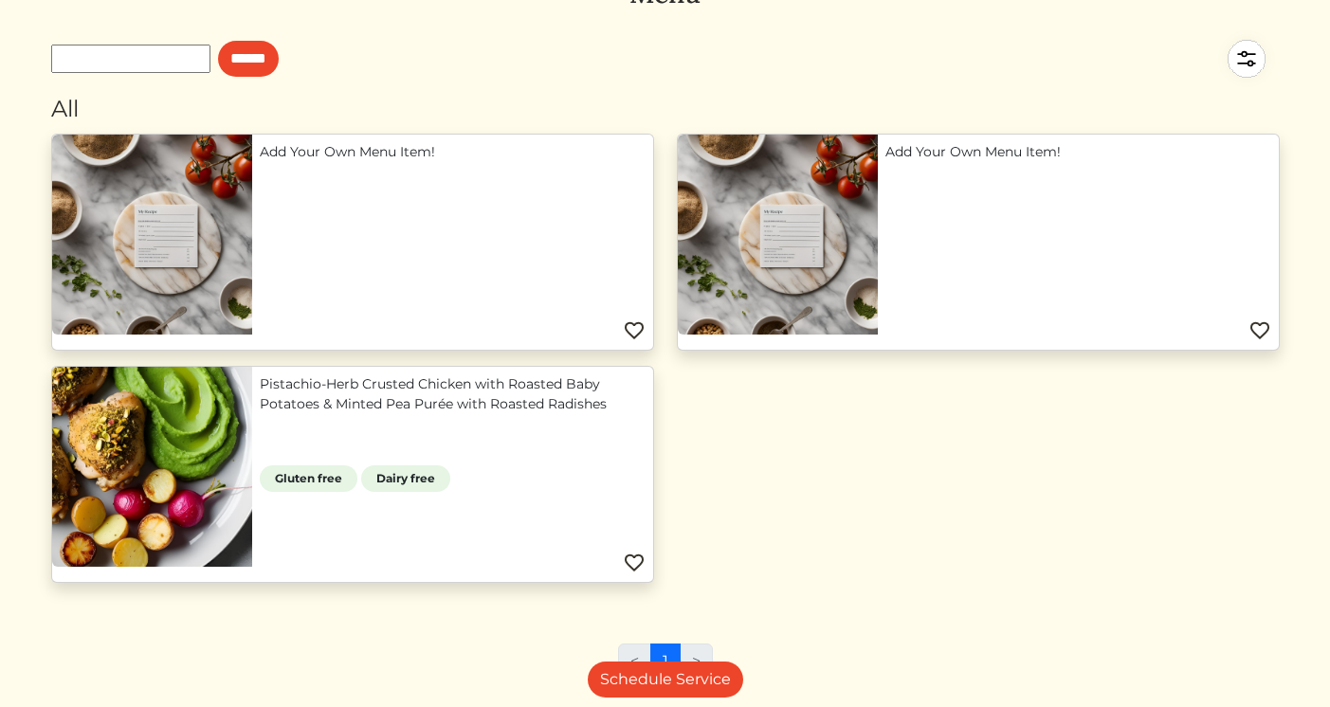
scroll to position [128, 0]
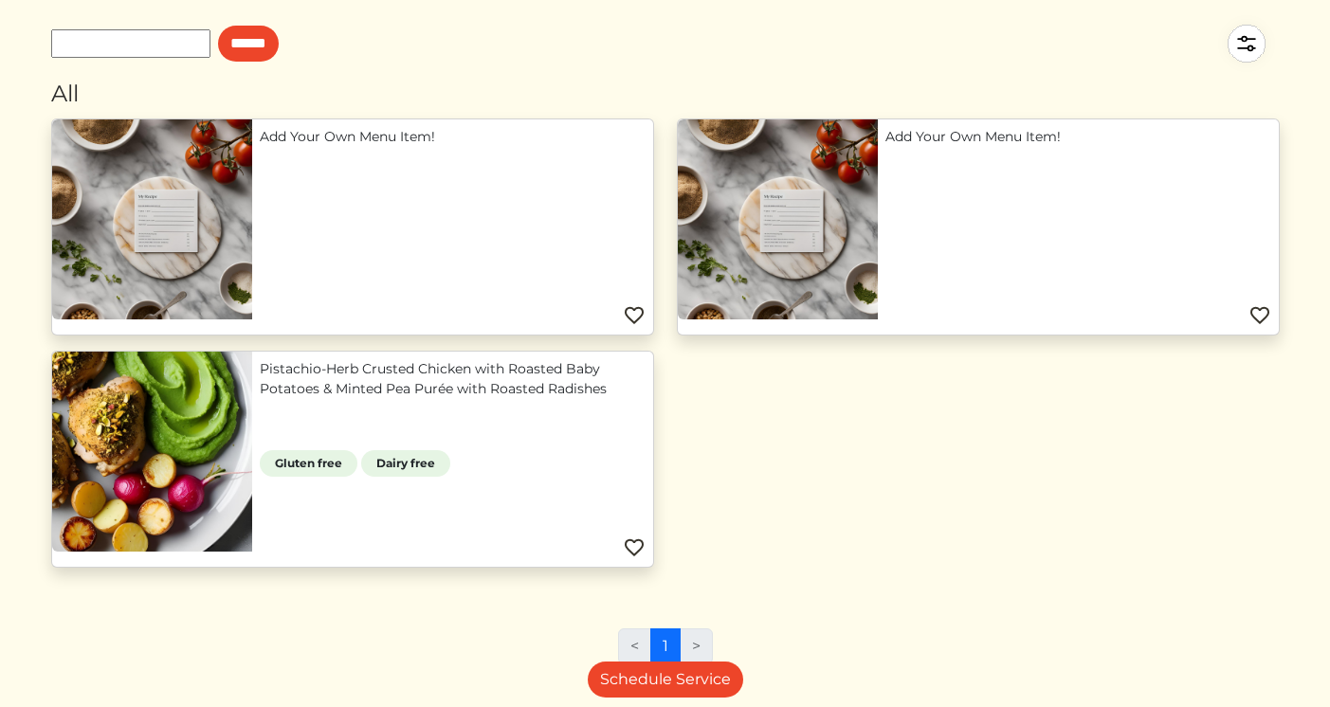
click at [151, 43] on input "text" at bounding box center [130, 43] width 159 height 28
type input "*******"
click at [218, 26] on input "******" at bounding box center [248, 44] width 61 height 36
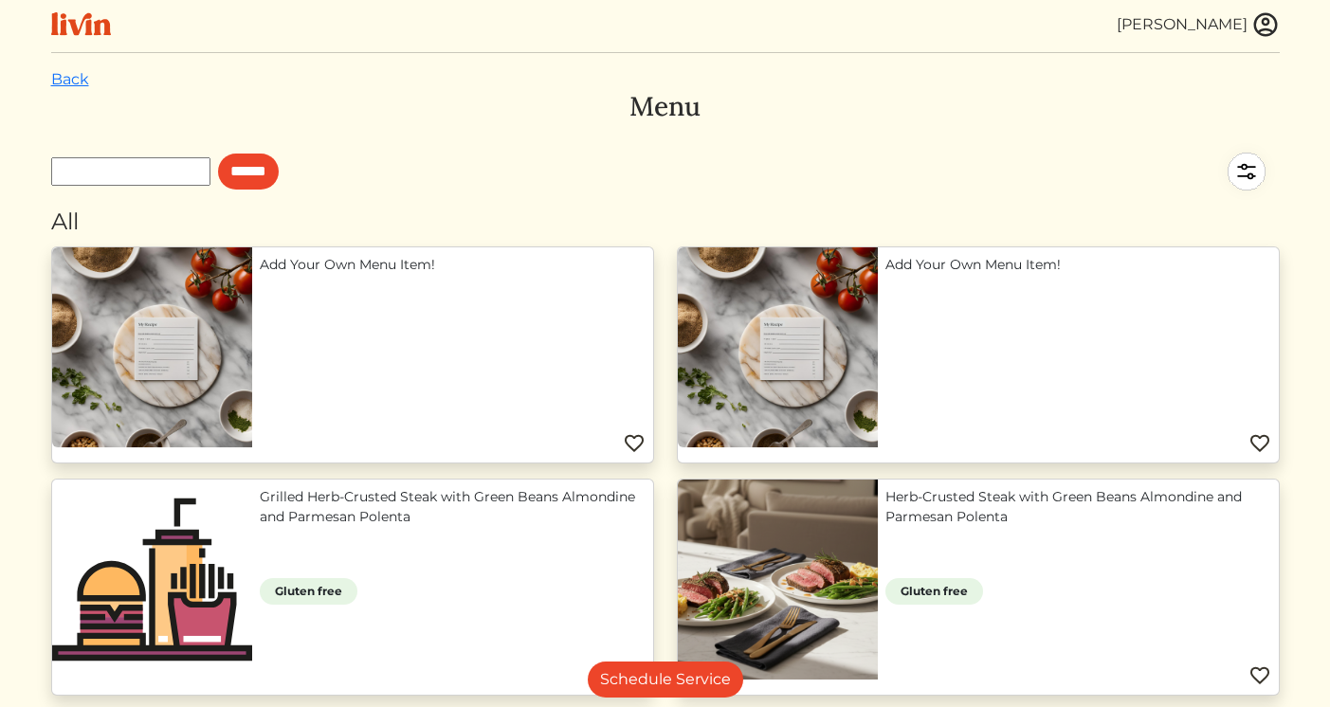
click at [187, 176] on input "text" at bounding box center [130, 171] width 159 height 28
type input "*********"
click at [218, 154] on input "******" at bounding box center [248, 172] width 61 height 36
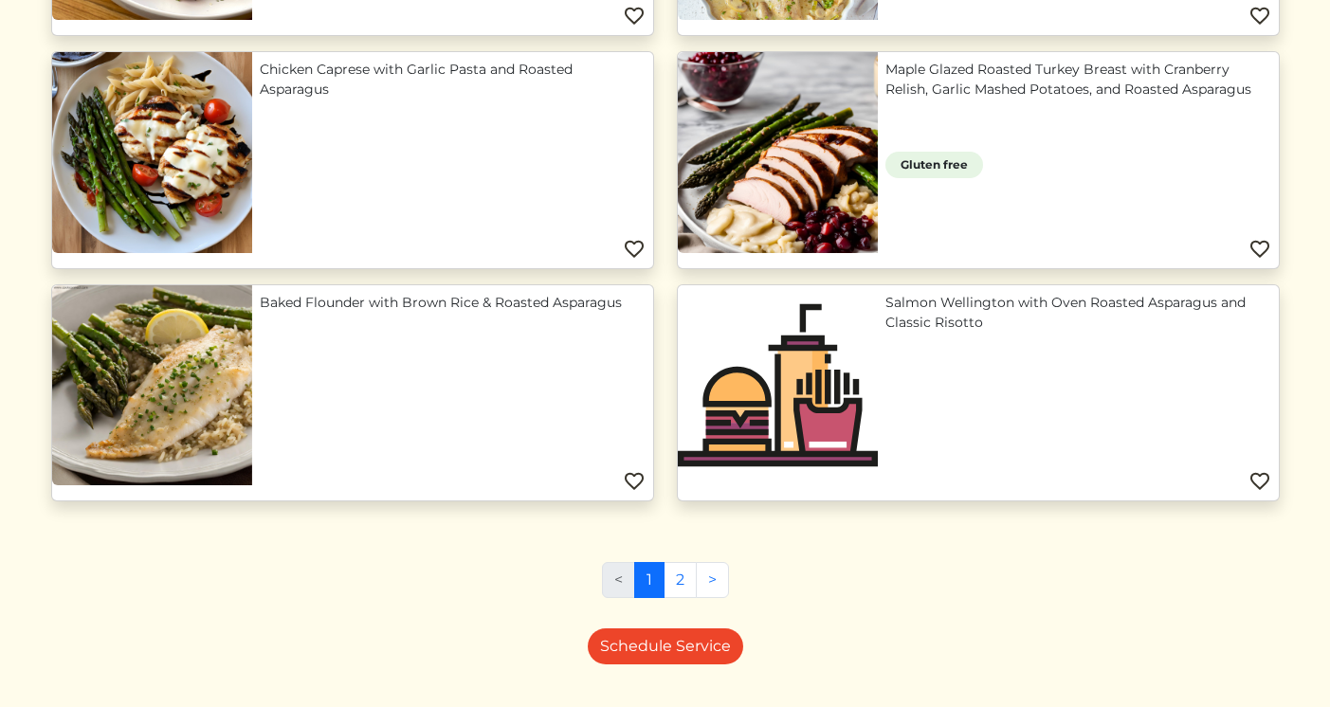
scroll to position [1631, 0]
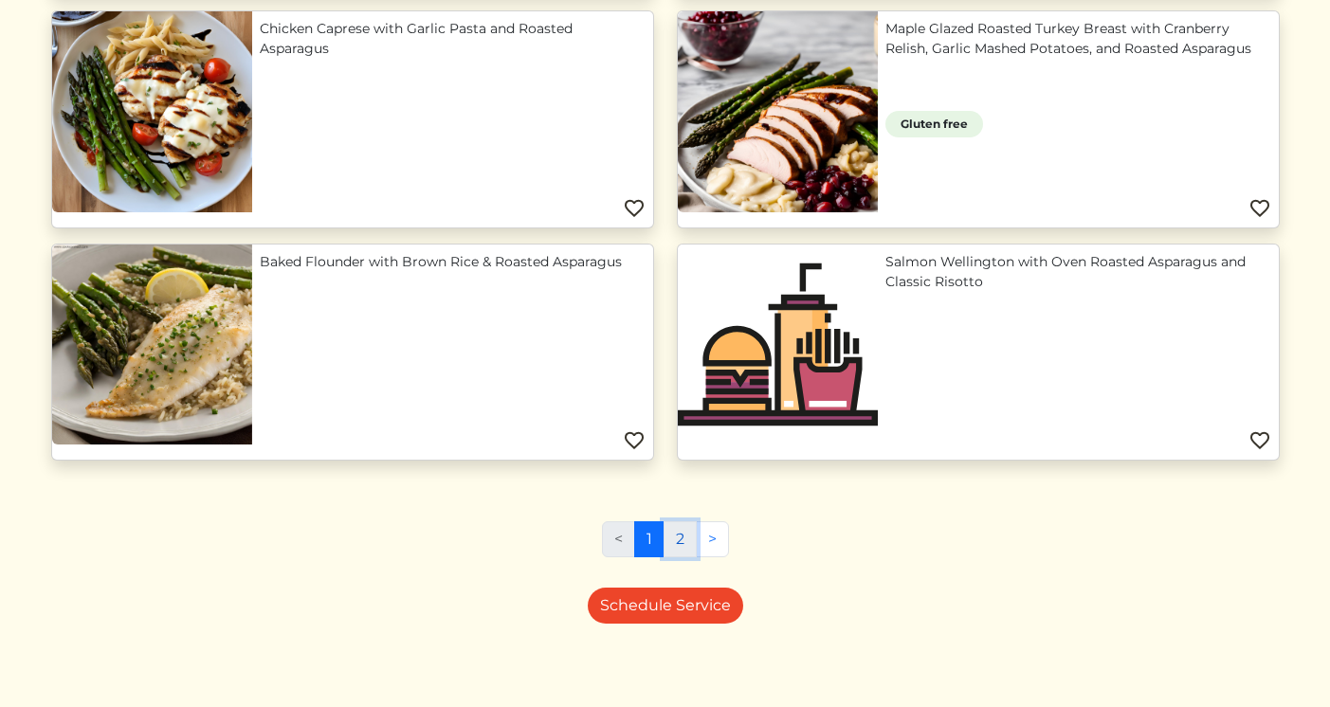
click at [693, 543] on link "2" at bounding box center [680, 539] width 33 height 36
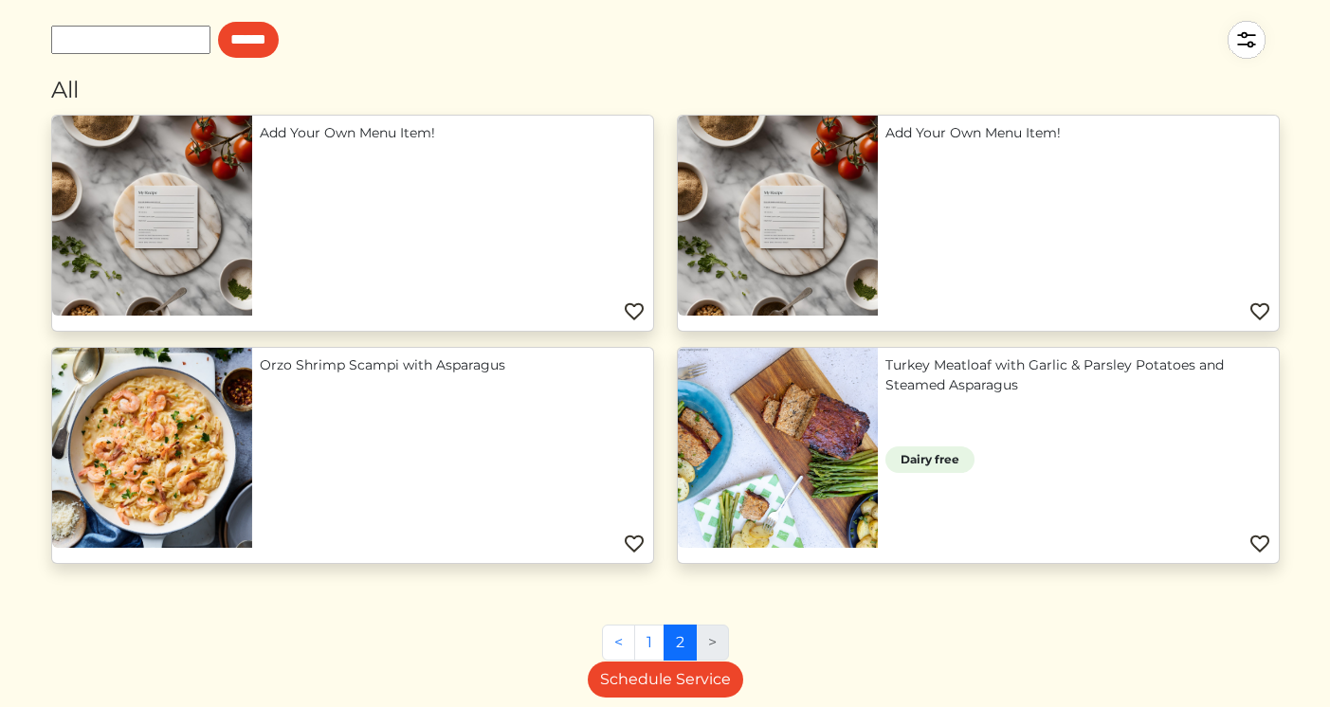
scroll to position [134, 0]
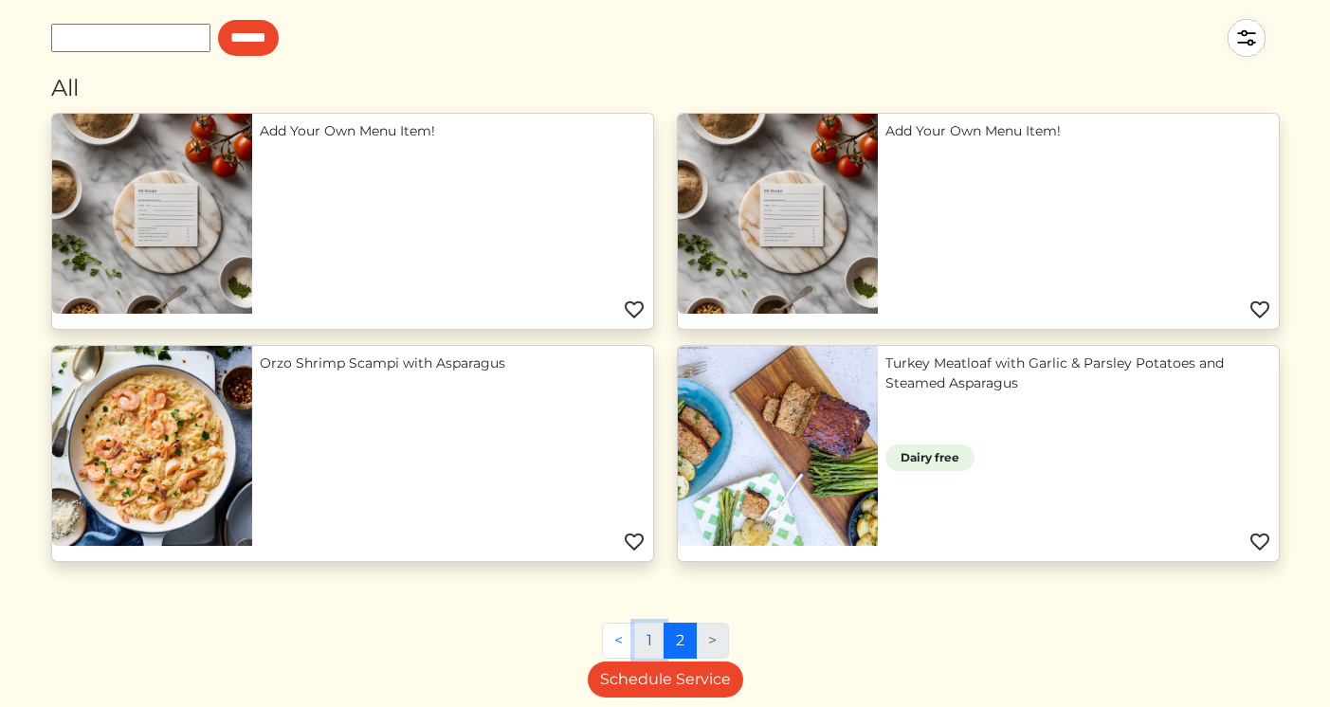
click at [657, 644] on link "1" at bounding box center [649, 641] width 30 height 36
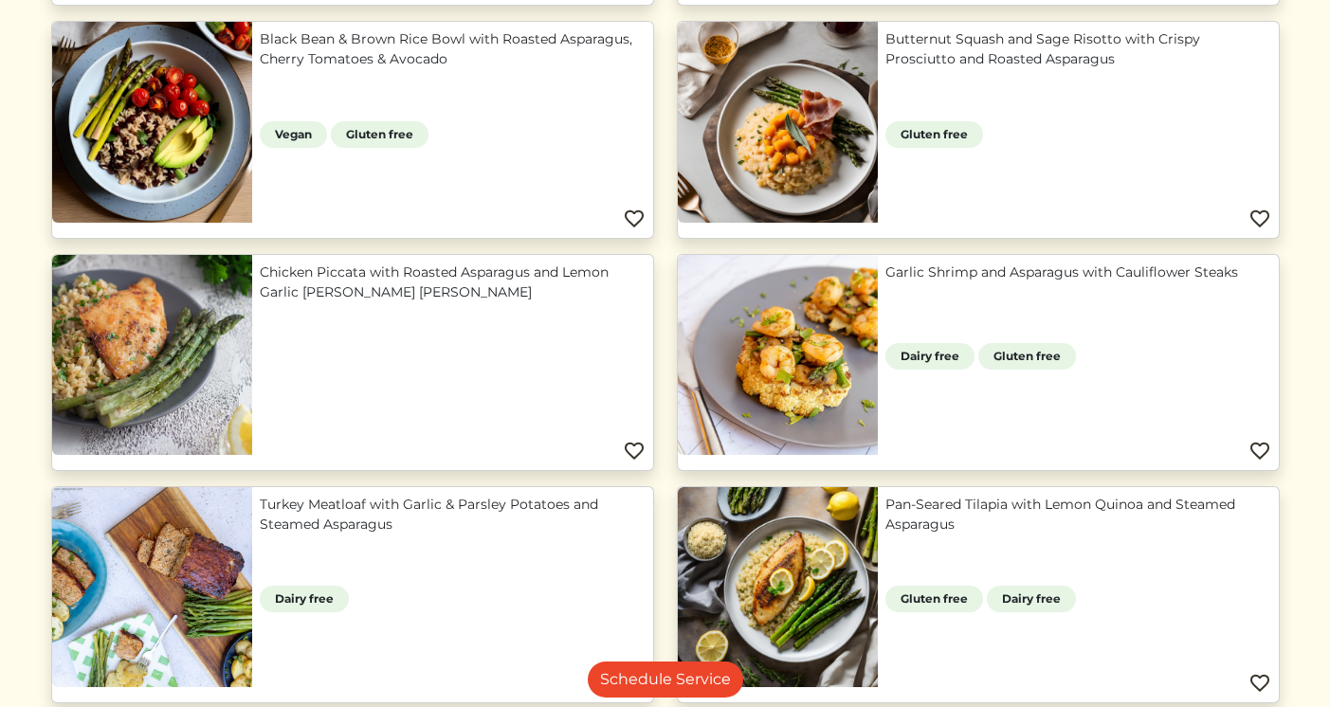
scroll to position [740, 0]
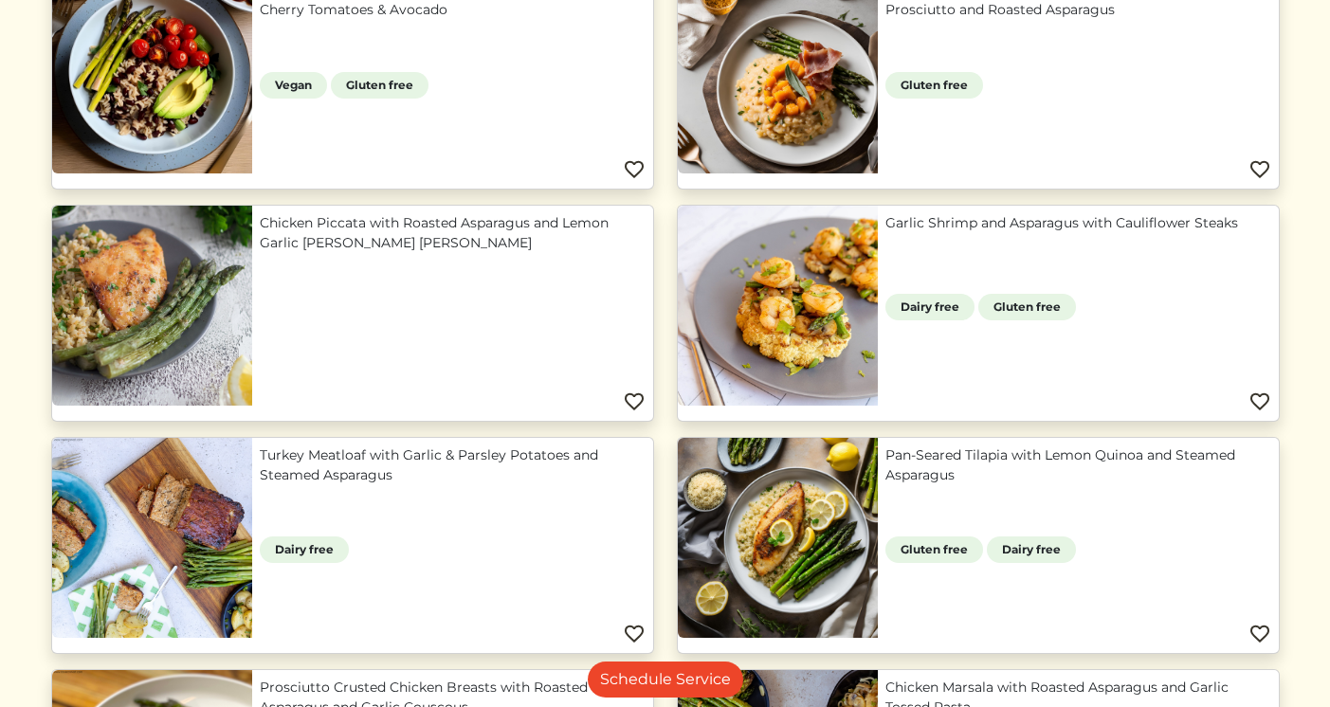
click at [363, 253] on link "Chicken Piccata with Roasted Asparagus and Lemon Garlic [PERSON_NAME] [PERSON_N…" at bounding box center [453, 233] width 386 height 40
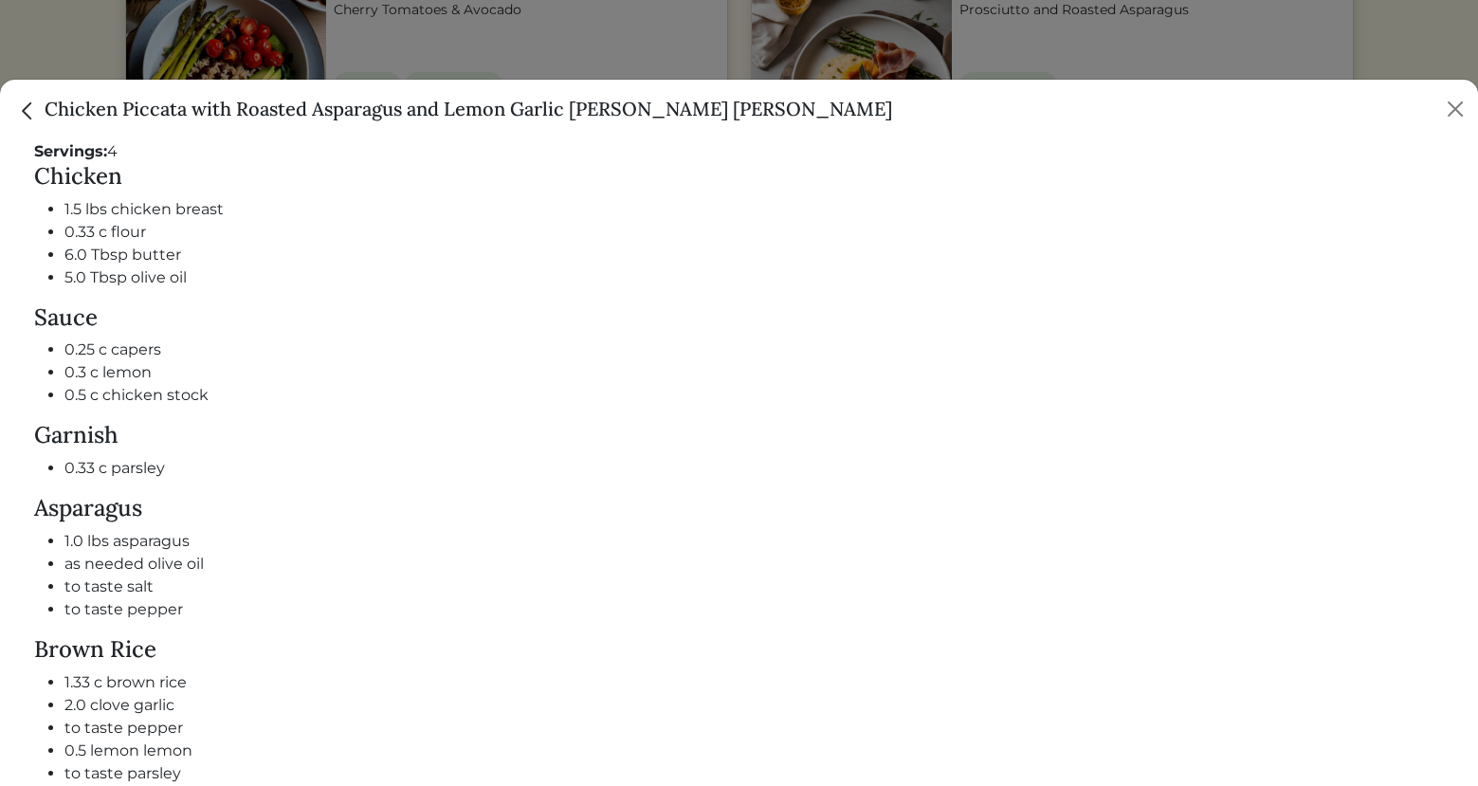
scroll to position [1135, 0]
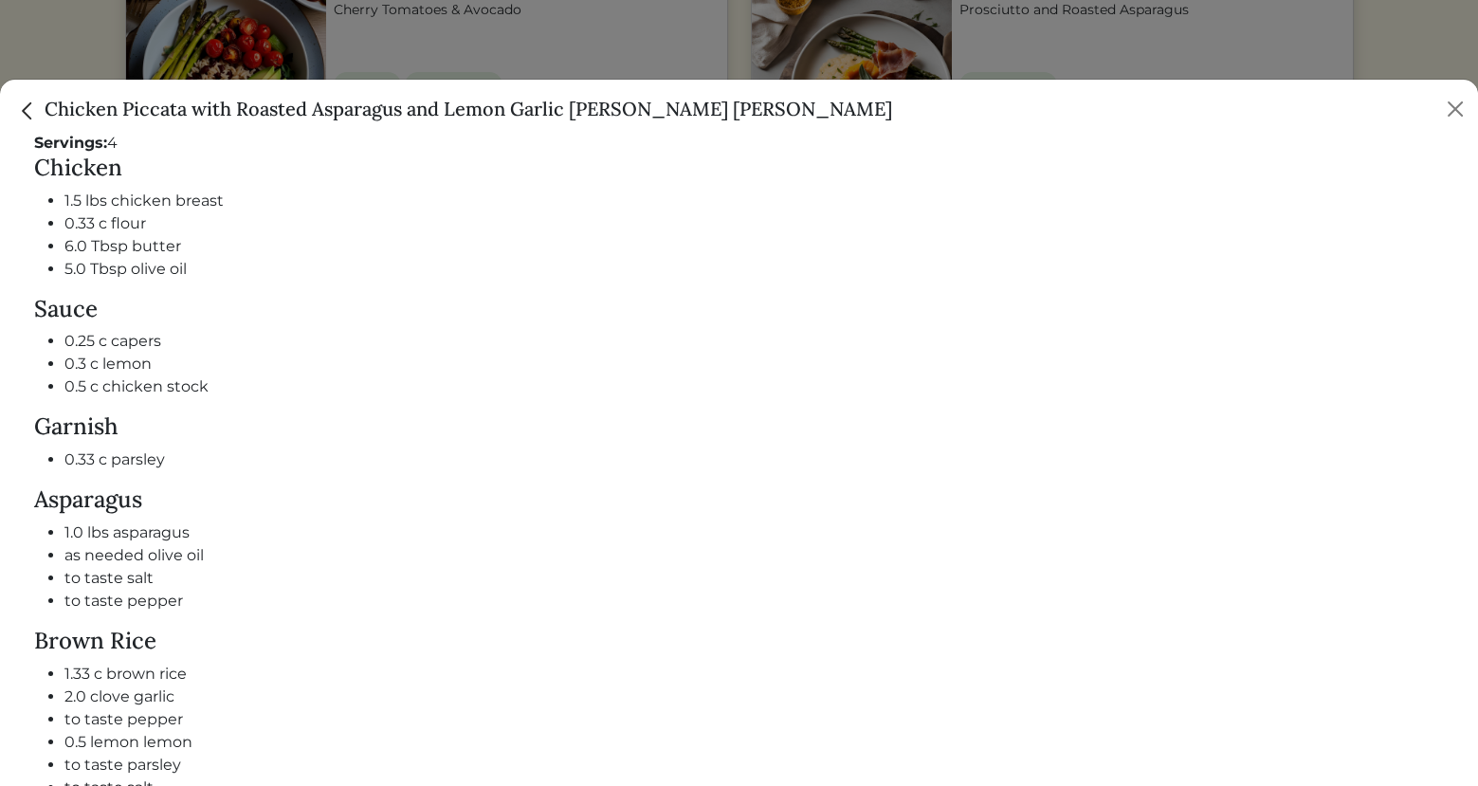
drag, startPoint x: 35, startPoint y: 149, endPoint x: 316, endPoint y: 765, distance: 677.2
click at [316, 706] on div "Chicken 1.5 lbs chicken breast 0.33 c flour 6.0 Tbsp butter 5.0 Tbsp olive oil …" at bounding box center [739, 477] width 1410 height 645
copy div "Chicken 1.5 lbs chicken breast 0.33 c flour 6.0 Tbsp butter 5.0 Tbsp olive oil …"
